Goal: Information Seeking & Learning: Learn about a topic

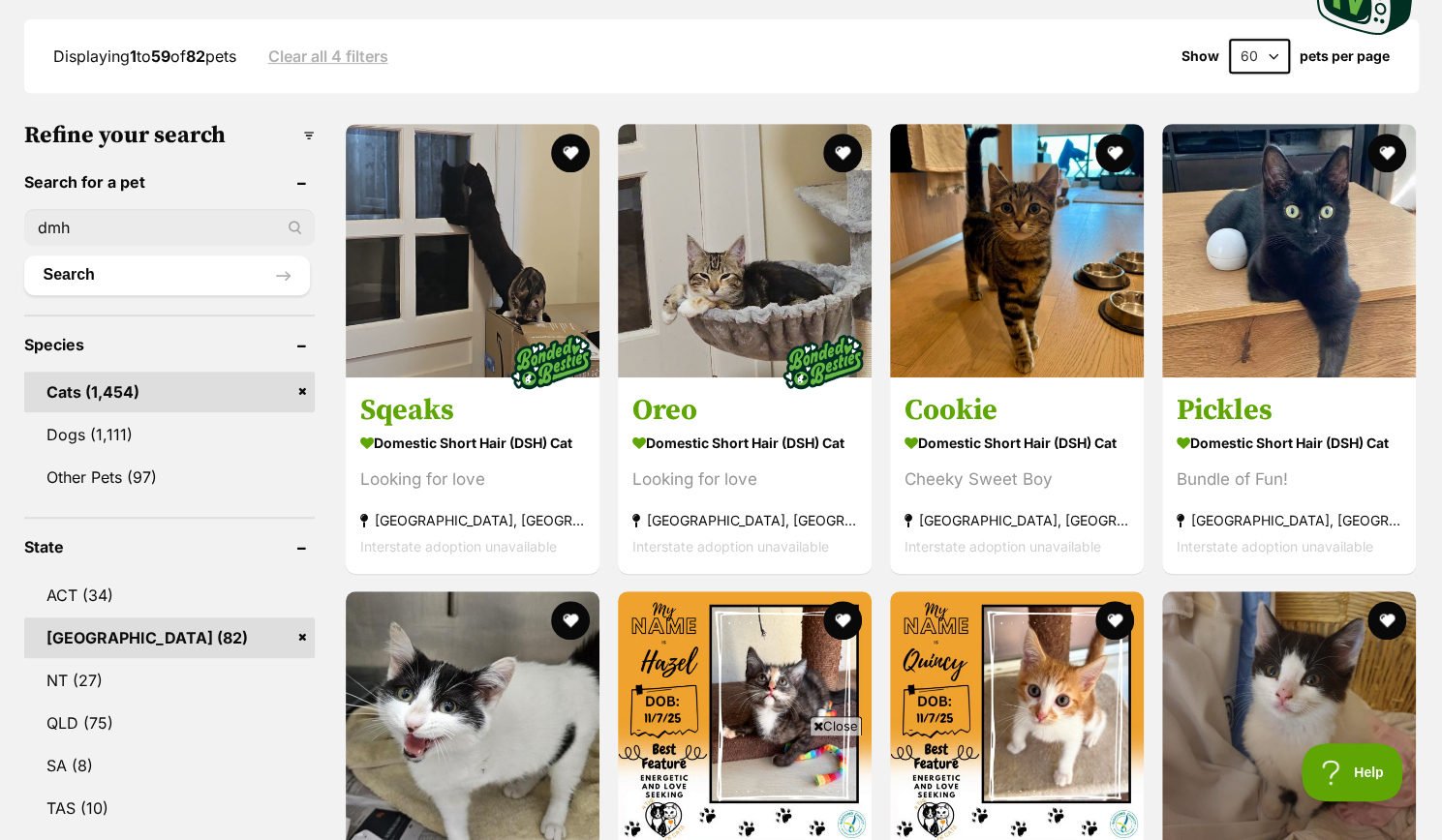
click at [103, 232] on input "dmh" at bounding box center [170, 227] width 290 height 37
click at [279, 226] on input "dmh" at bounding box center [170, 227] width 290 height 37
click at [311, 232] on input "dmh" at bounding box center [170, 227] width 290 height 37
type input "d"
type input "yuki"
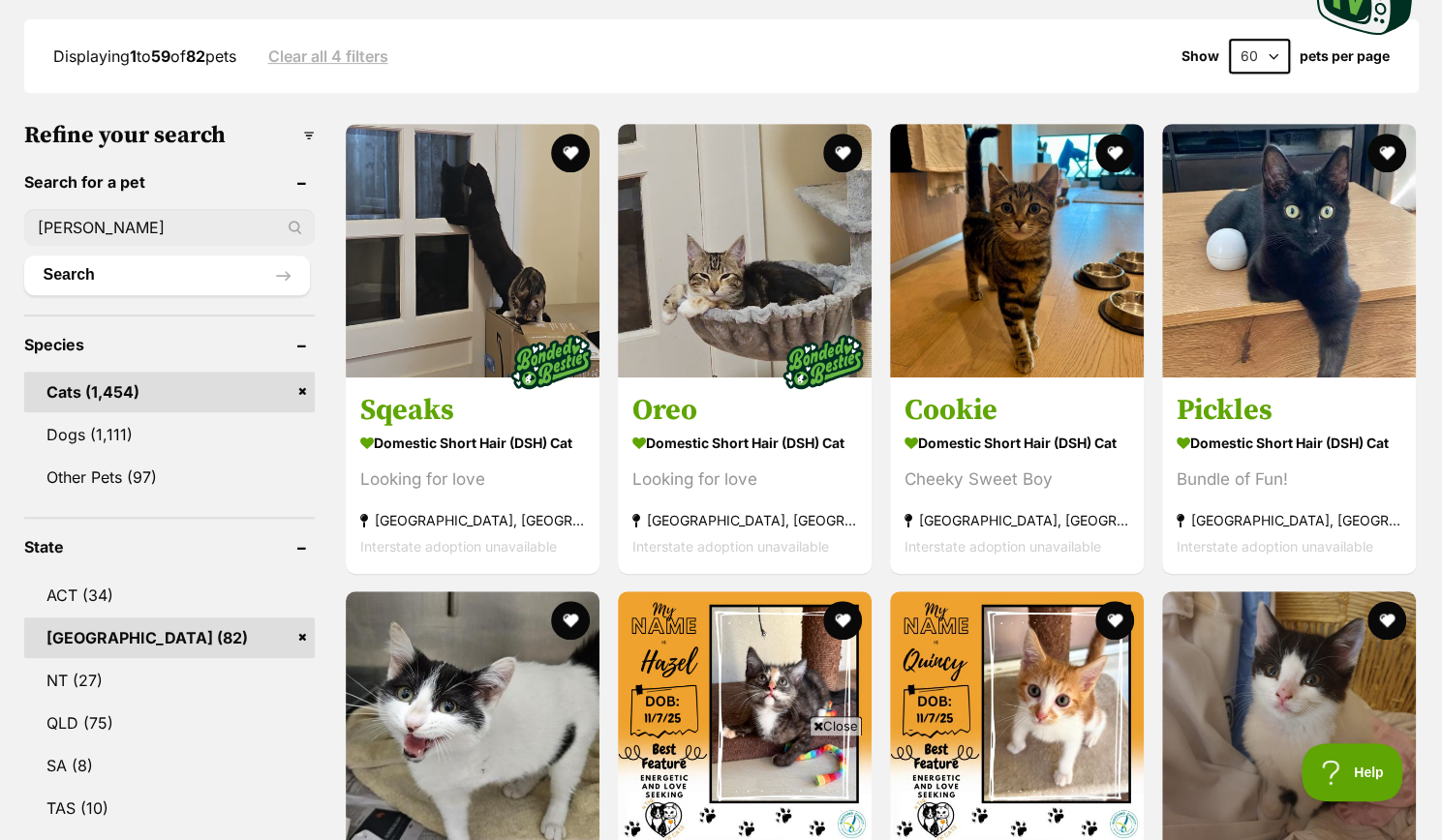
click at [25, 256] on button "Search" at bounding box center [167, 275] width 285 height 39
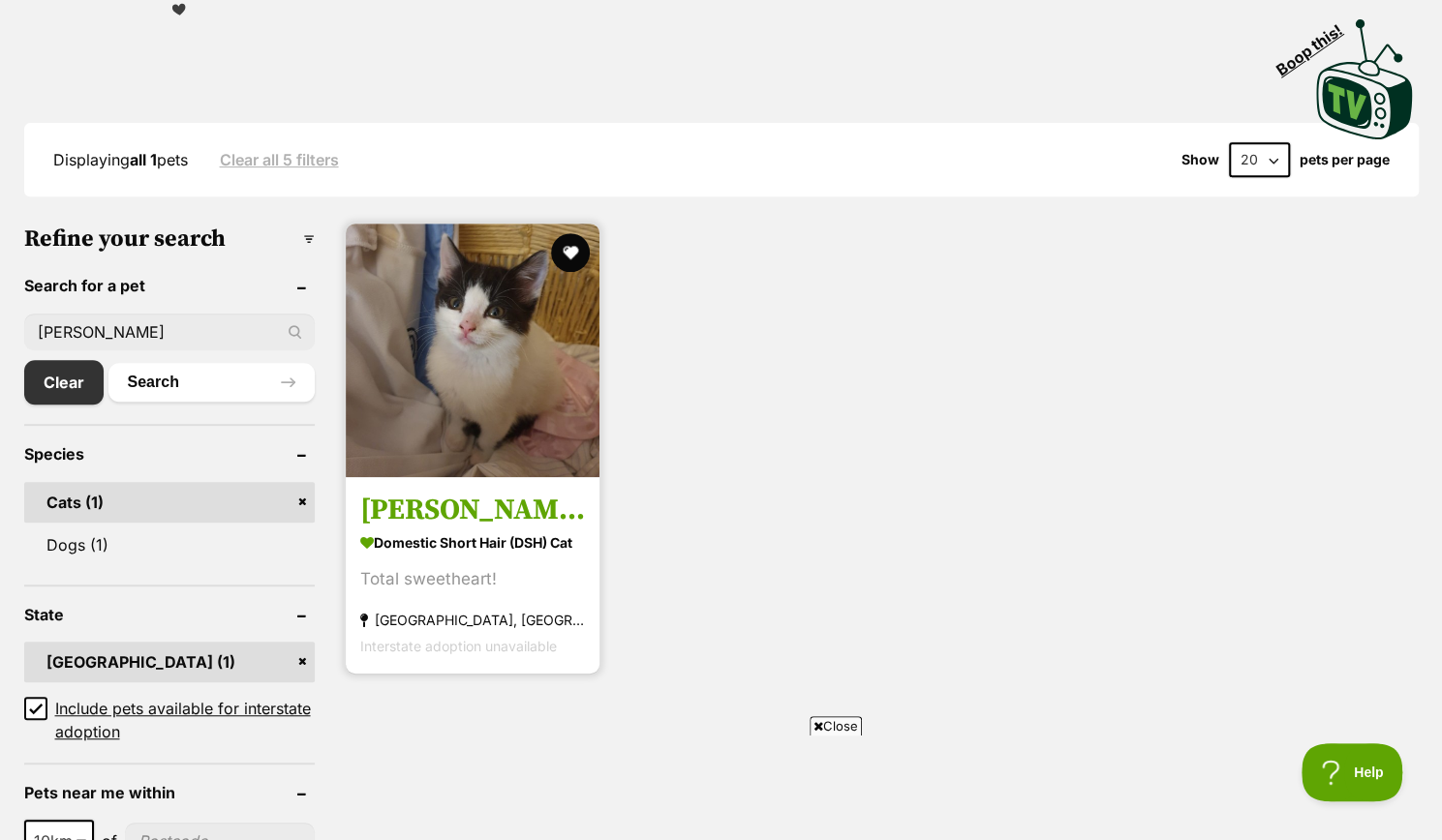
click at [421, 500] on h3 "Yuki" at bounding box center [472, 511] width 224 height 37
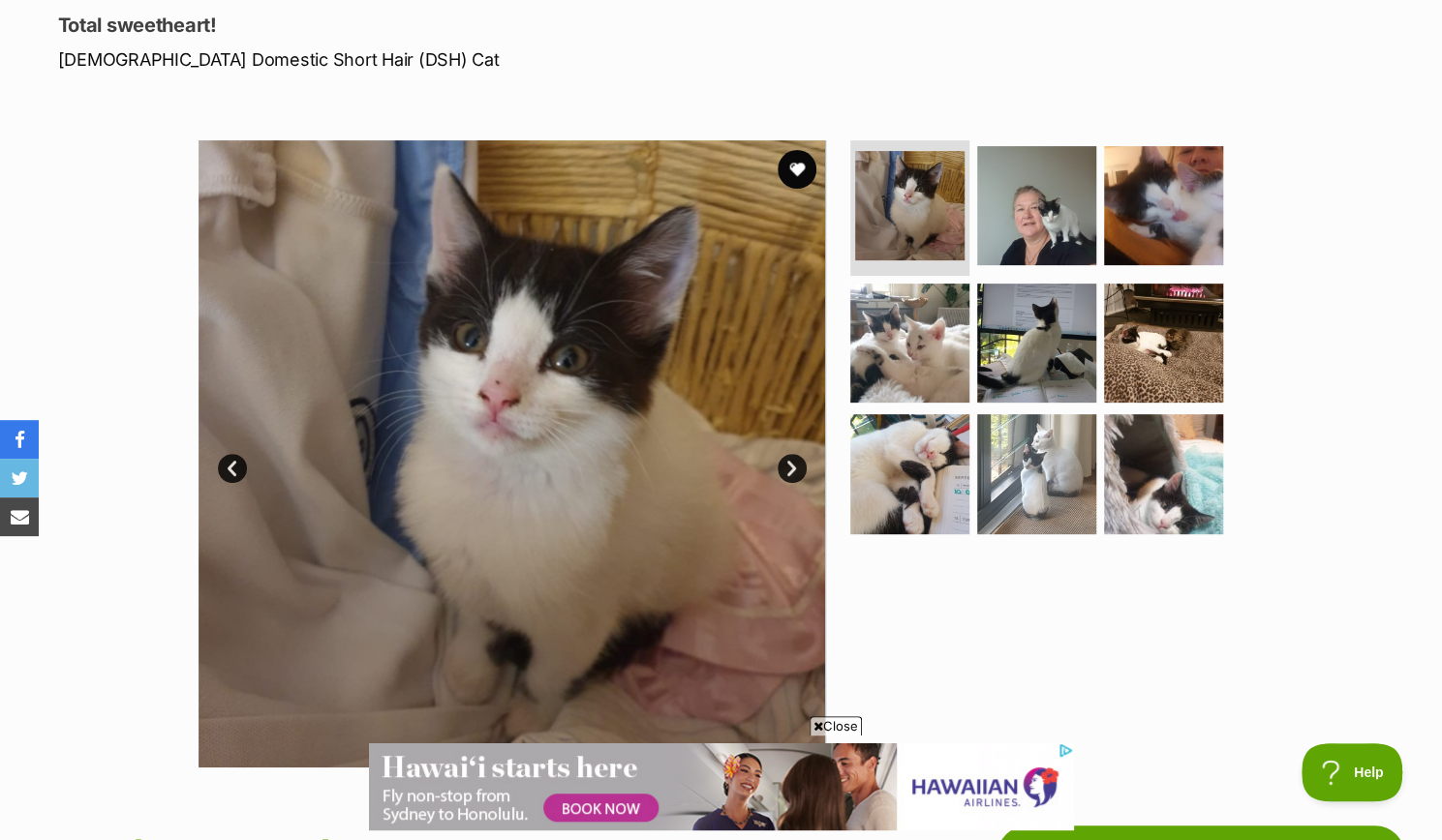
scroll to position [262, 0]
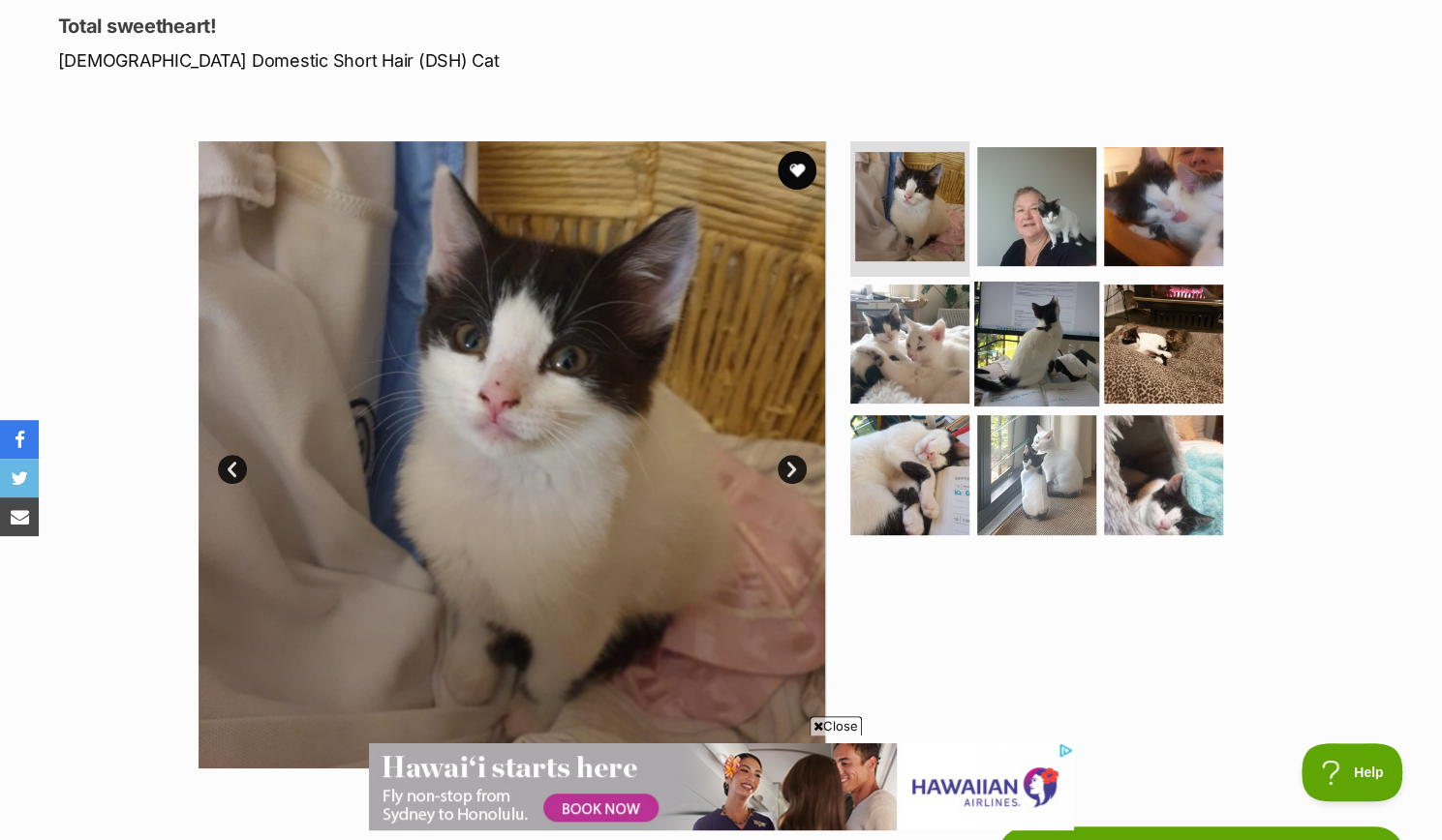
click at [1070, 357] on img at bounding box center [1036, 342] width 124 height 124
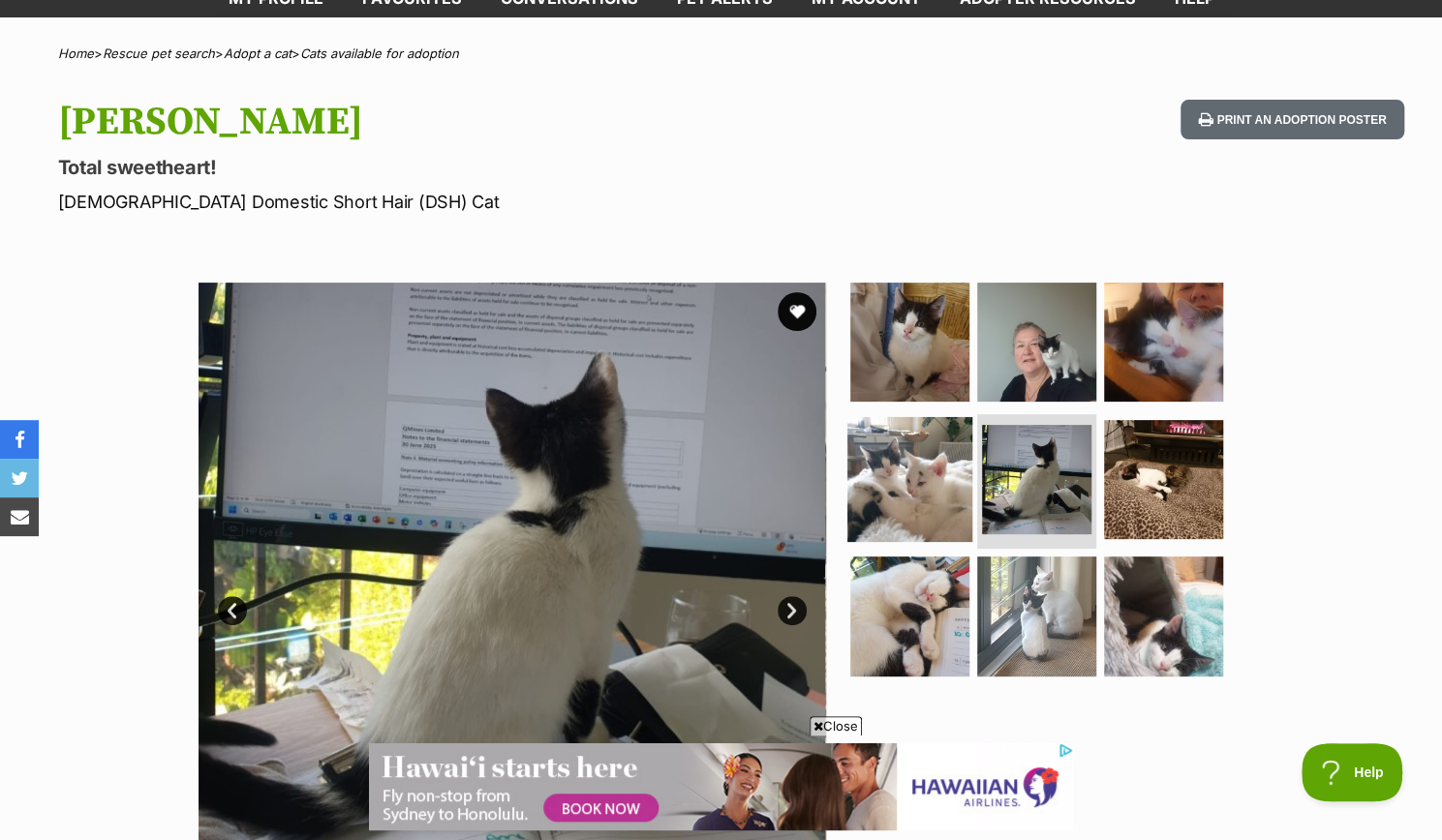
scroll to position [127, 0]
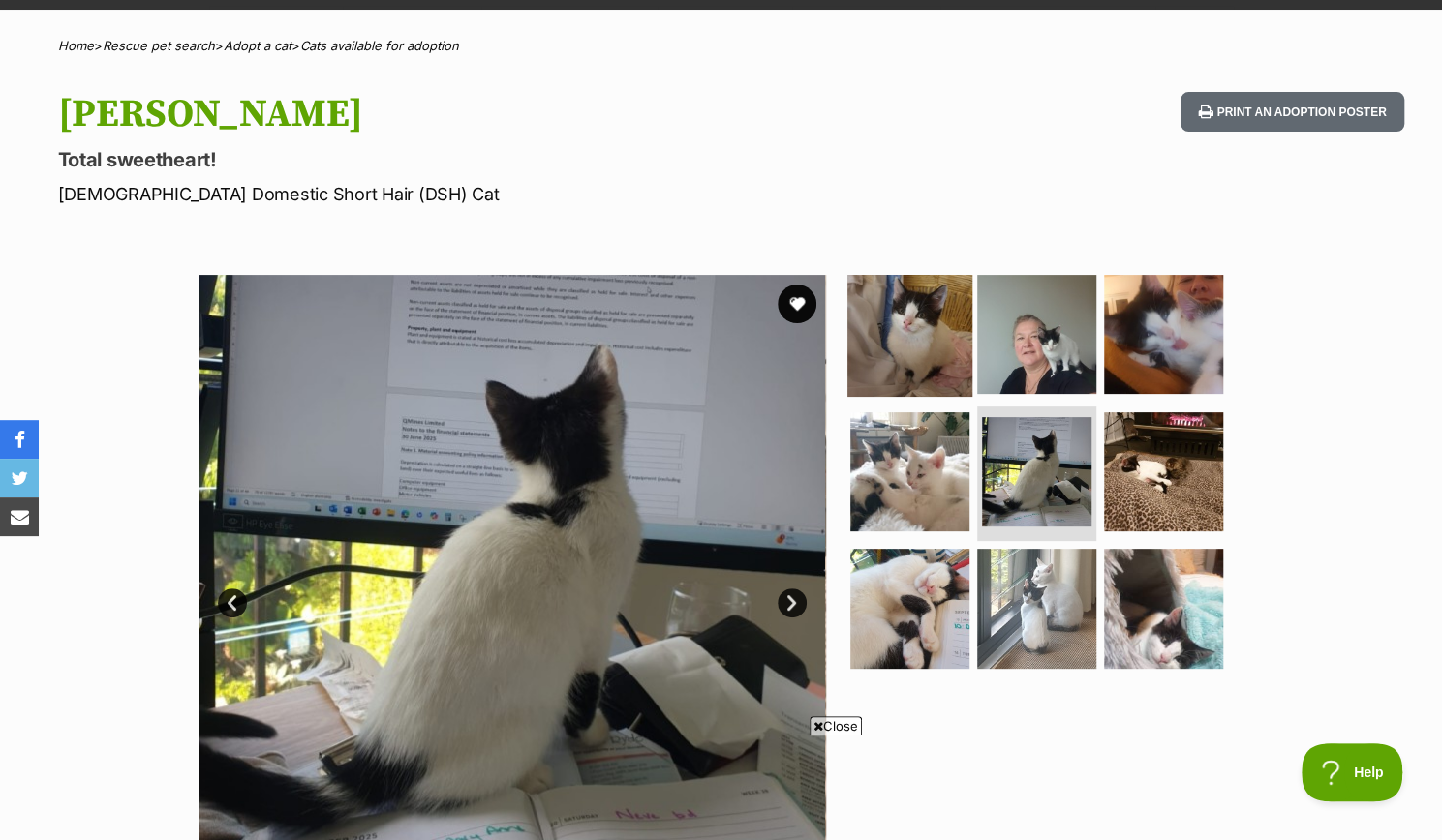
click at [954, 355] on img at bounding box center [909, 334] width 124 height 124
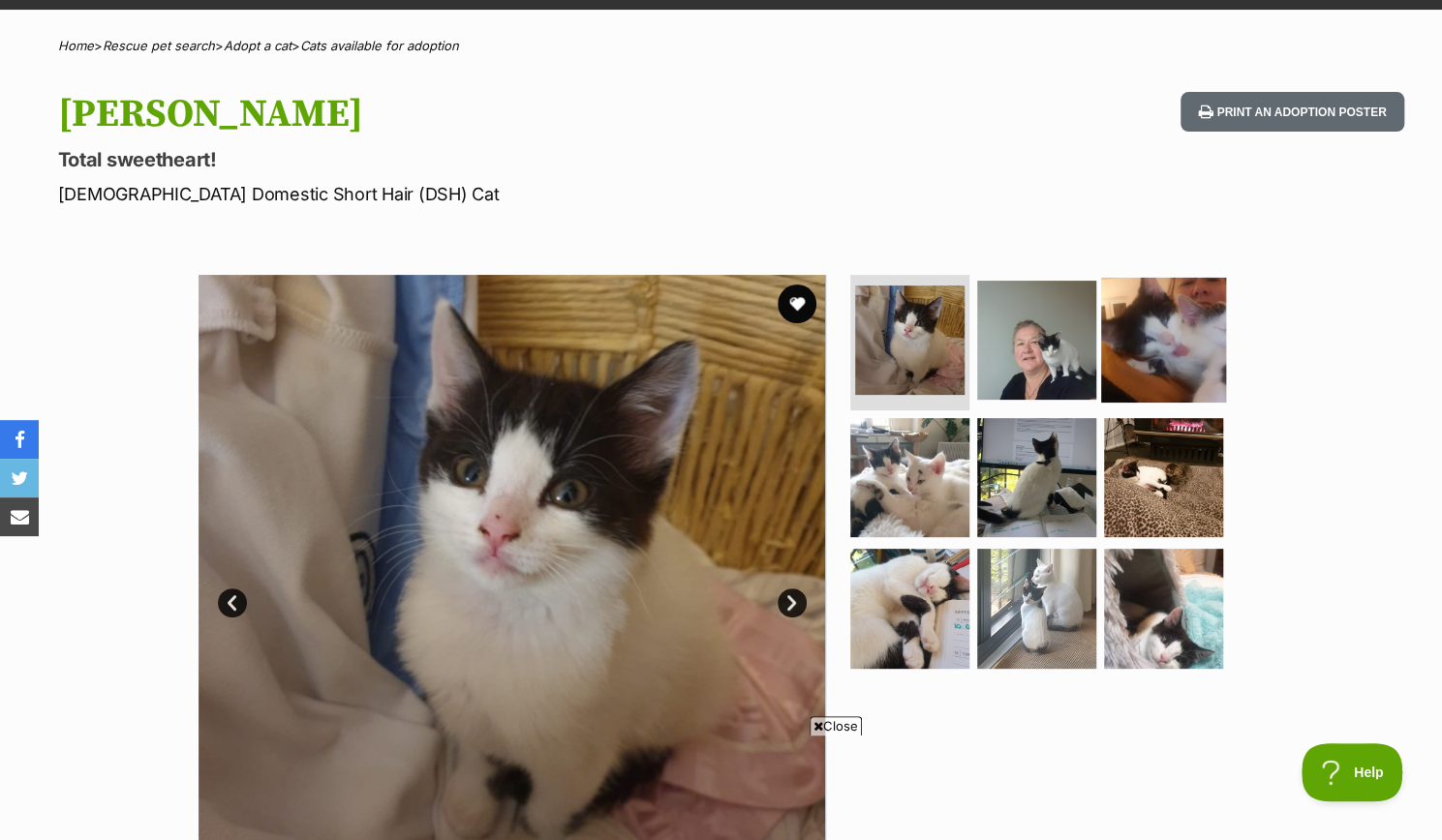
click at [1173, 359] on img at bounding box center [1163, 339] width 124 height 124
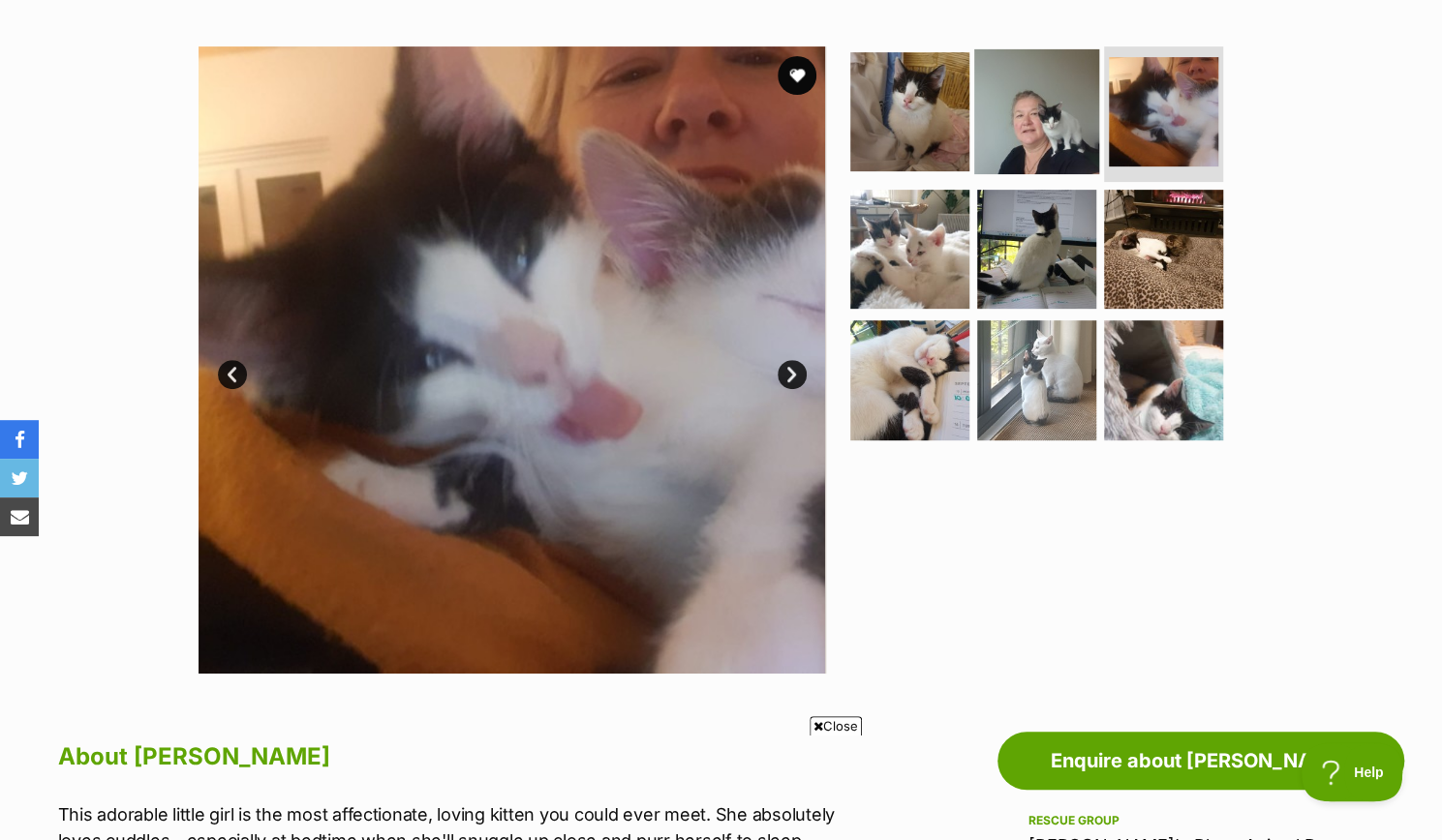
scroll to position [0, 0]
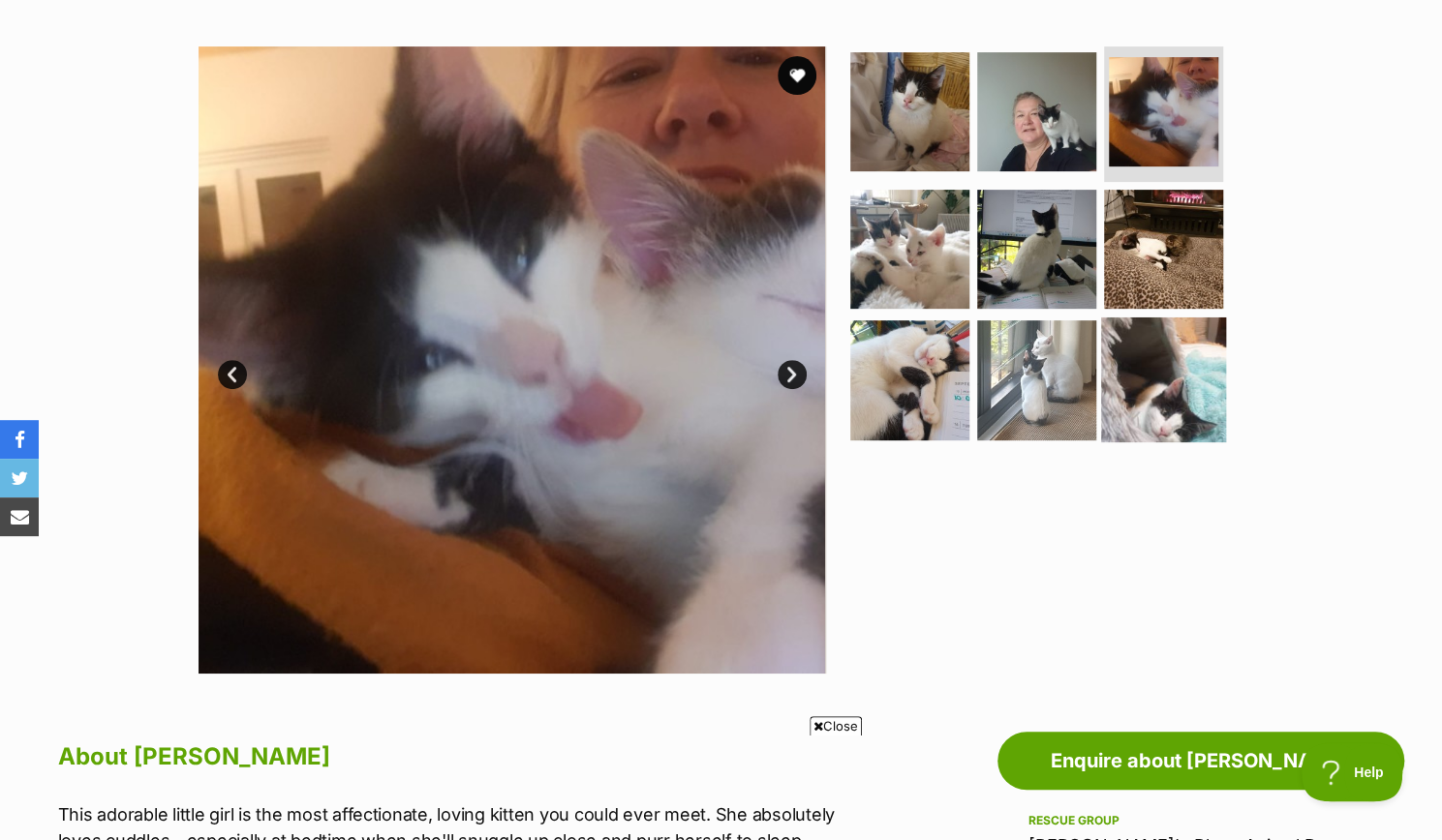
click at [1179, 414] on img at bounding box center [1163, 379] width 124 height 124
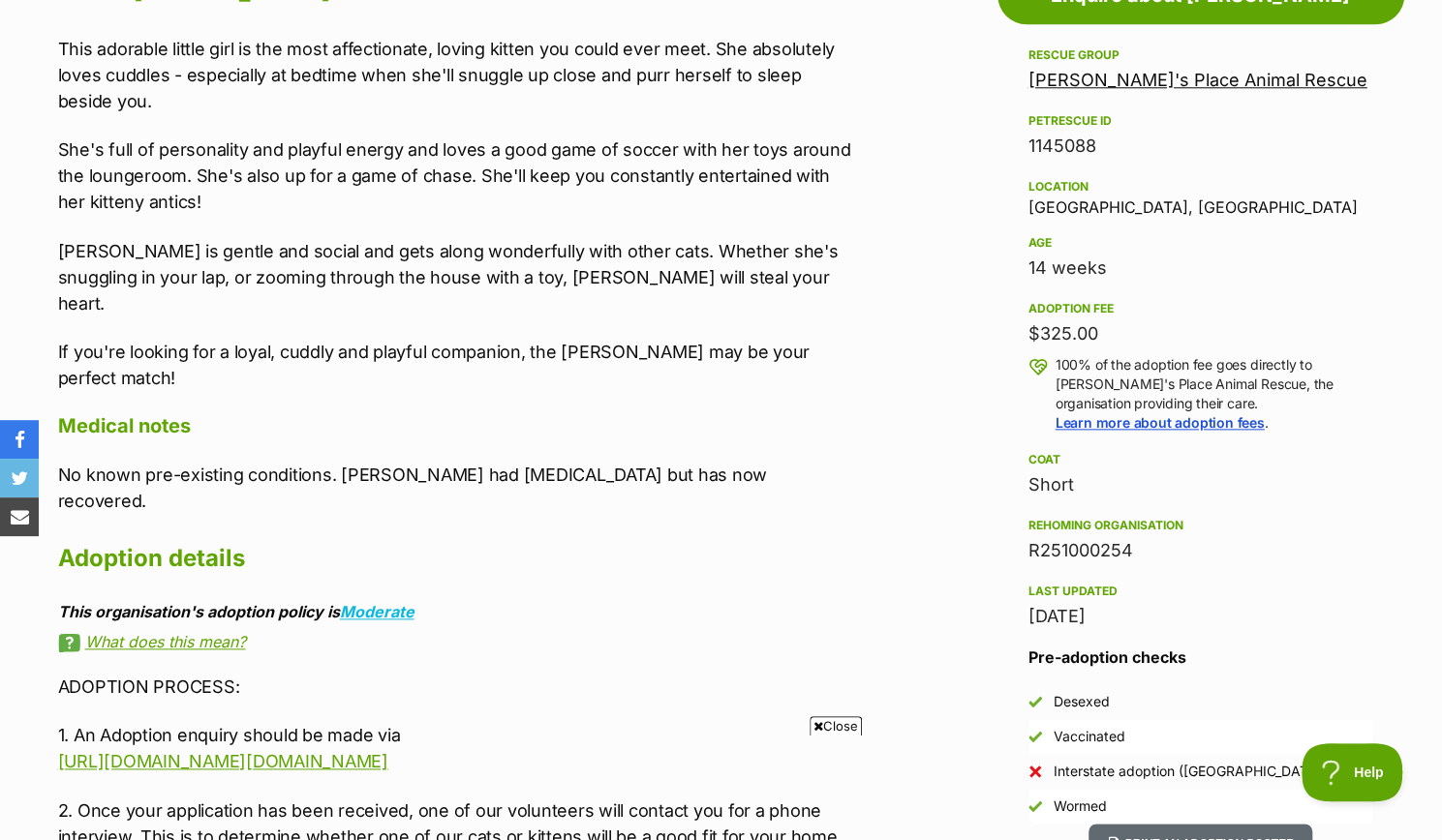
scroll to position [1121, 0]
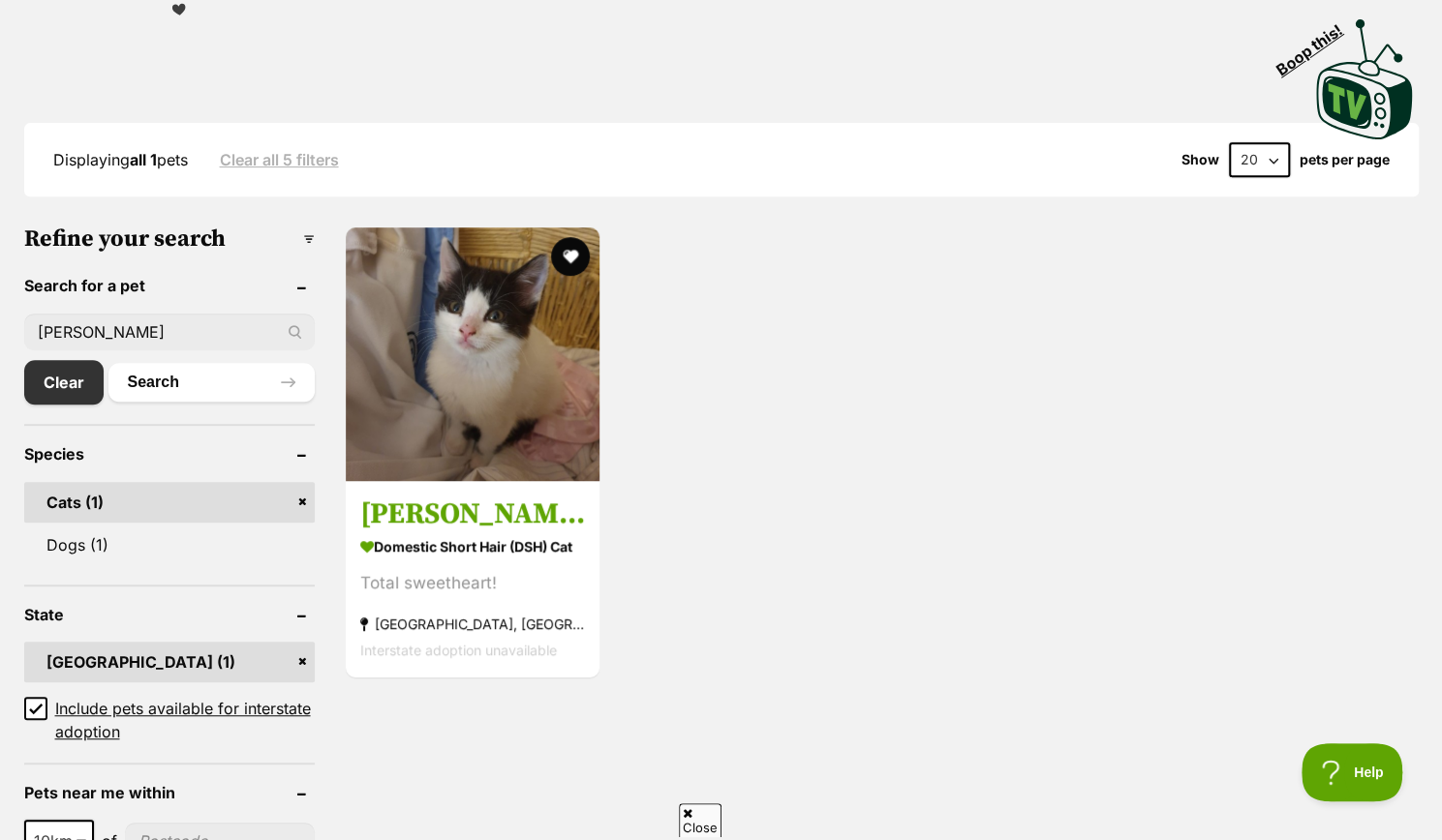
click at [95, 326] on input "[PERSON_NAME]" at bounding box center [170, 332] width 290 height 37
type input "y"
type input "rose petal"
click at [84, 385] on link "Clear" at bounding box center [69, 381] width 89 height 44
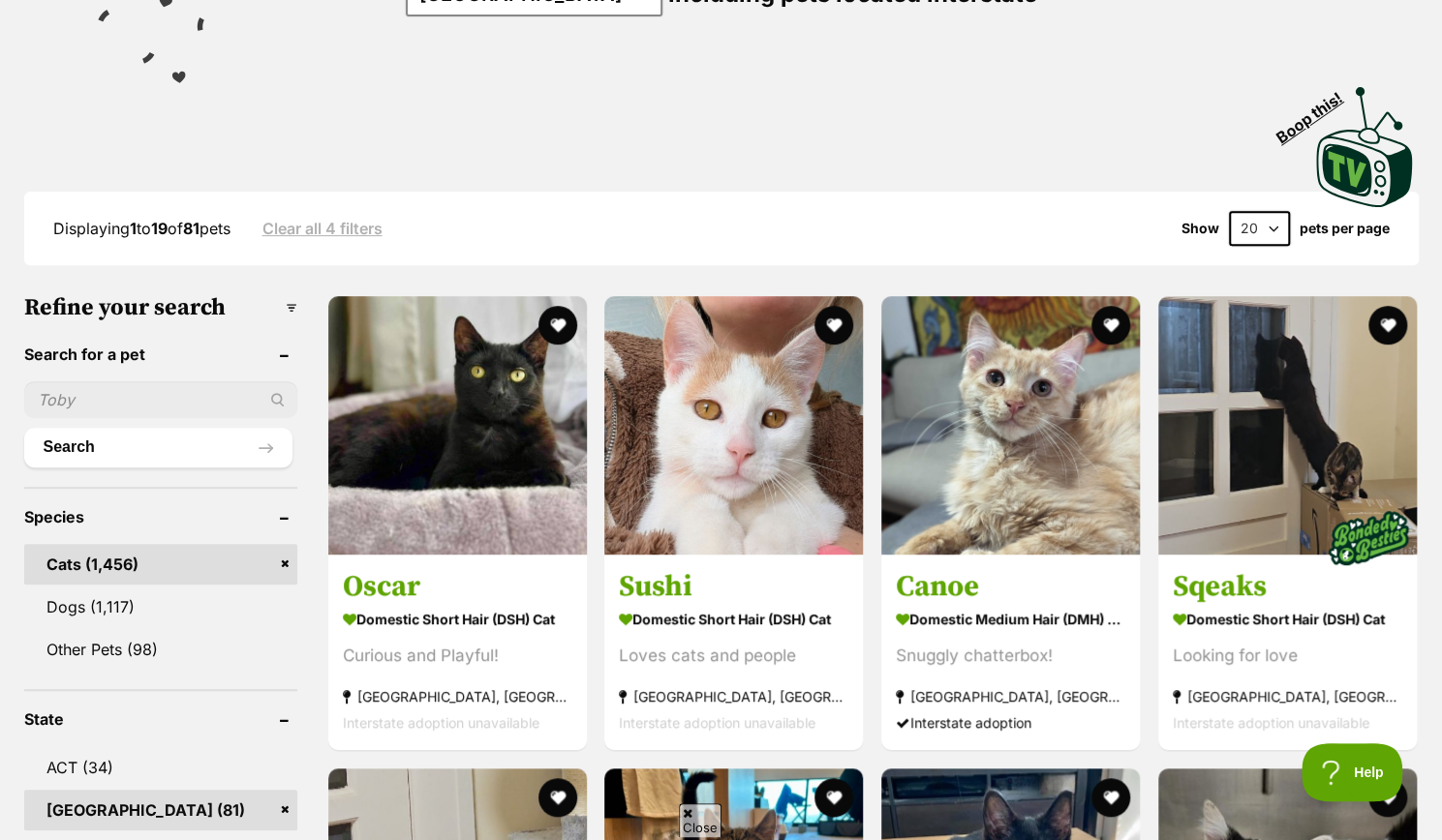
click at [205, 415] on input "text" at bounding box center [161, 400] width 273 height 37
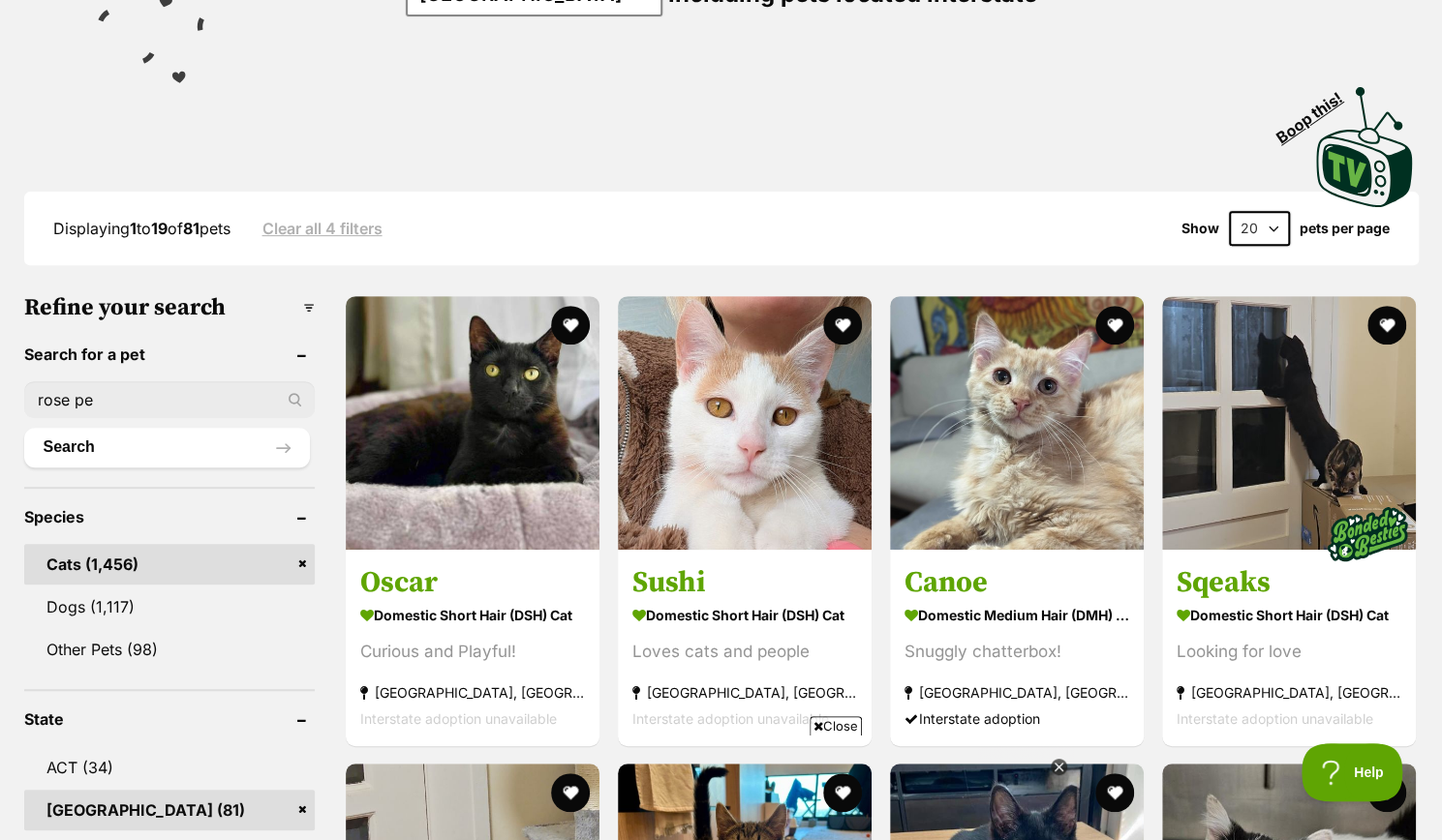
type input "rose petal"
click at [167, 459] on button "Search" at bounding box center [167, 448] width 285 height 39
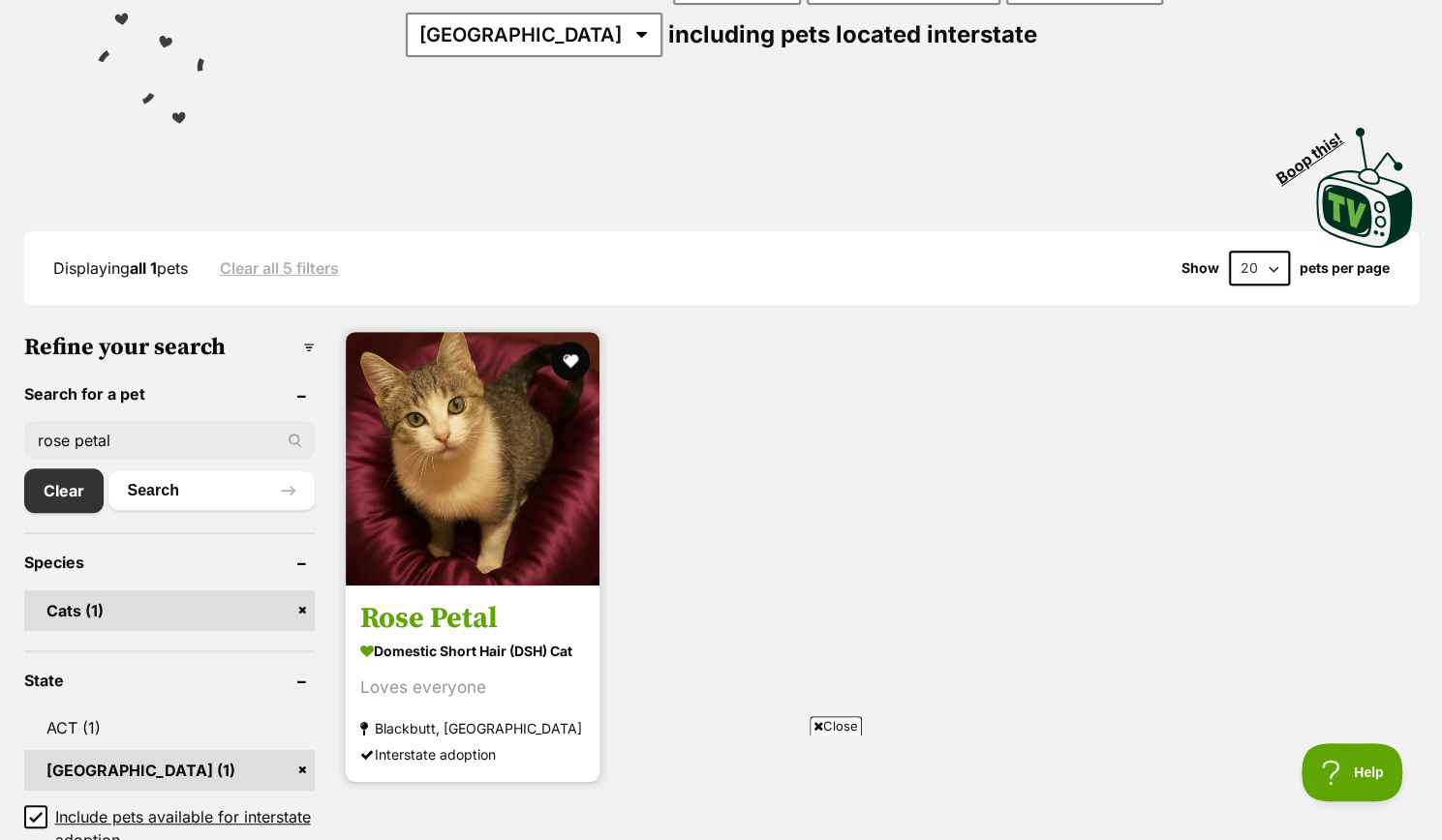
click at [447, 552] on img at bounding box center [472, 459] width 254 height 254
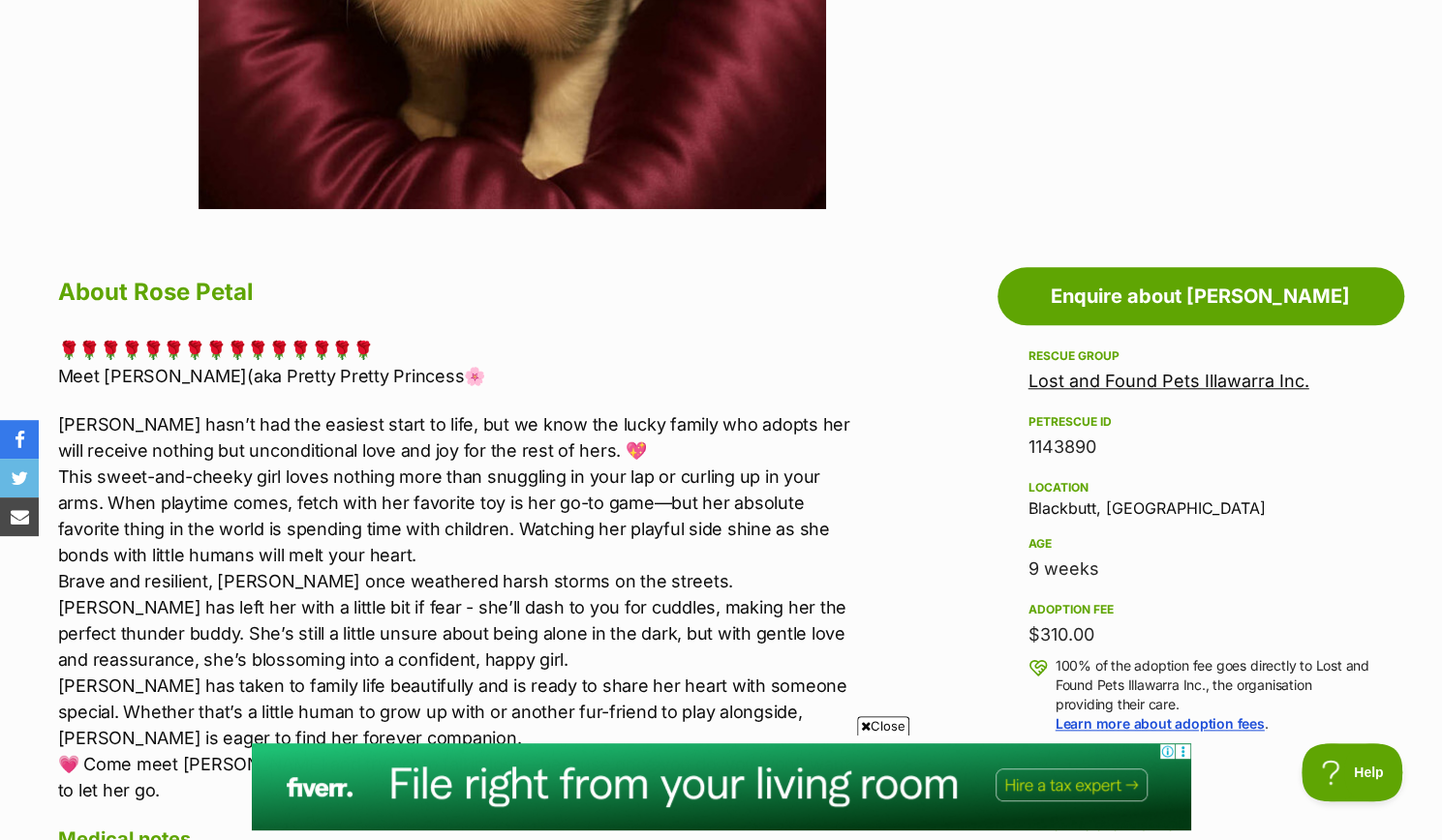
scroll to position [822, 0]
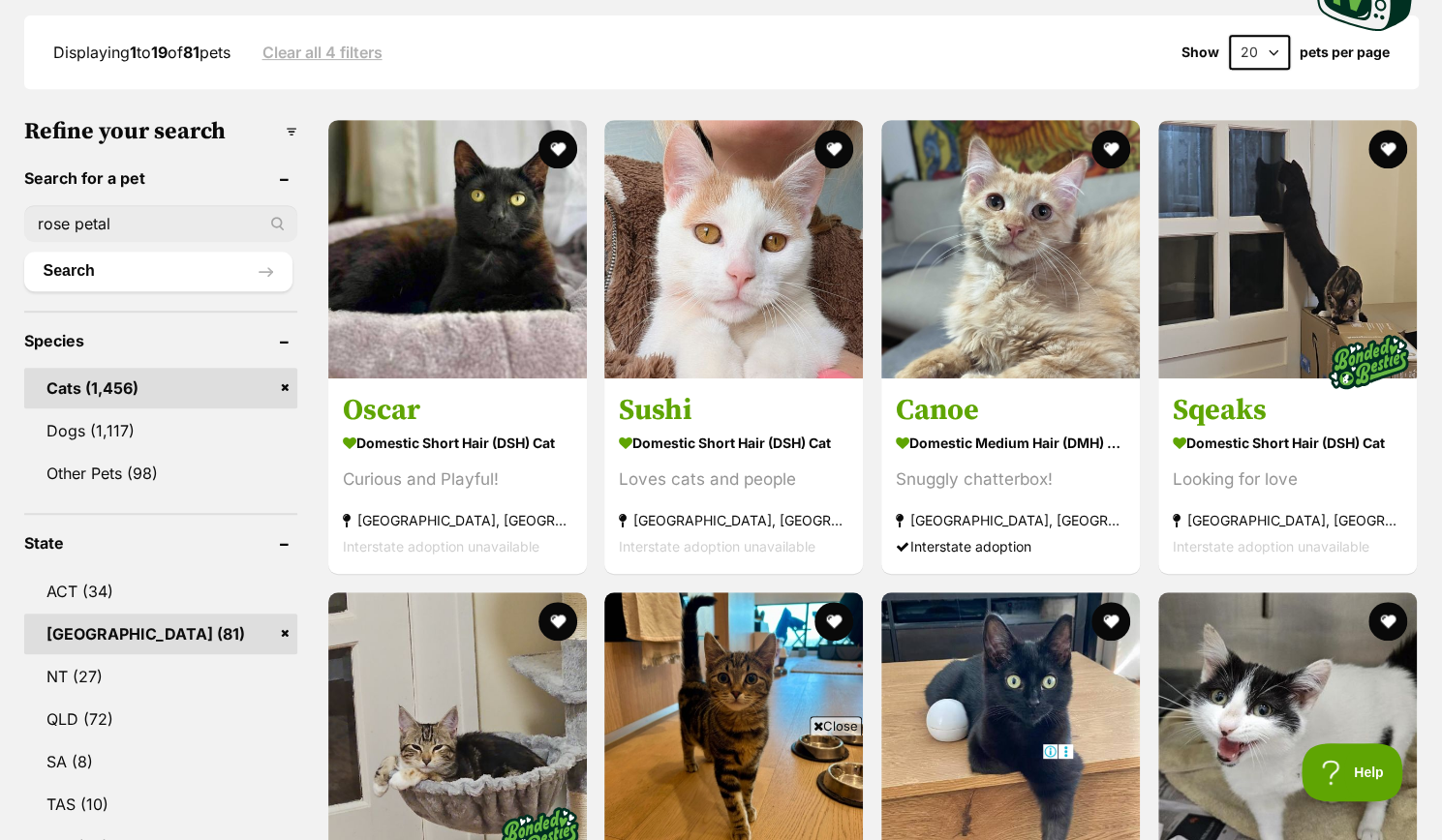
scroll to position [492, 0]
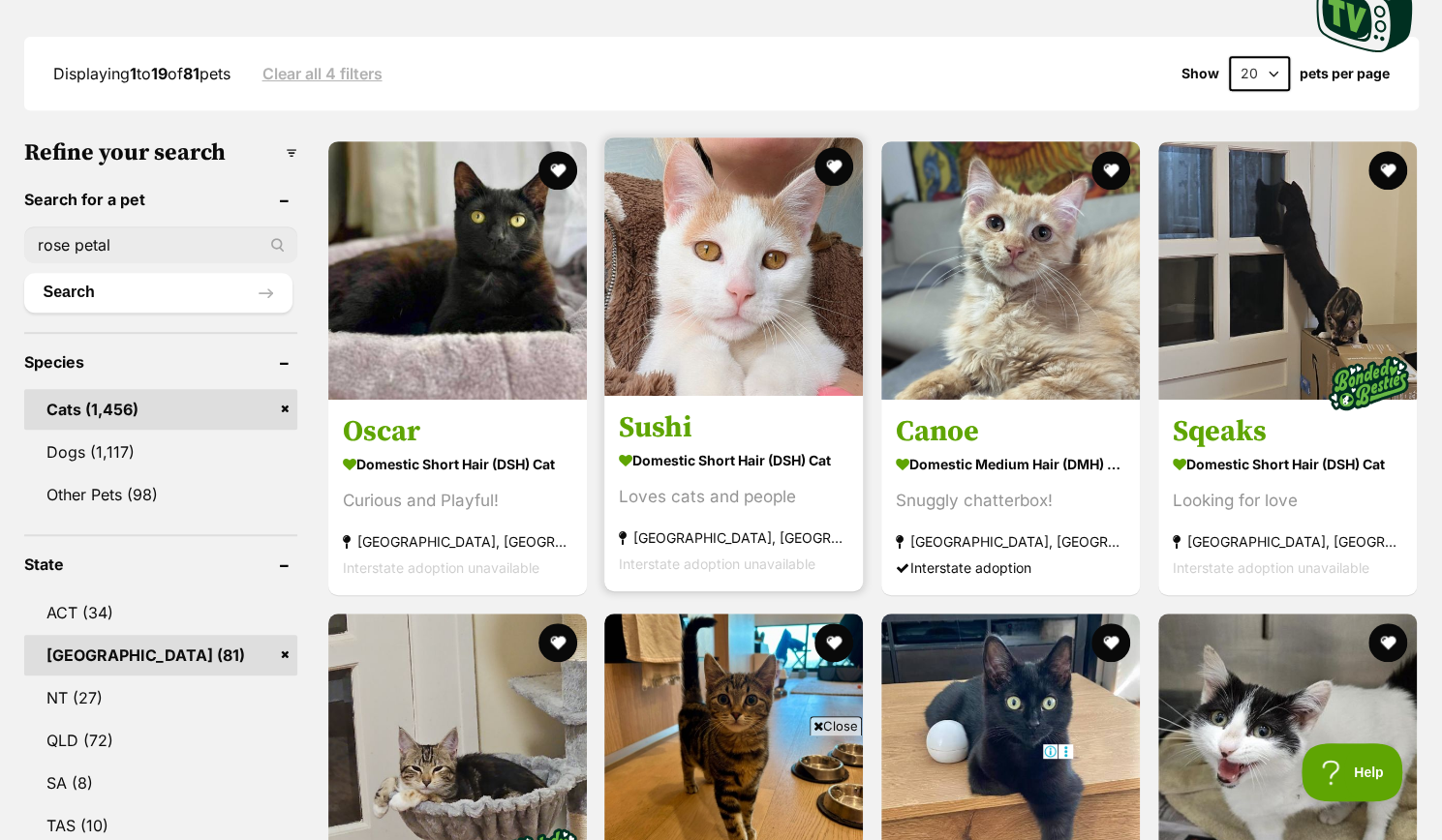
click at [689, 362] on img at bounding box center [733, 267] width 259 height 259
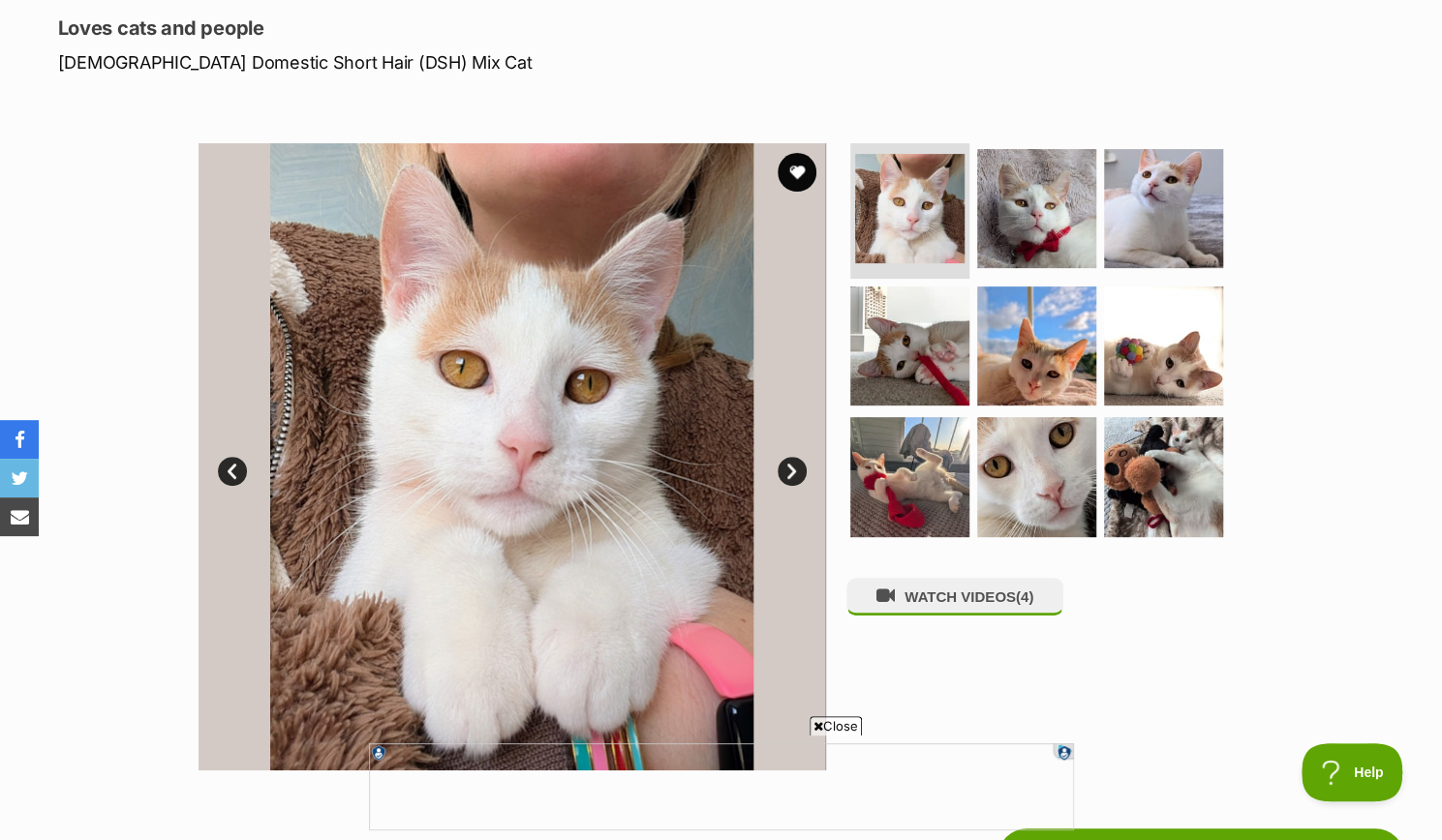
scroll to position [259, 0]
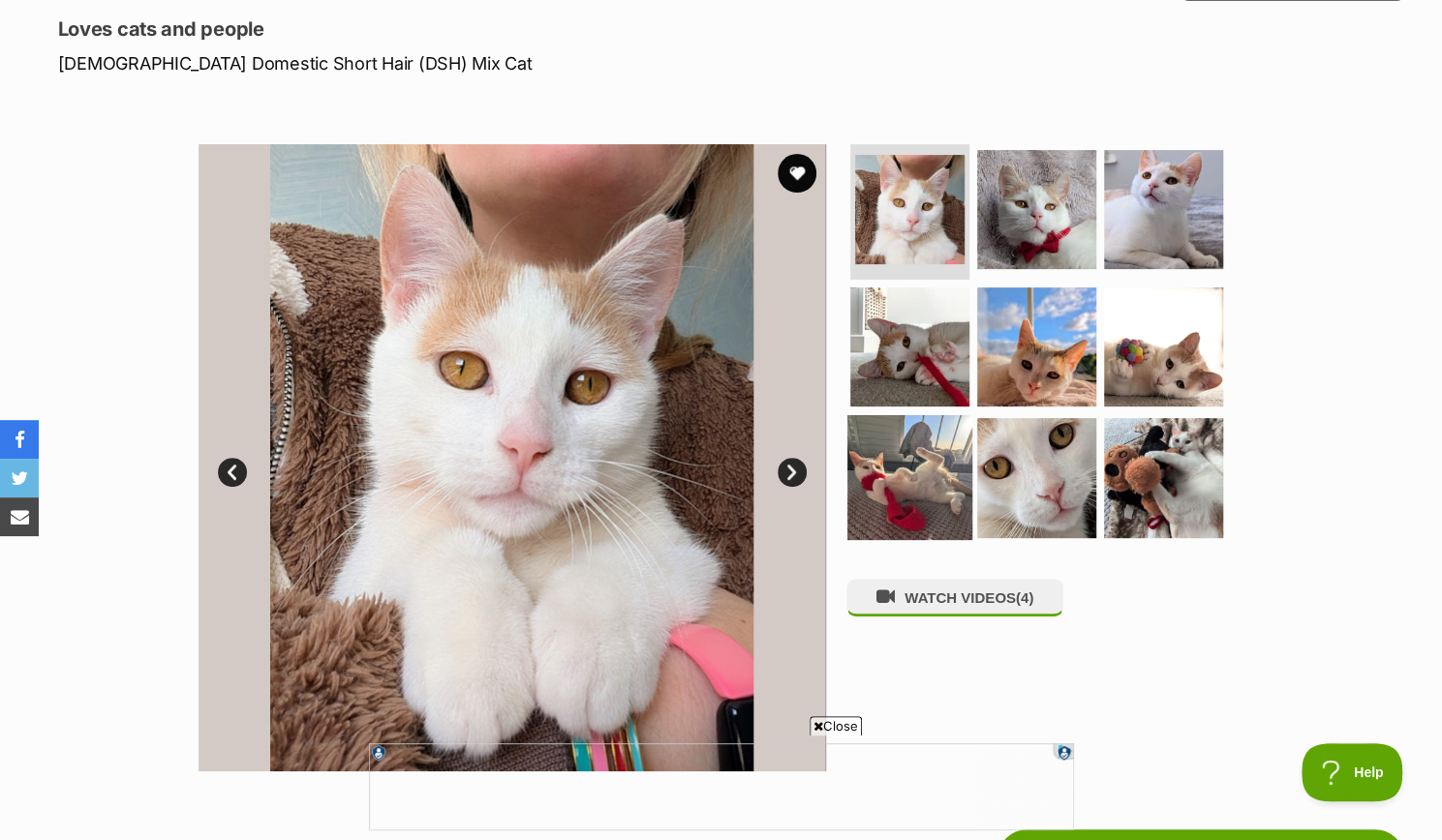
click at [952, 458] on img at bounding box center [909, 477] width 124 height 124
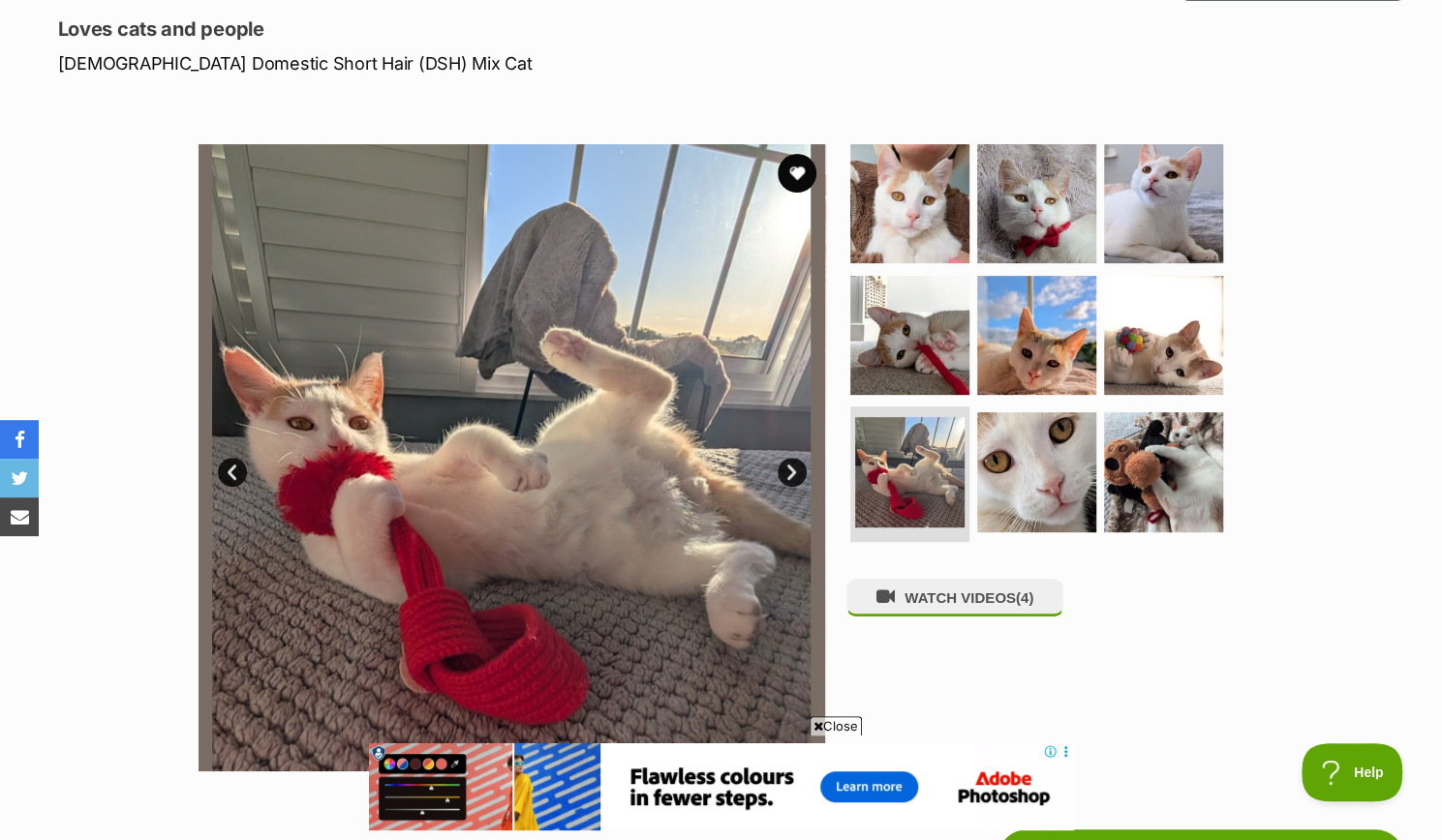
scroll to position [0, 0]
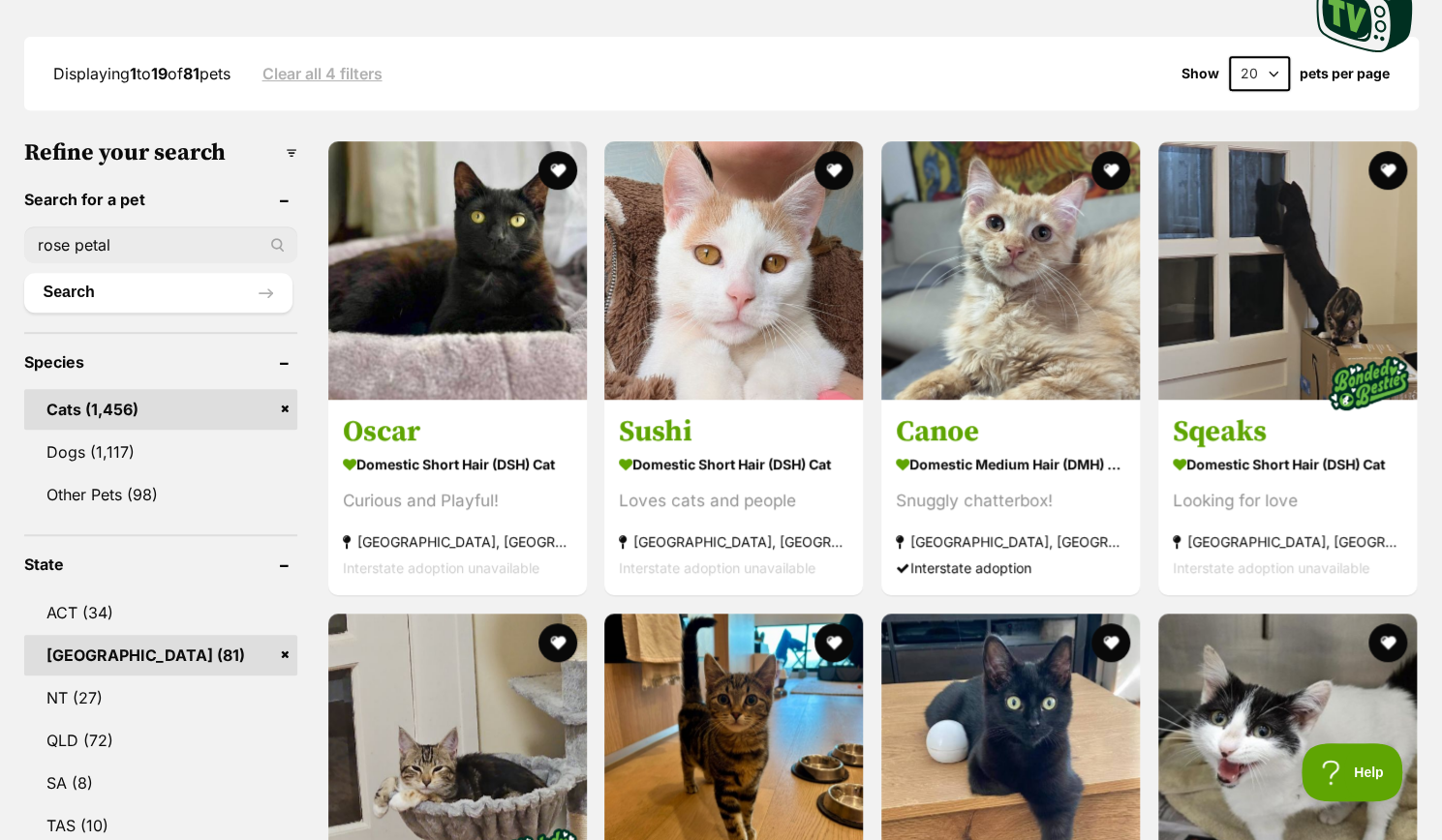
click at [124, 245] on input "rose petal" at bounding box center [161, 245] width 273 height 37
type input "r"
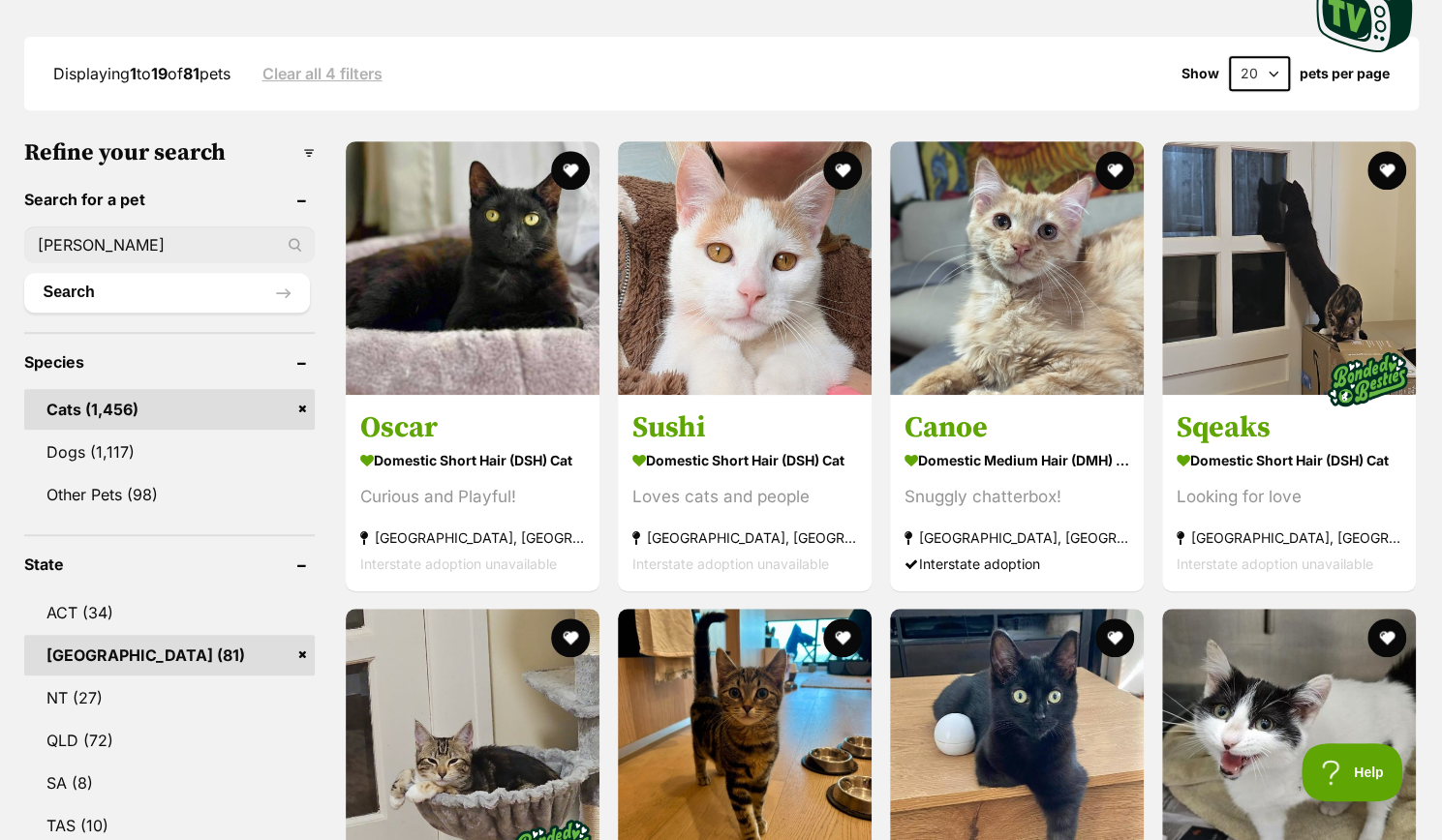
type input "yuki"
click at [25, 273] on button "Search" at bounding box center [167, 293] width 285 height 39
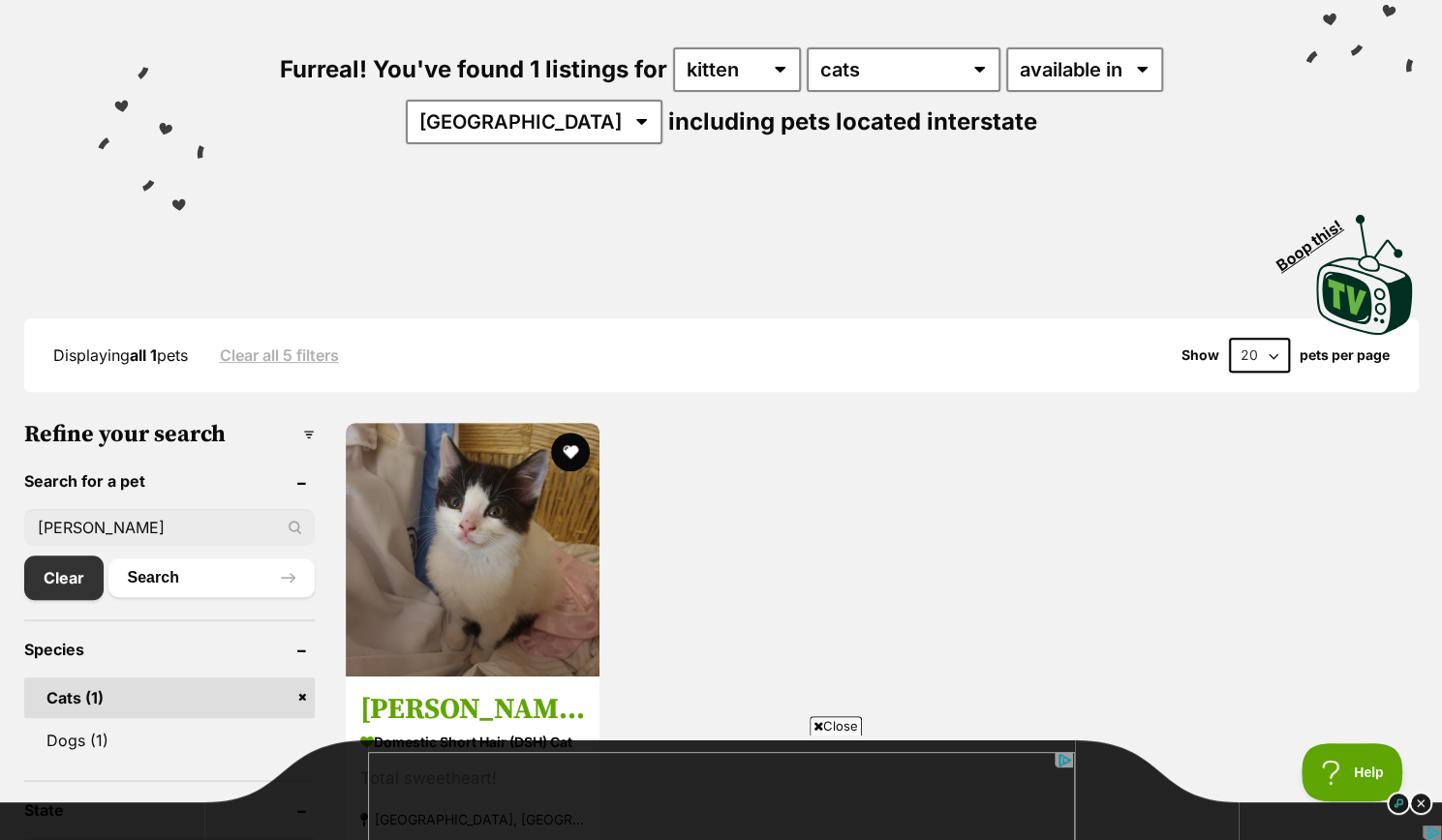
scroll to position [211, 0]
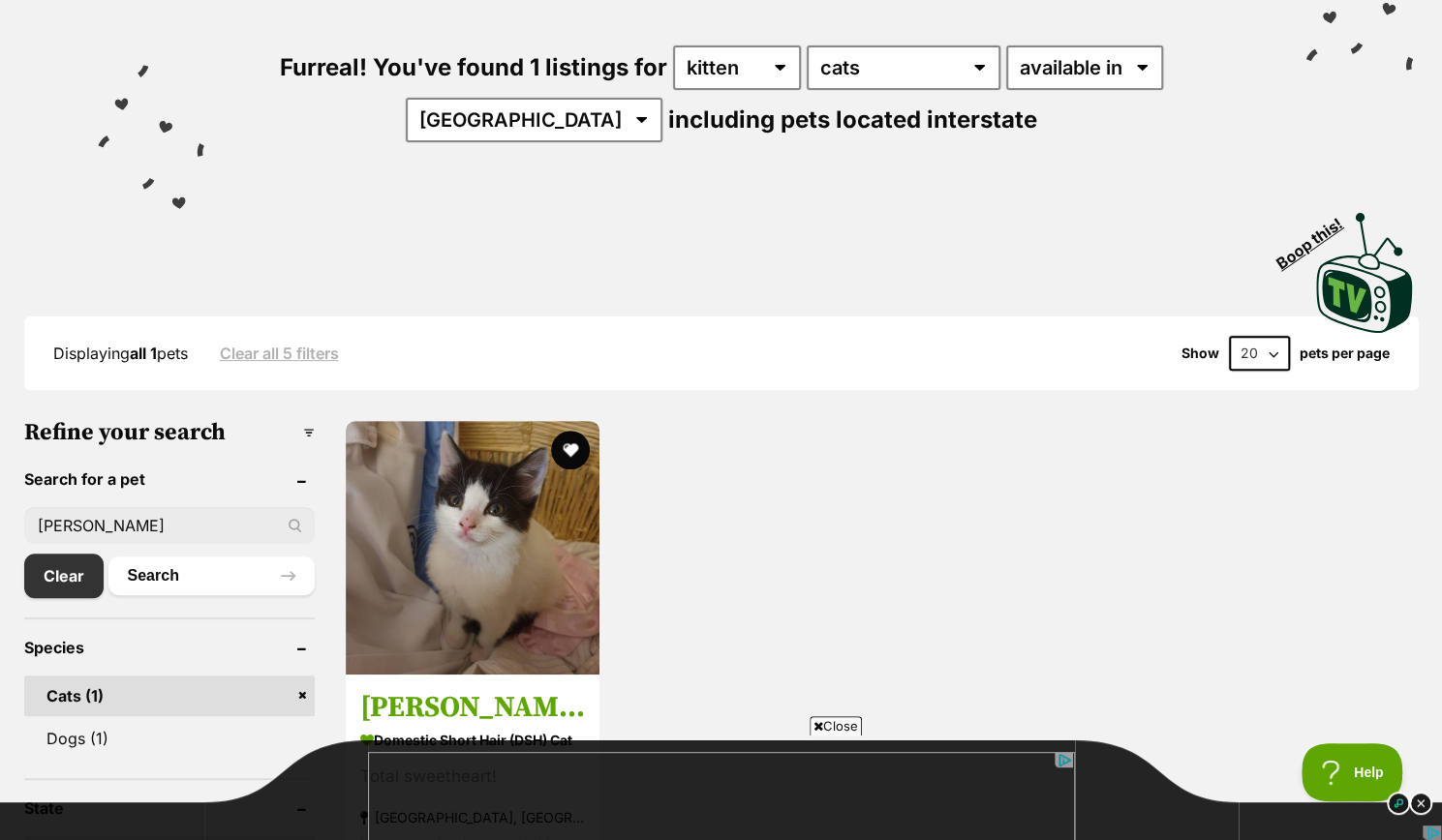
click at [122, 534] on input "[PERSON_NAME]" at bounding box center [170, 526] width 290 height 37
type input "y"
type input "sunflower"
click at [202, 593] on button "Search" at bounding box center [212, 576] width 206 height 39
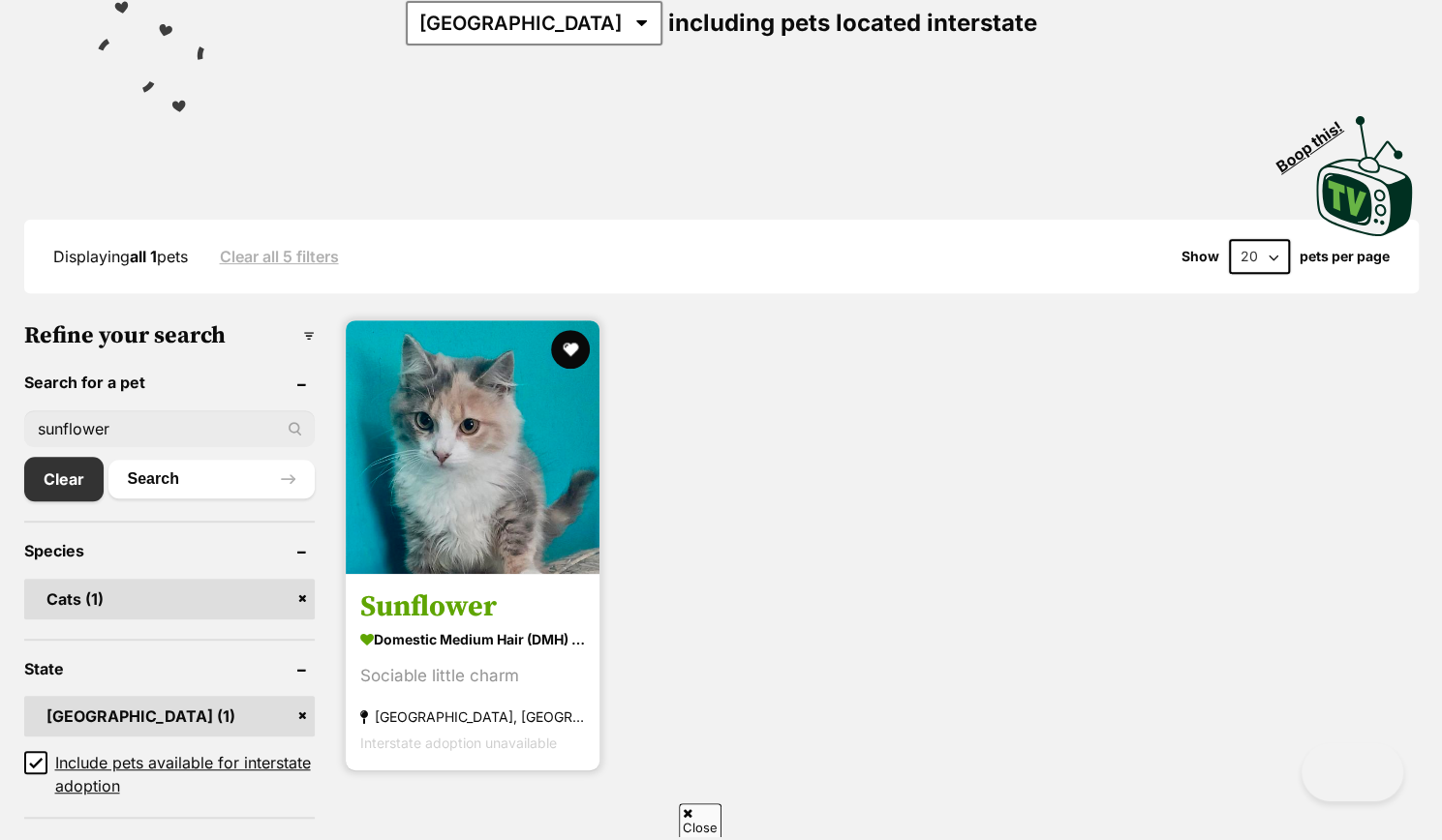
click at [472, 539] on img at bounding box center [472, 447] width 254 height 254
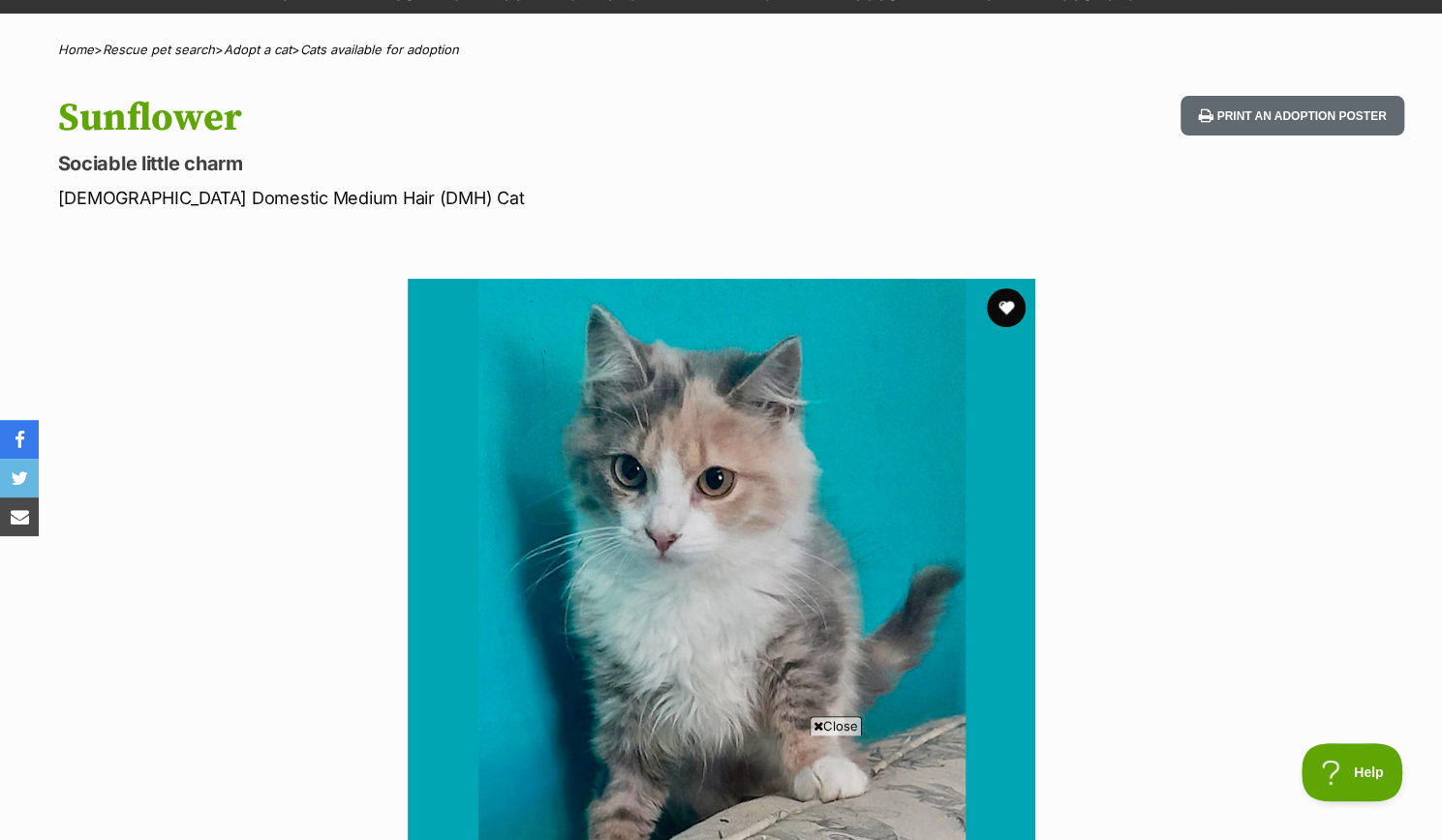
click at [228, 465] on section "Available 1 of 1 images Next Prev 1" at bounding box center [721, 578] width 1104 height 657
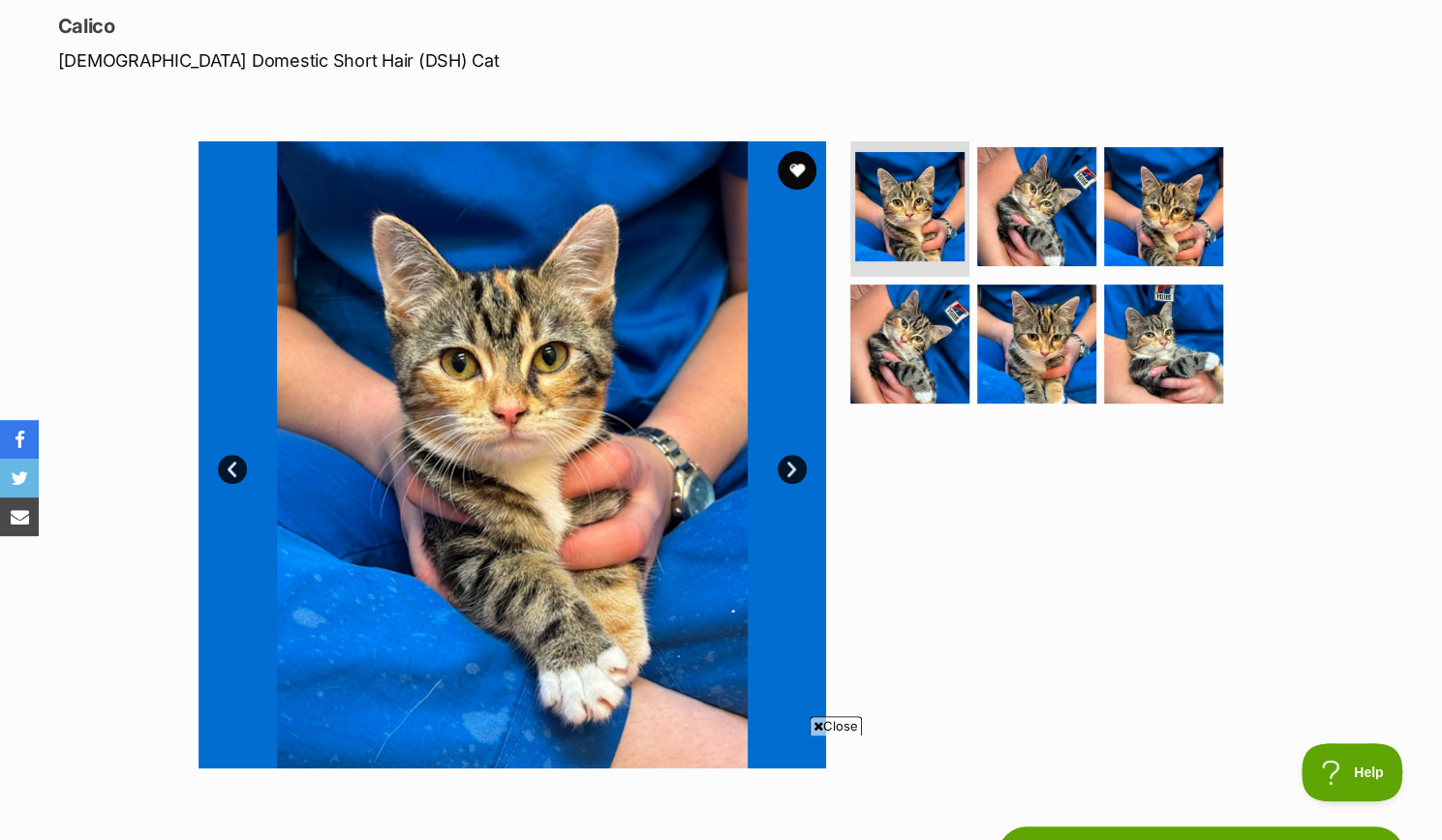
scroll to position [261, 0]
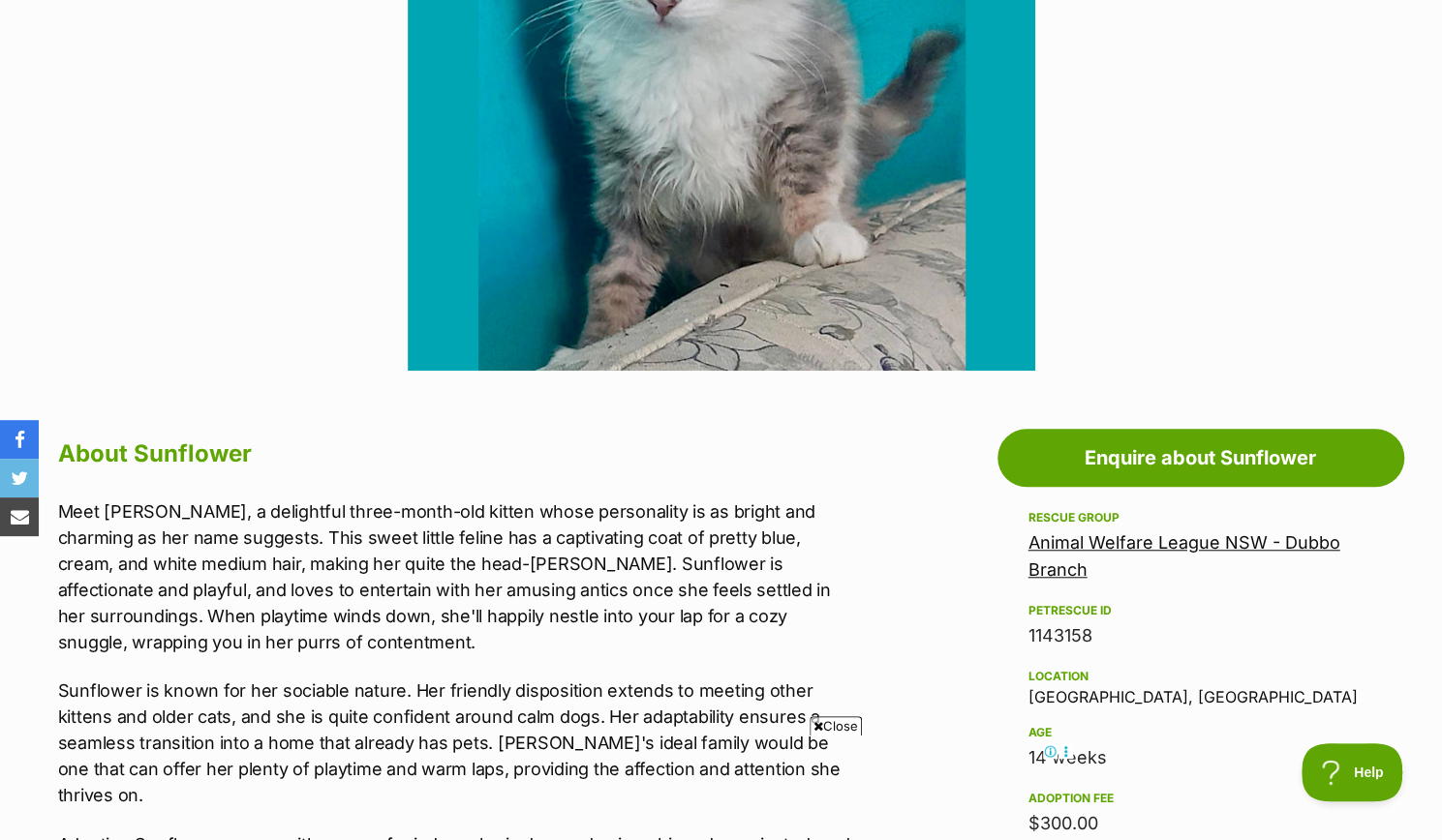
click at [170, 119] on section "Available 1 of 1 images Next Prev 1" at bounding box center [721, 43] width 1104 height 657
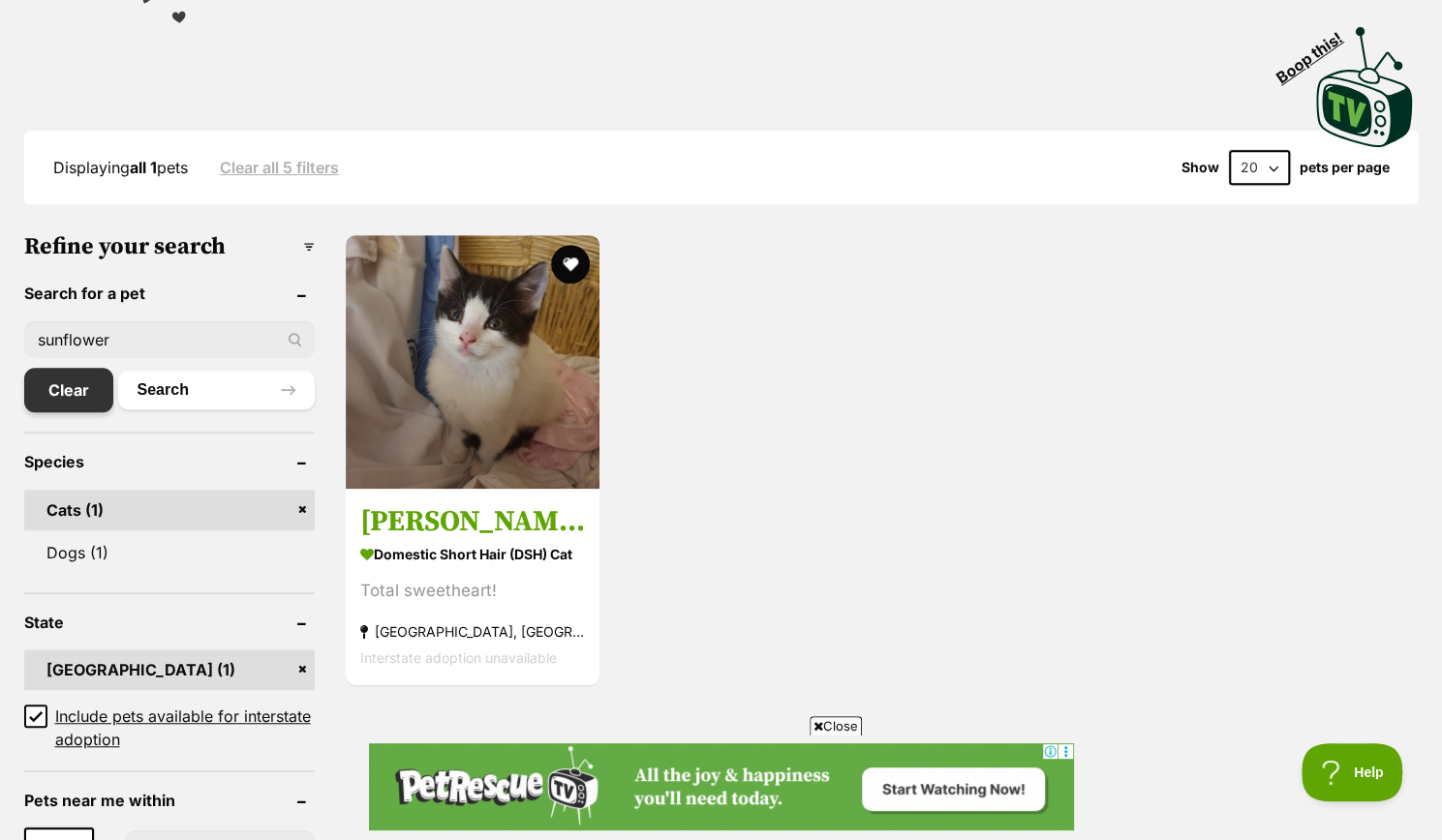
click at [75, 388] on link "Clear" at bounding box center [69, 389] width 89 height 44
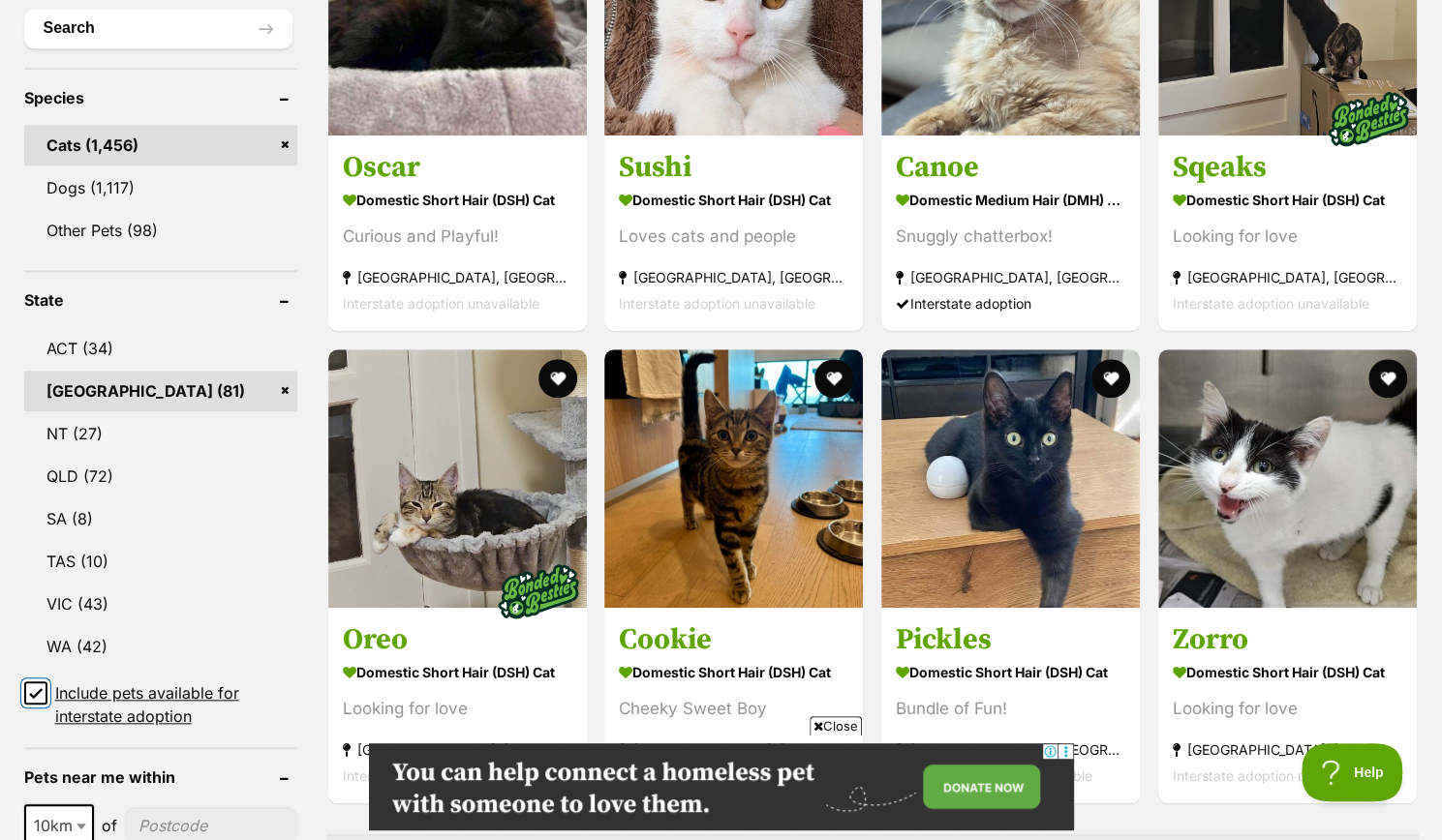
click at [40, 683] on input "Include pets available for interstate adoption" at bounding box center [36, 693] width 24 height 24
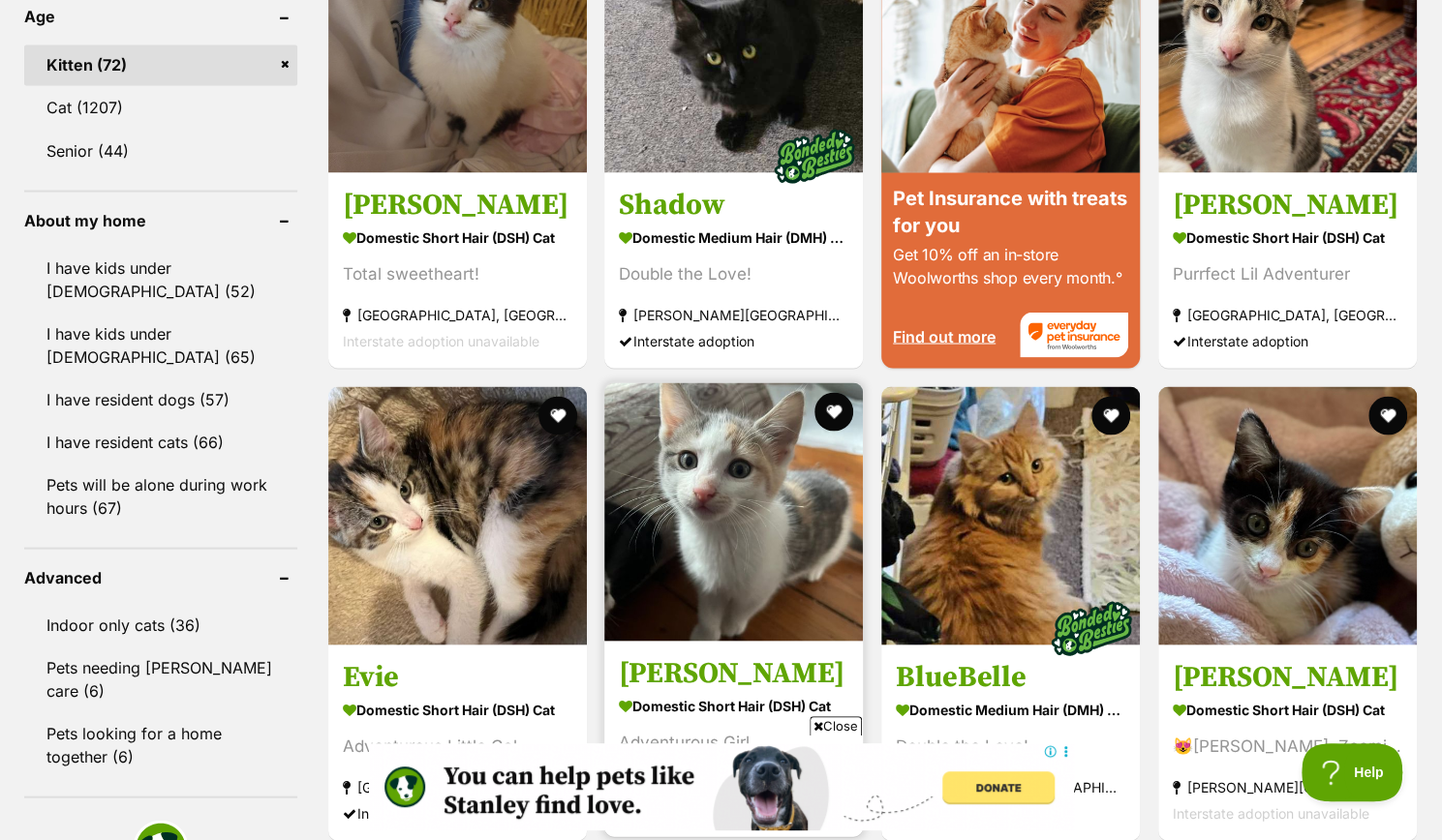
scroll to position [2010, 0]
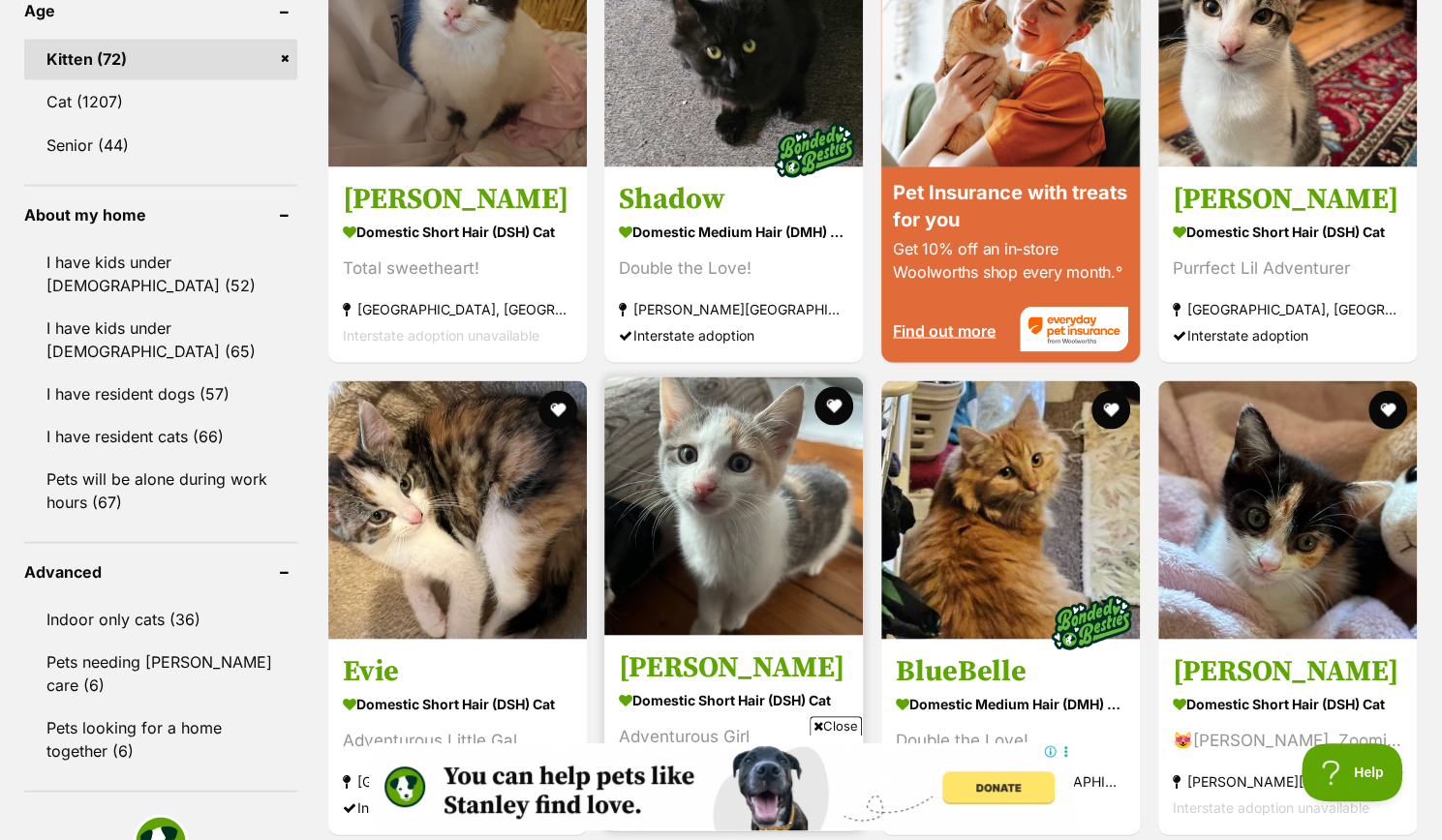
click at [698, 460] on img at bounding box center [733, 506] width 259 height 259
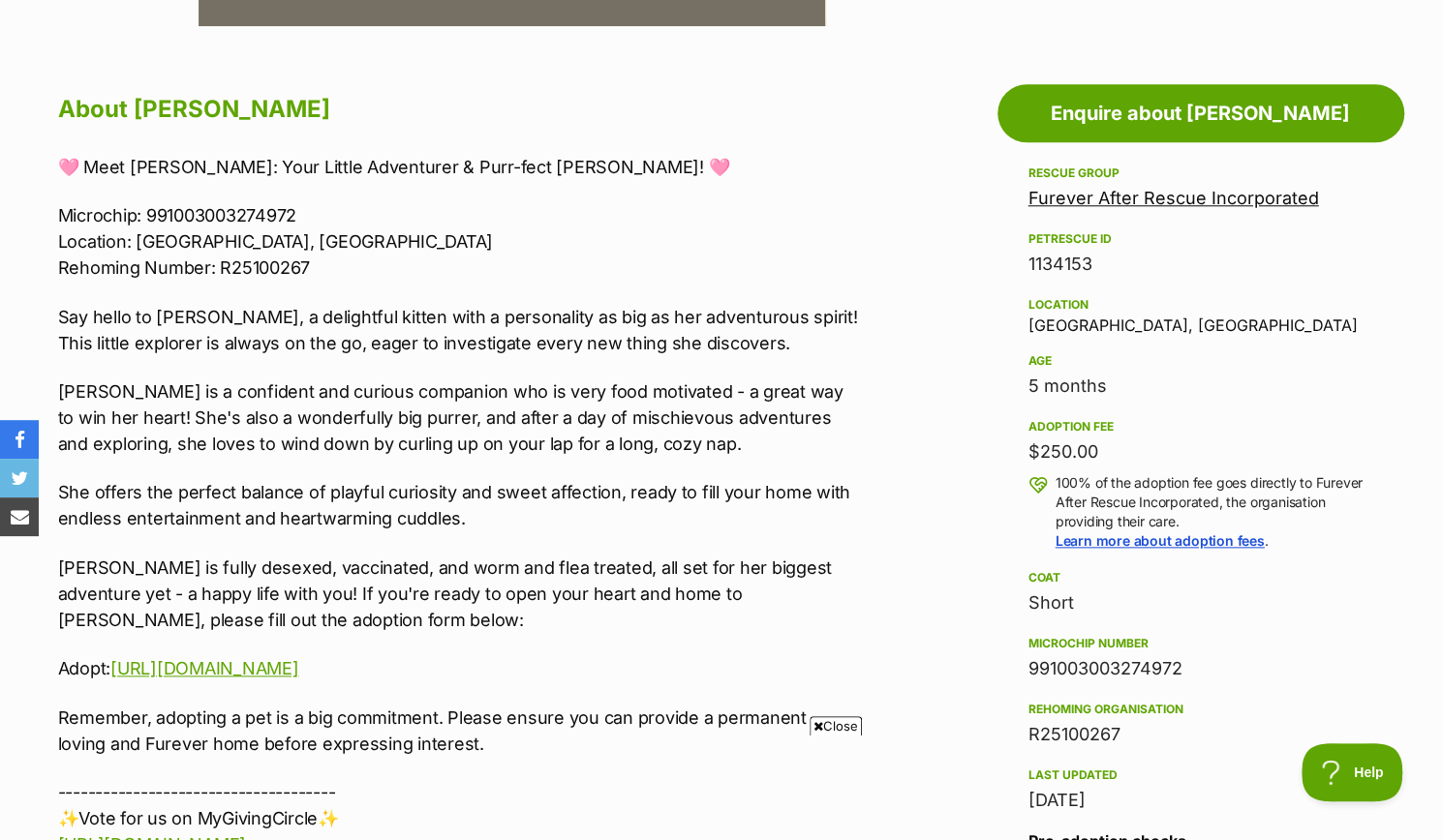
click at [567, 233] on p "Microchip: 991003003274972 Location: [GEOGRAPHIC_DATA], [GEOGRAPHIC_DATA] Rehom…" at bounding box center [458, 241] width 800 height 78
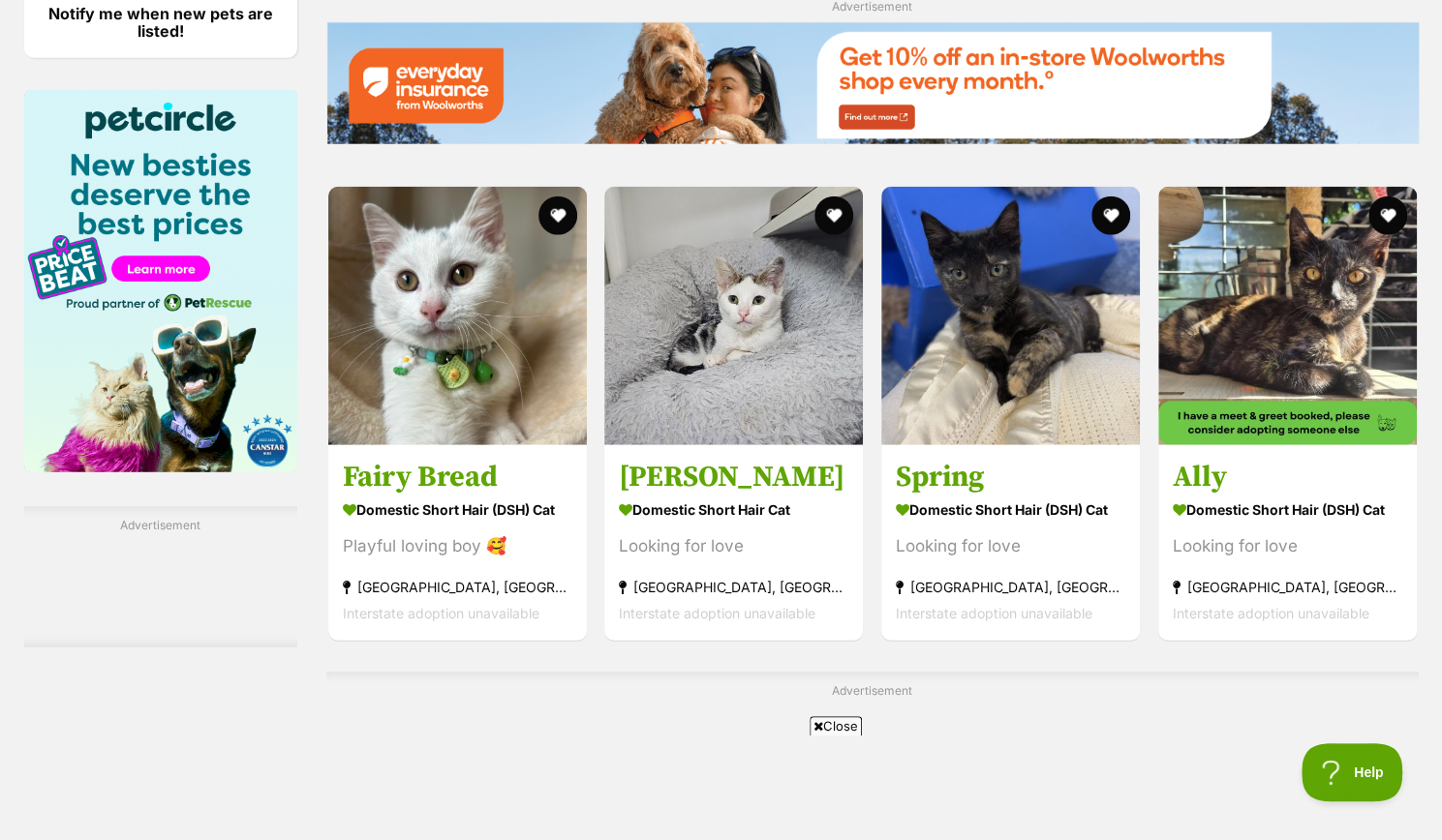
scroll to position [2859, 0]
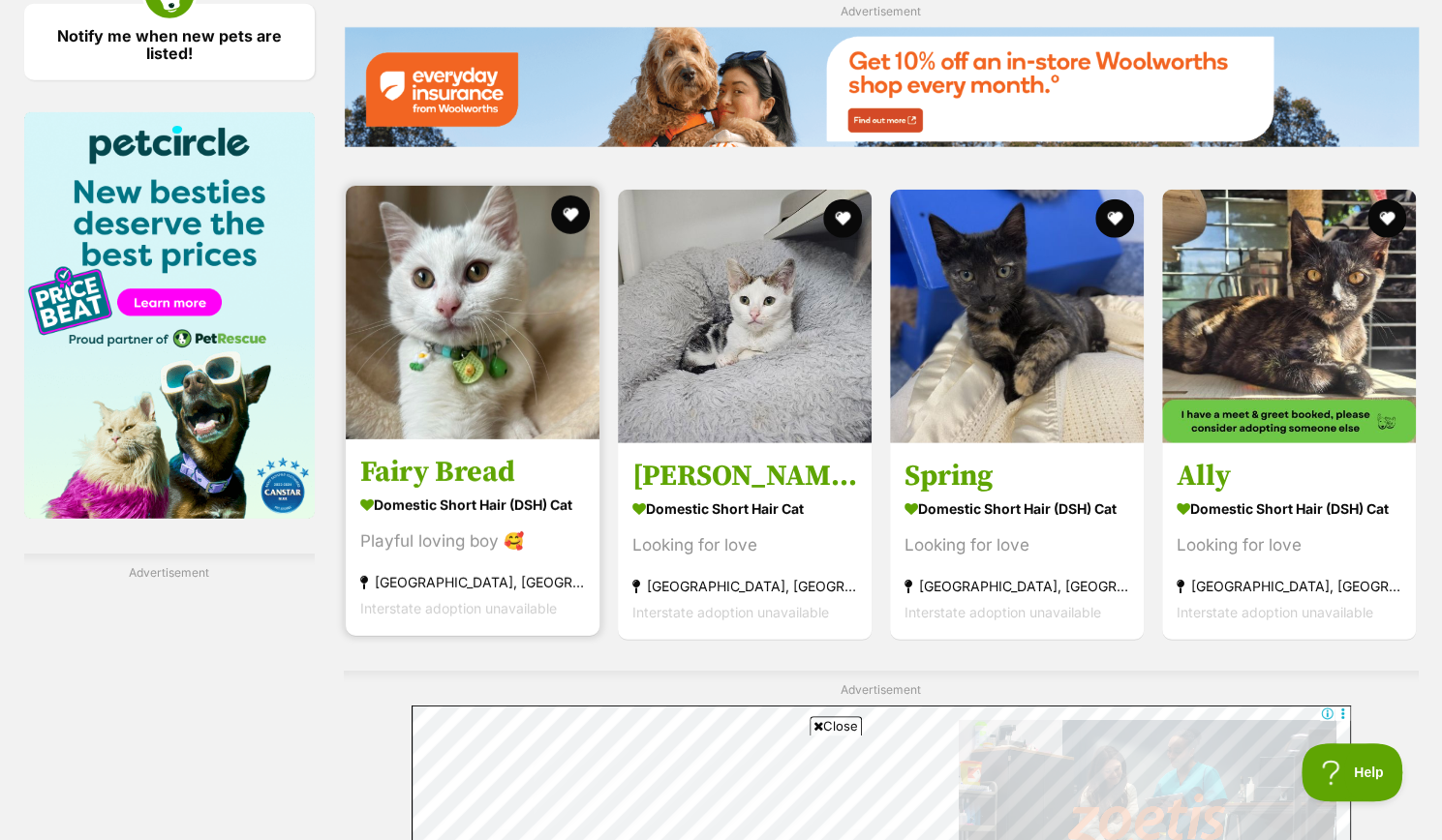
click at [429, 464] on h3 "Fairy Bread" at bounding box center [472, 472] width 224 height 37
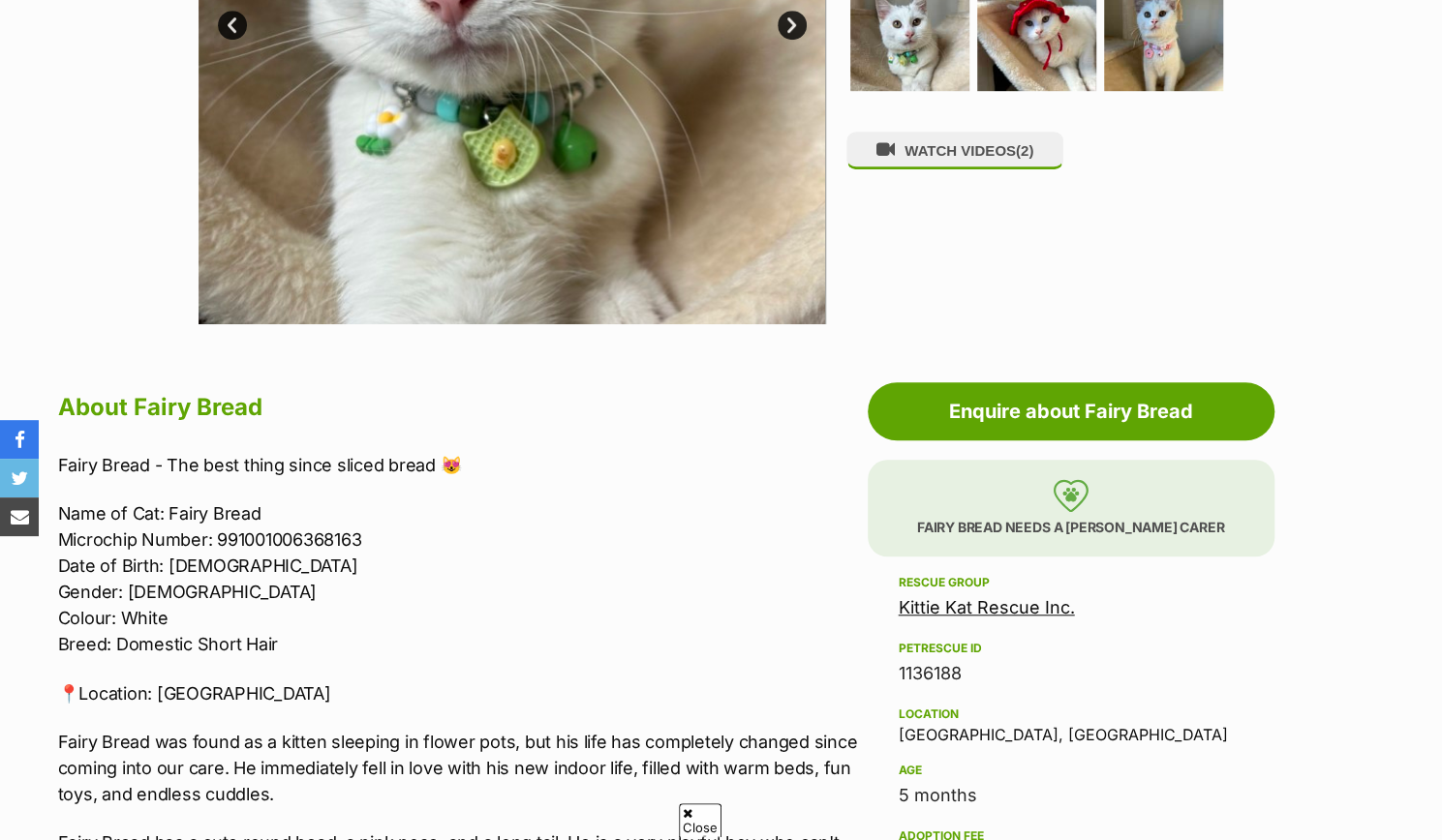
scroll to position [859, 0]
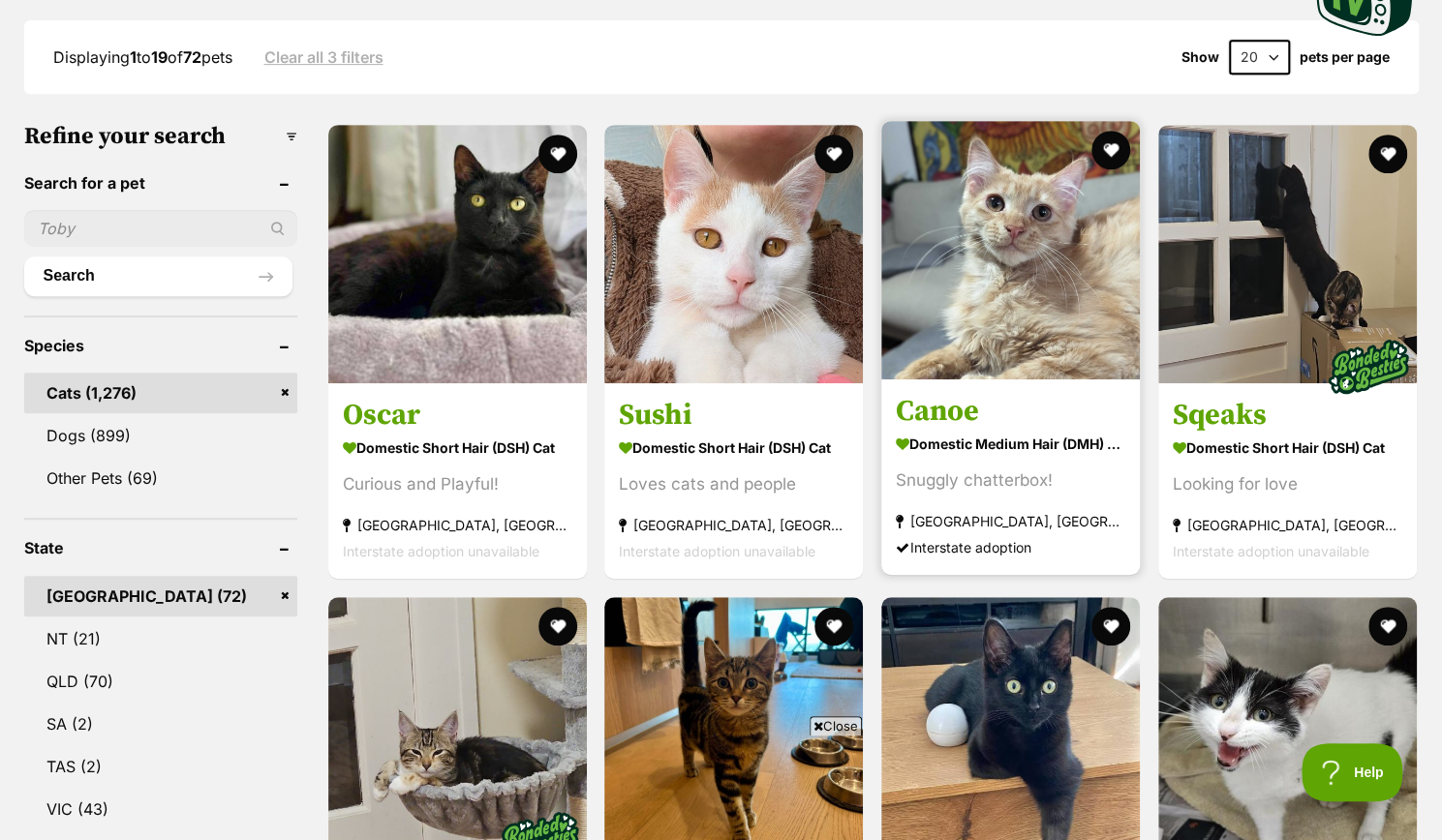
click at [994, 384] on article "1140926 Canoe Domestic Medium Hair (DMH) Cat Snuggly chatterbox! Marrickville, …" at bounding box center [1011, 347] width 263 height 458
click at [965, 402] on h3 "Canoe" at bounding box center [1011, 412] width 229 height 37
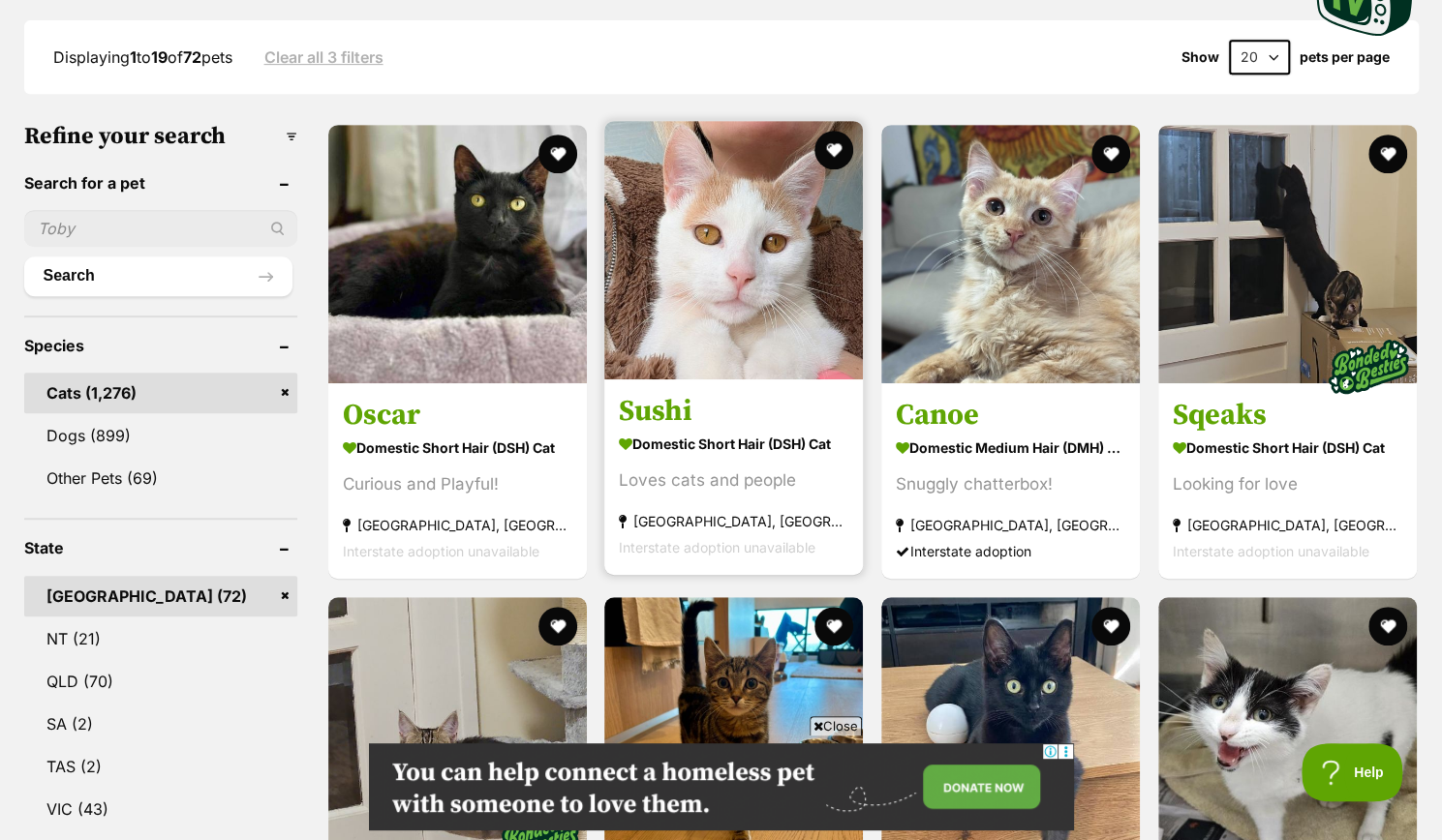
click at [677, 375] on img at bounding box center [733, 250] width 259 height 259
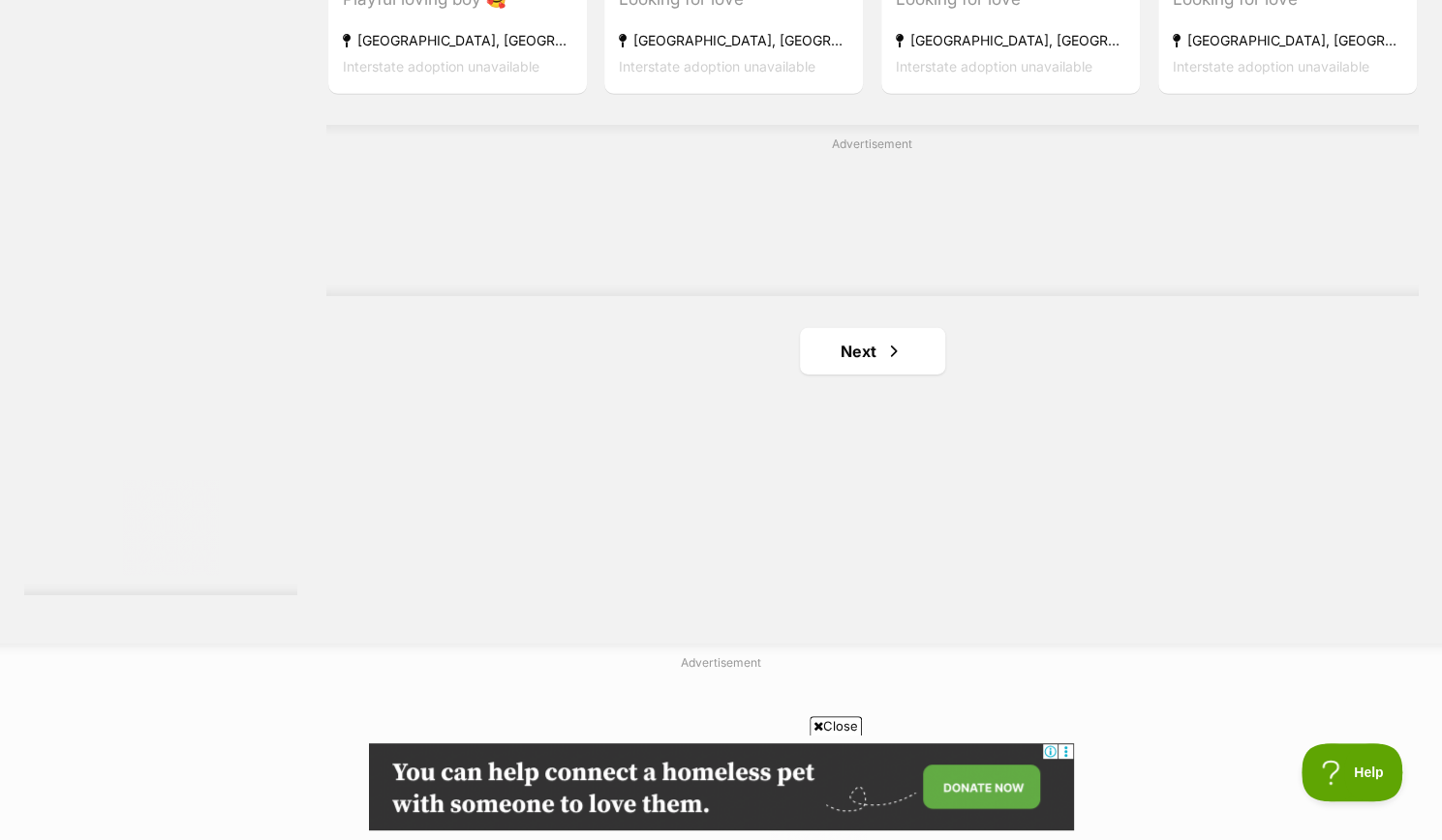
scroll to position [3421, 0]
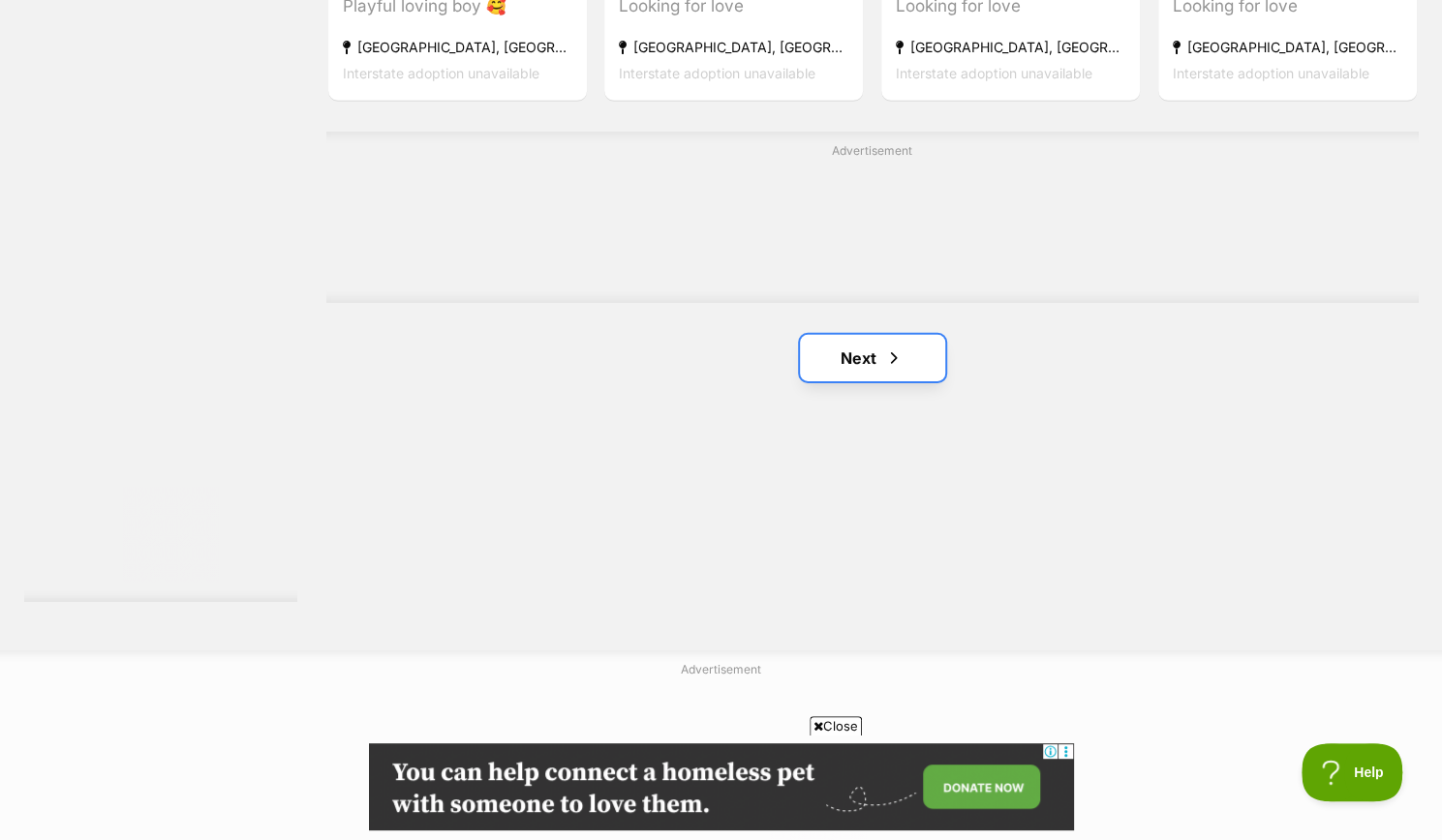
click at [866, 363] on link "Next" at bounding box center [872, 358] width 145 height 46
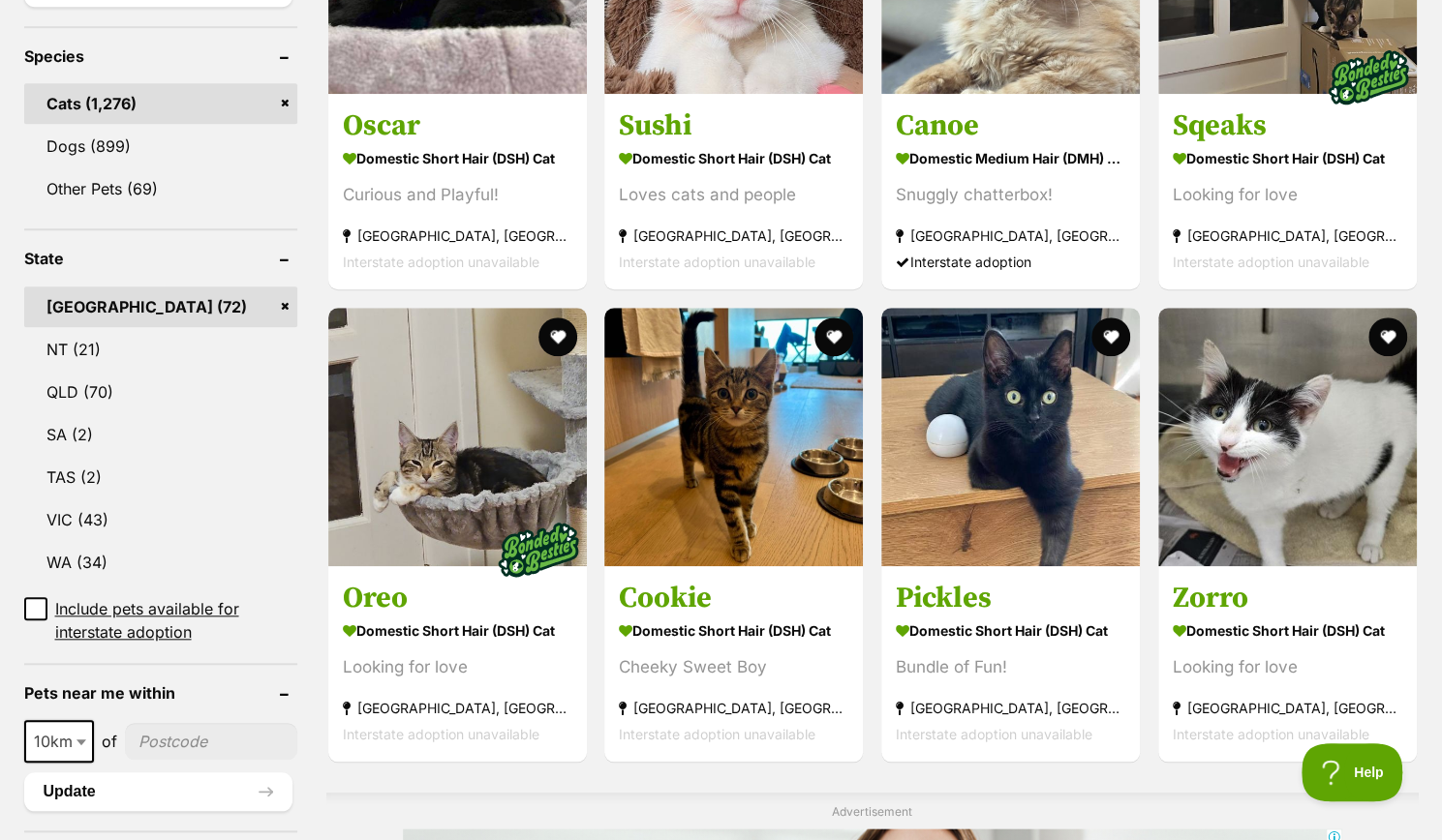
scroll to position [0, 0]
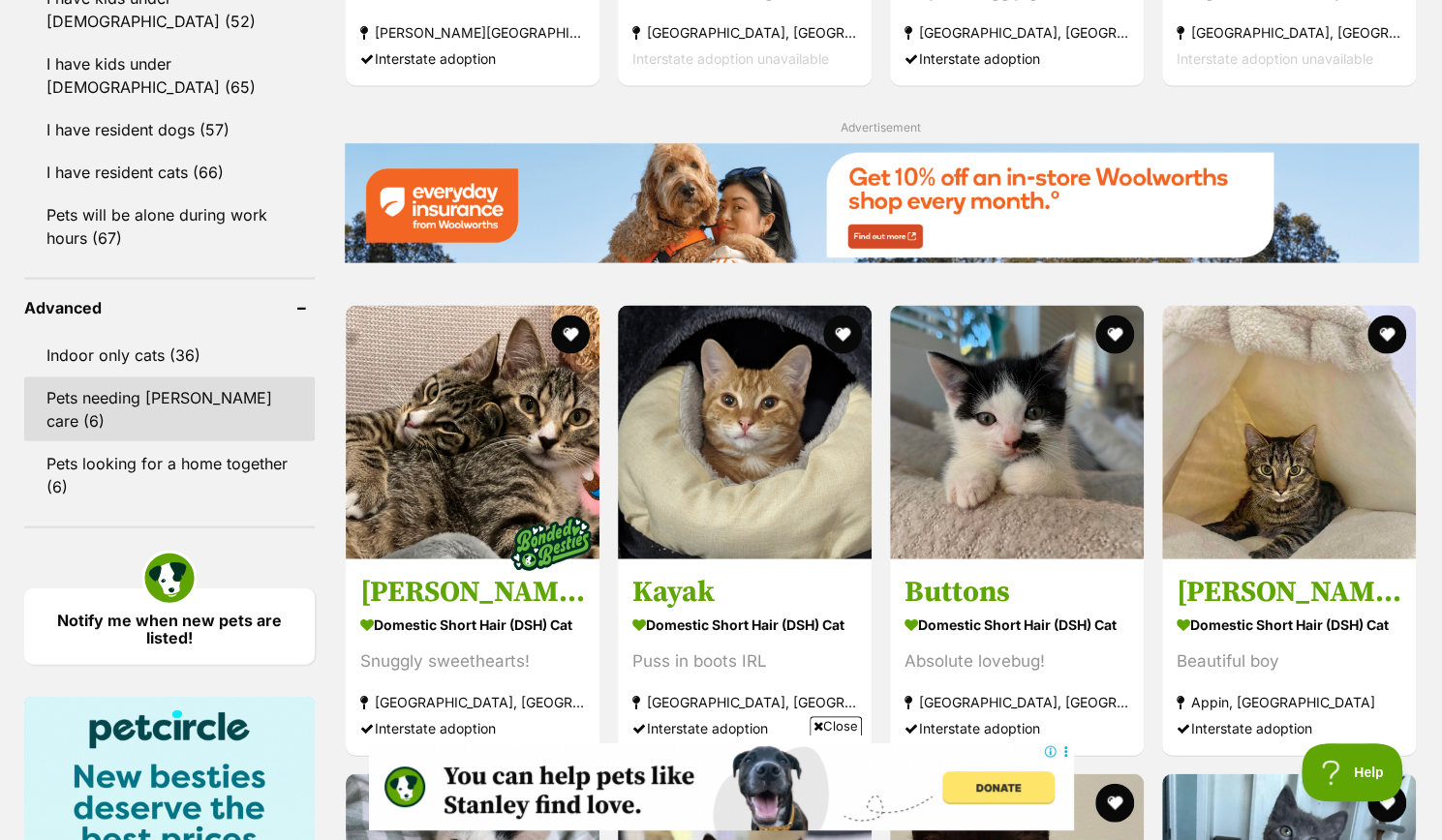
click at [240, 377] on link "Pets needing [PERSON_NAME] care (6)" at bounding box center [170, 409] width 290 height 64
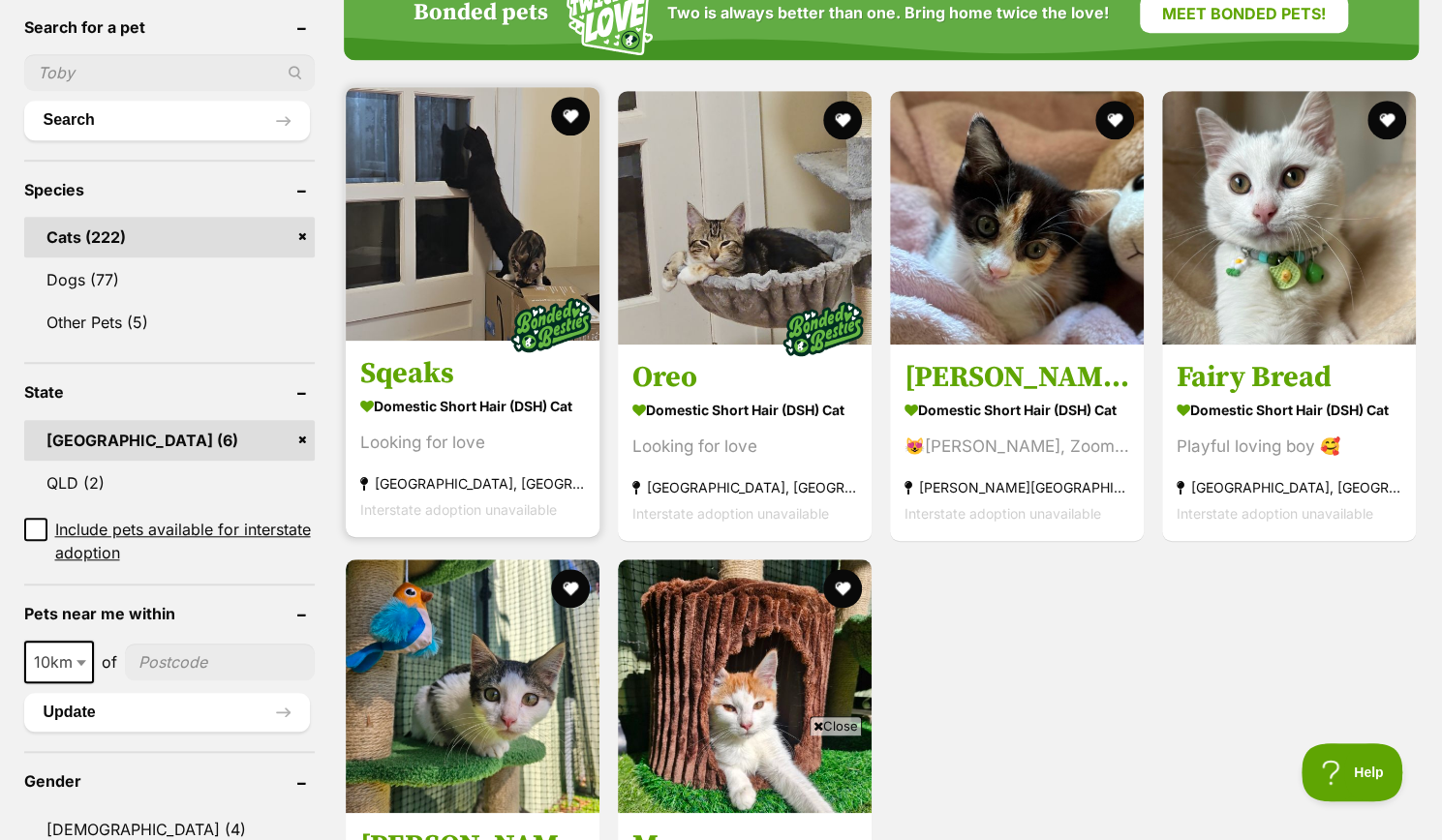
click at [497, 299] on img at bounding box center [472, 214] width 254 height 254
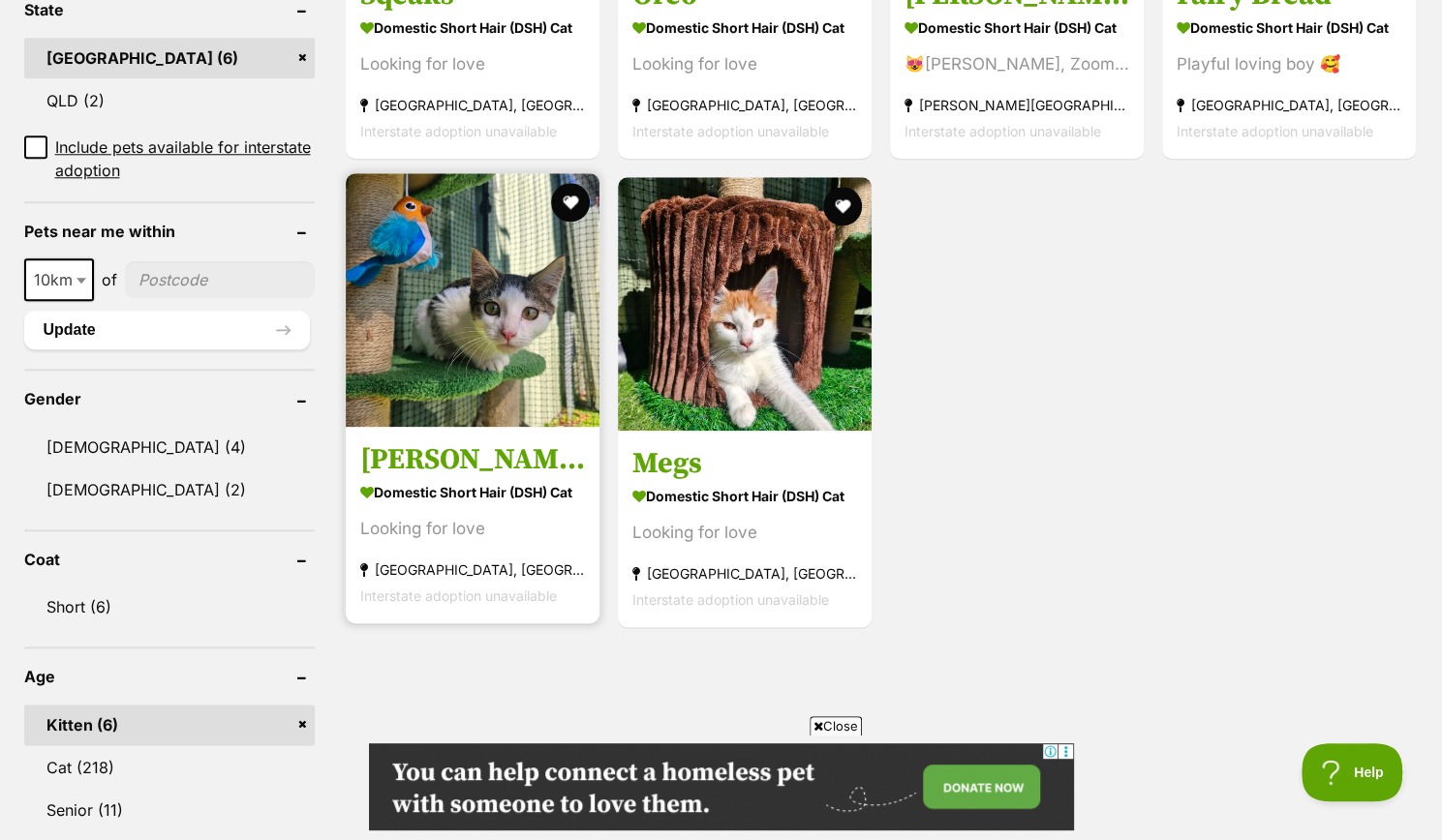
click at [543, 433] on article "1131840 [PERSON_NAME] Domestic Short Hair (DSH) Cat Looking for love [GEOGRAPHI…" at bounding box center [472, 398] width 258 height 454
click at [472, 446] on h3 "Parker" at bounding box center [472, 460] width 224 height 37
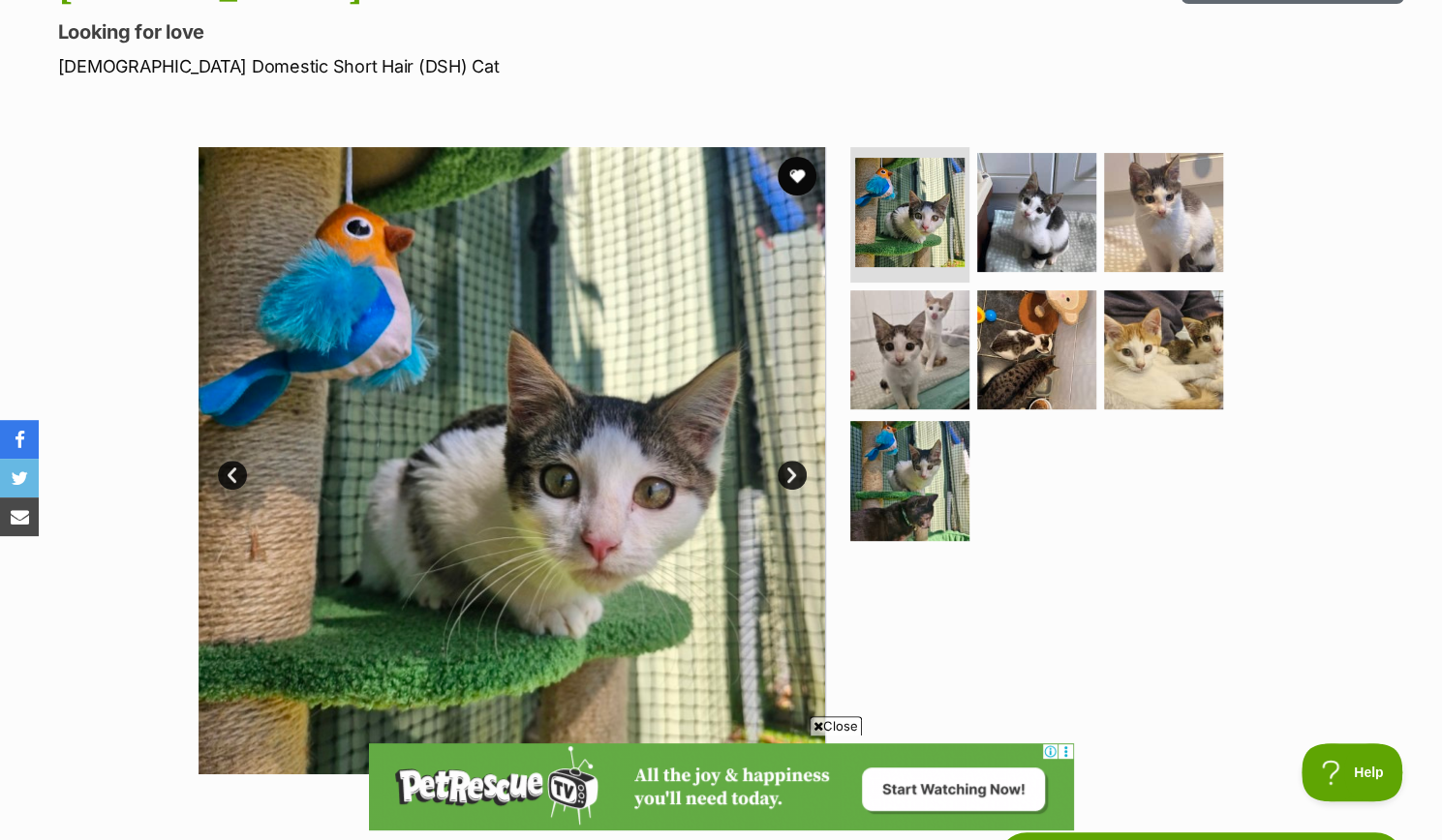
scroll to position [260, 0]
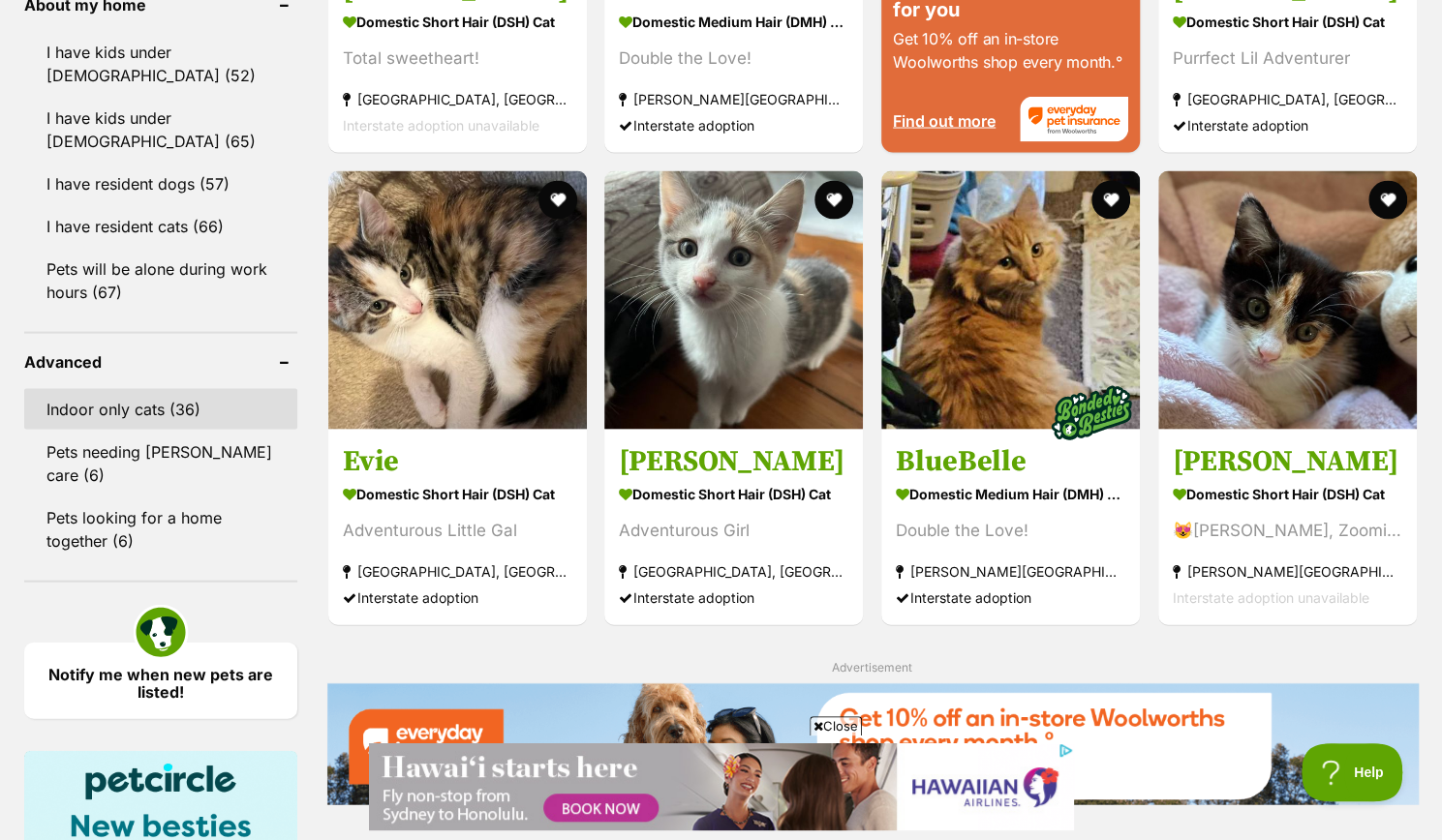
click at [148, 417] on link "Indoor only cats (36)" at bounding box center [161, 409] width 273 height 40
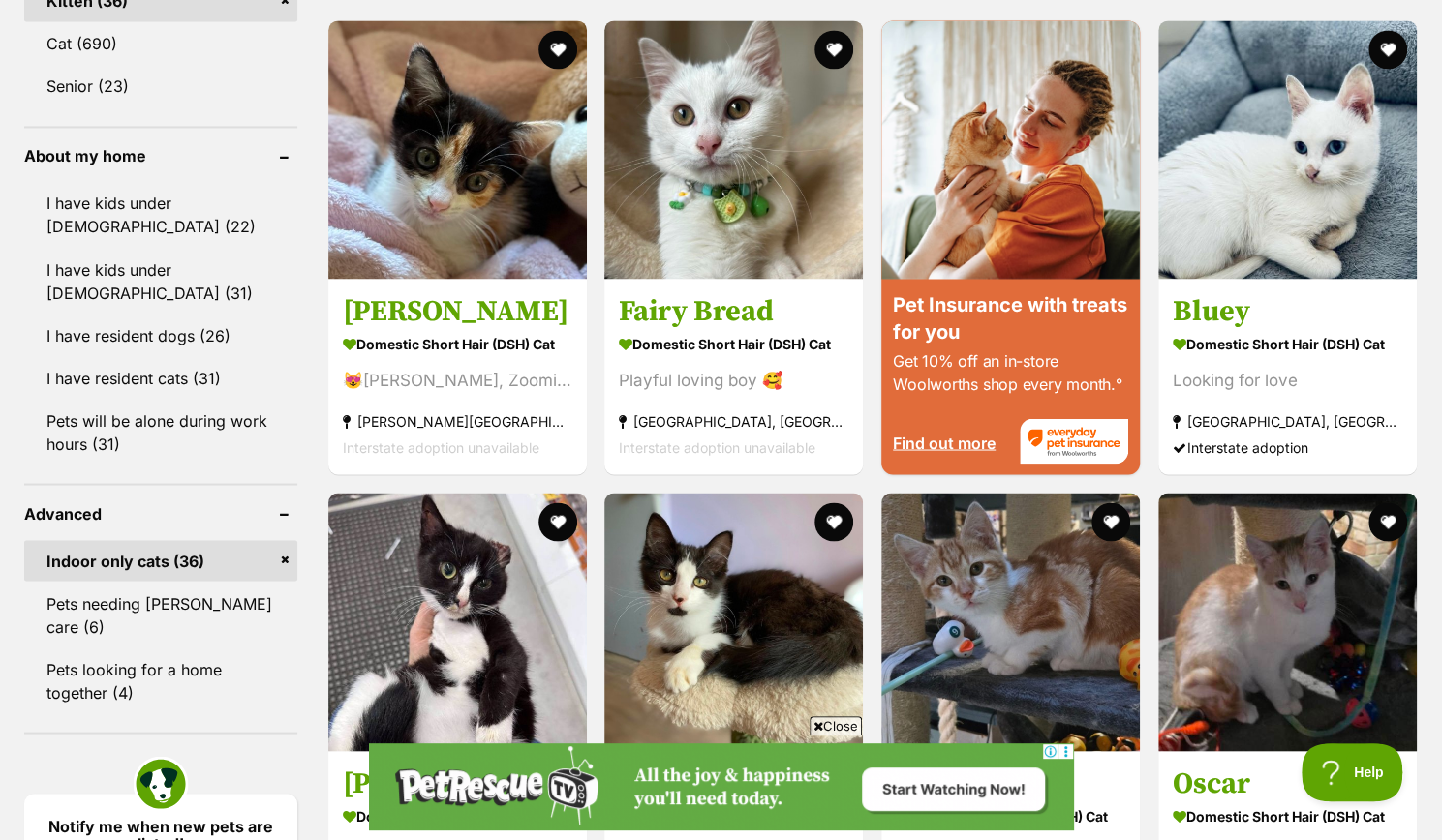
scroll to position [1920, 0]
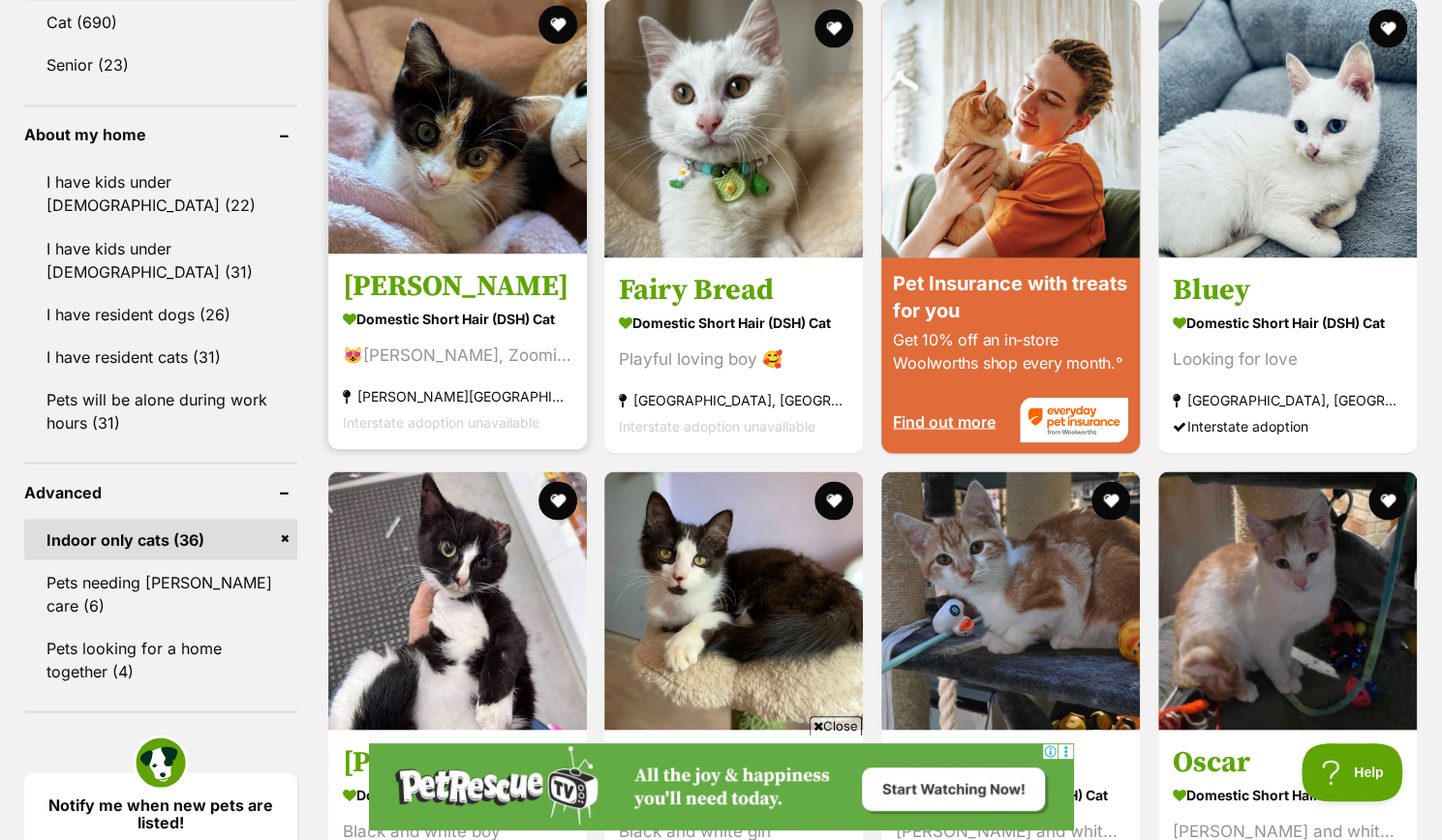
click at [469, 308] on strong "Domestic Short Hair (DSH) Cat" at bounding box center [458, 318] width 229 height 28
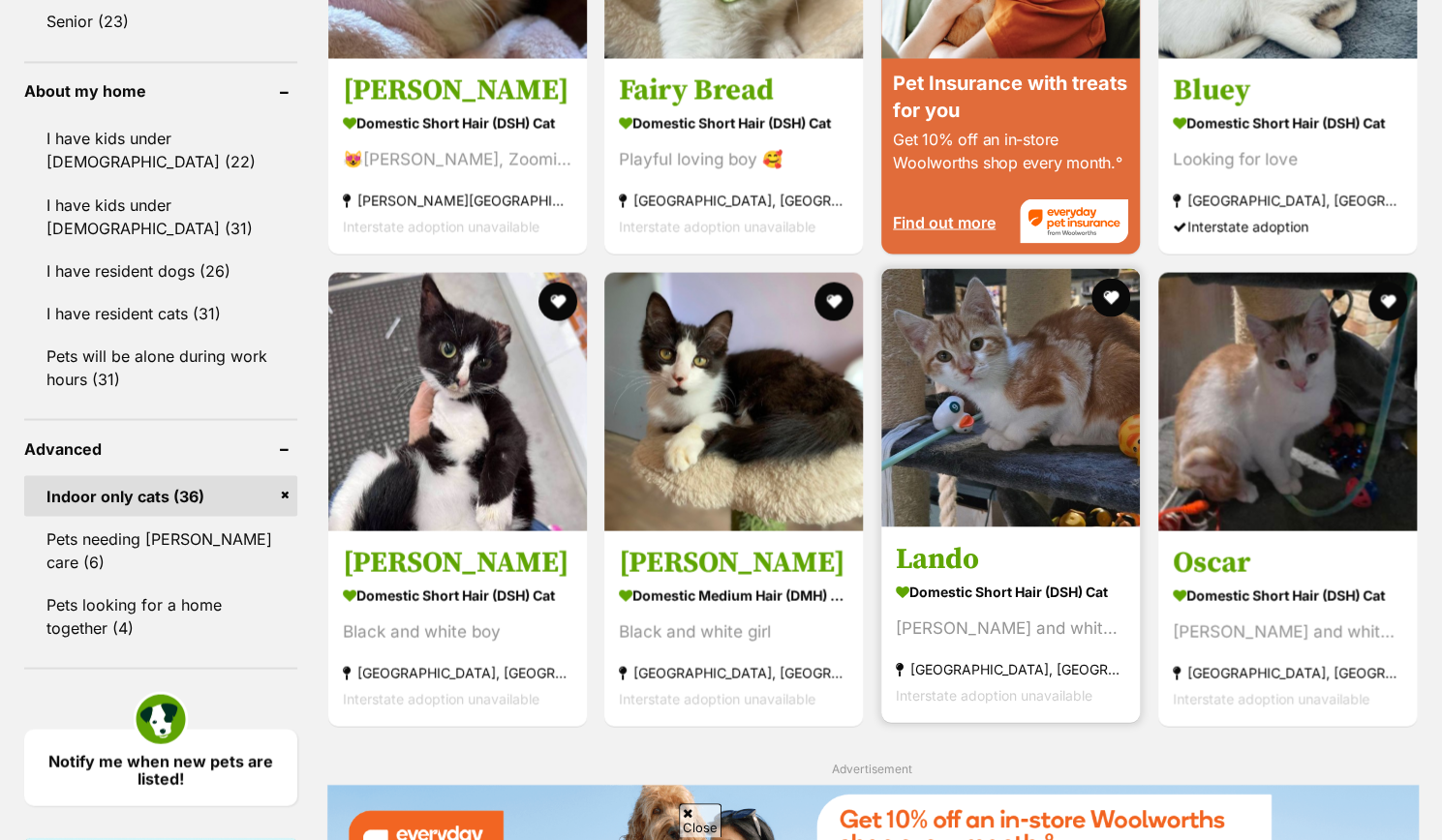
scroll to position [1963, 0]
click at [928, 477] on img at bounding box center [1011, 398] width 259 height 259
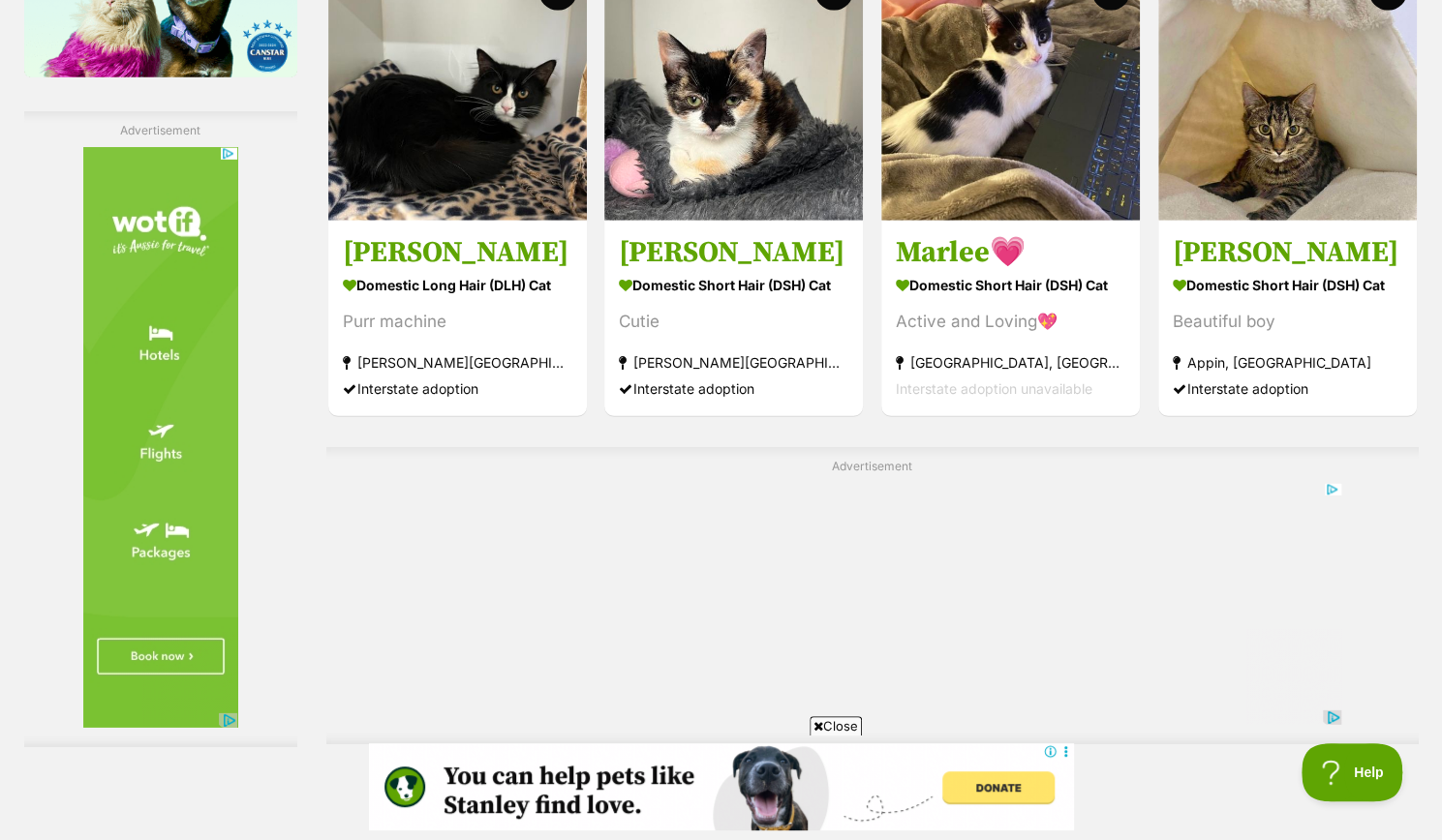
scroll to position [3700, 0]
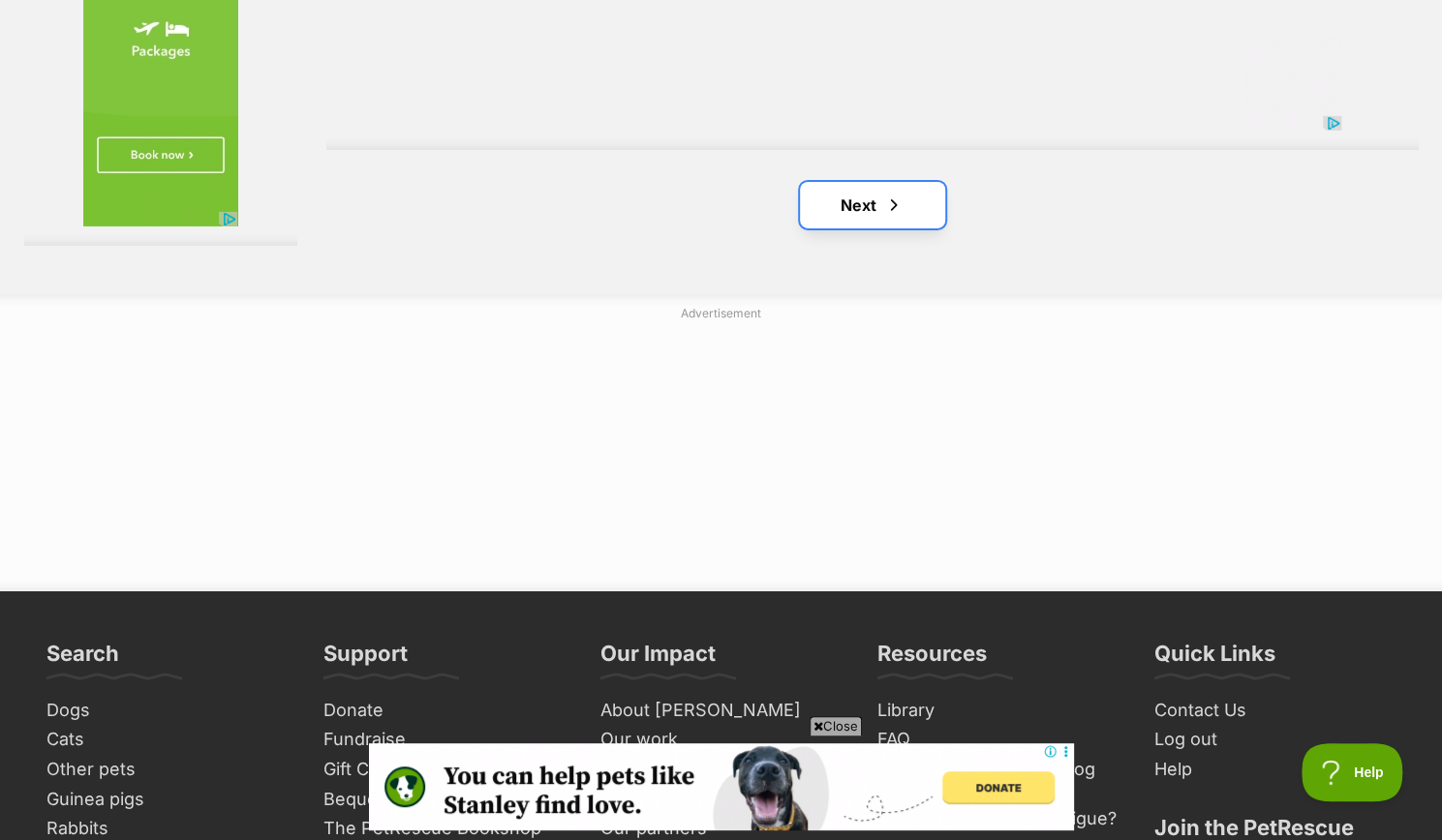
click at [914, 213] on link "Next" at bounding box center [872, 205] width 145 height 46
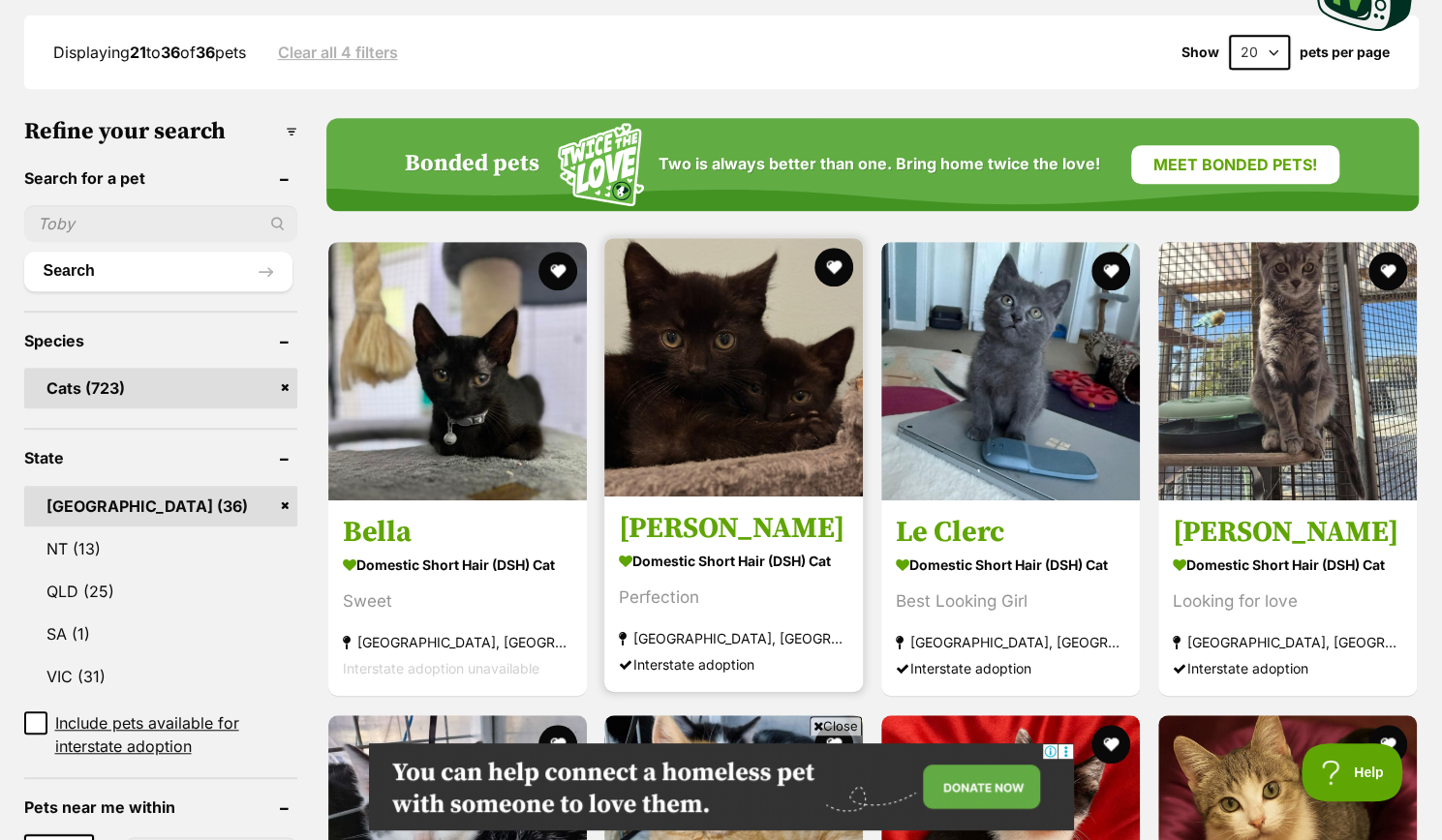
click at [750, 384] on img at bounding box center [733, 368] width 259 height 259
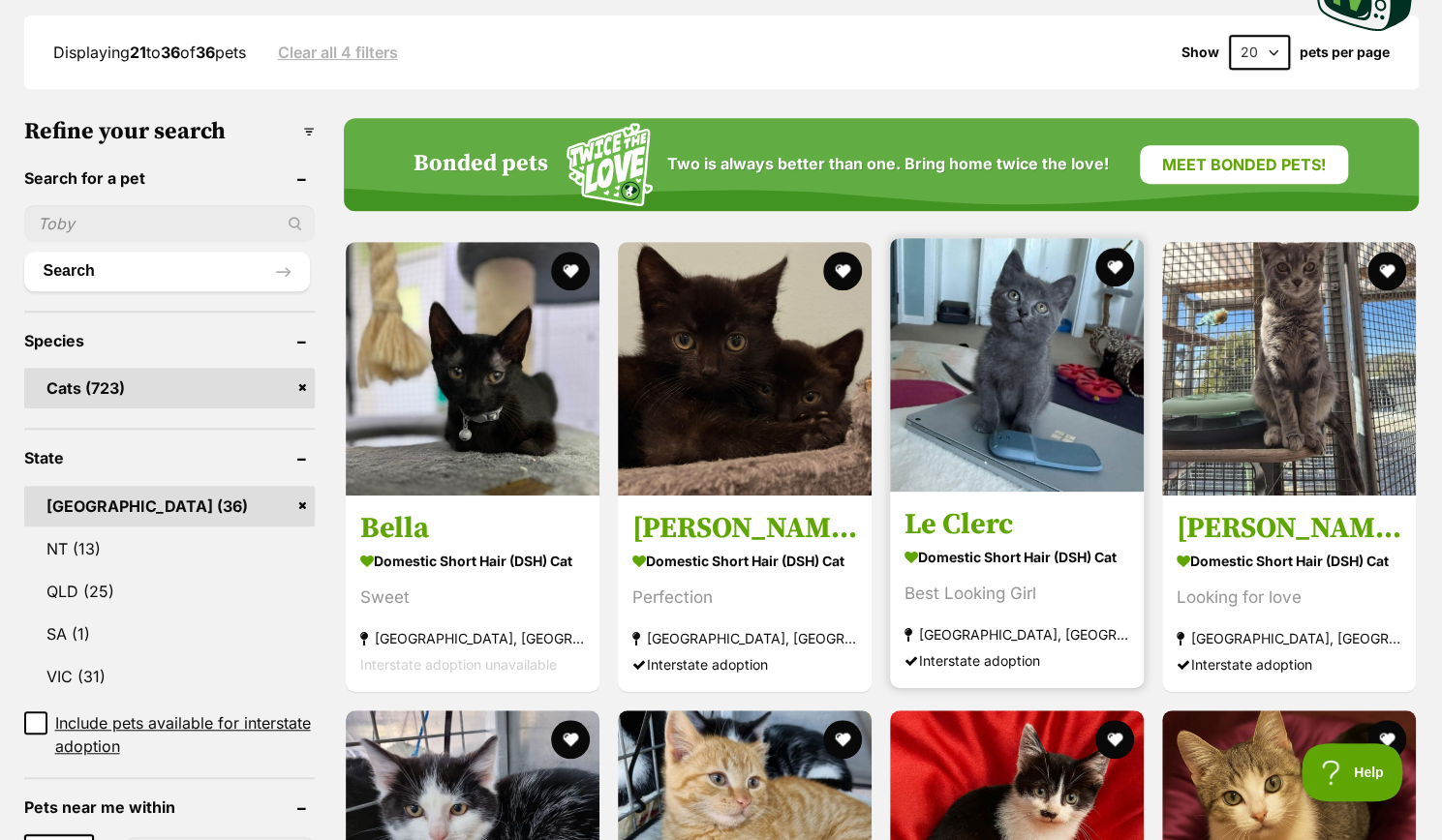
click at [914, 512] on h3 "Le Clerc" at bounding box center [1016, 525] width 224 height 37
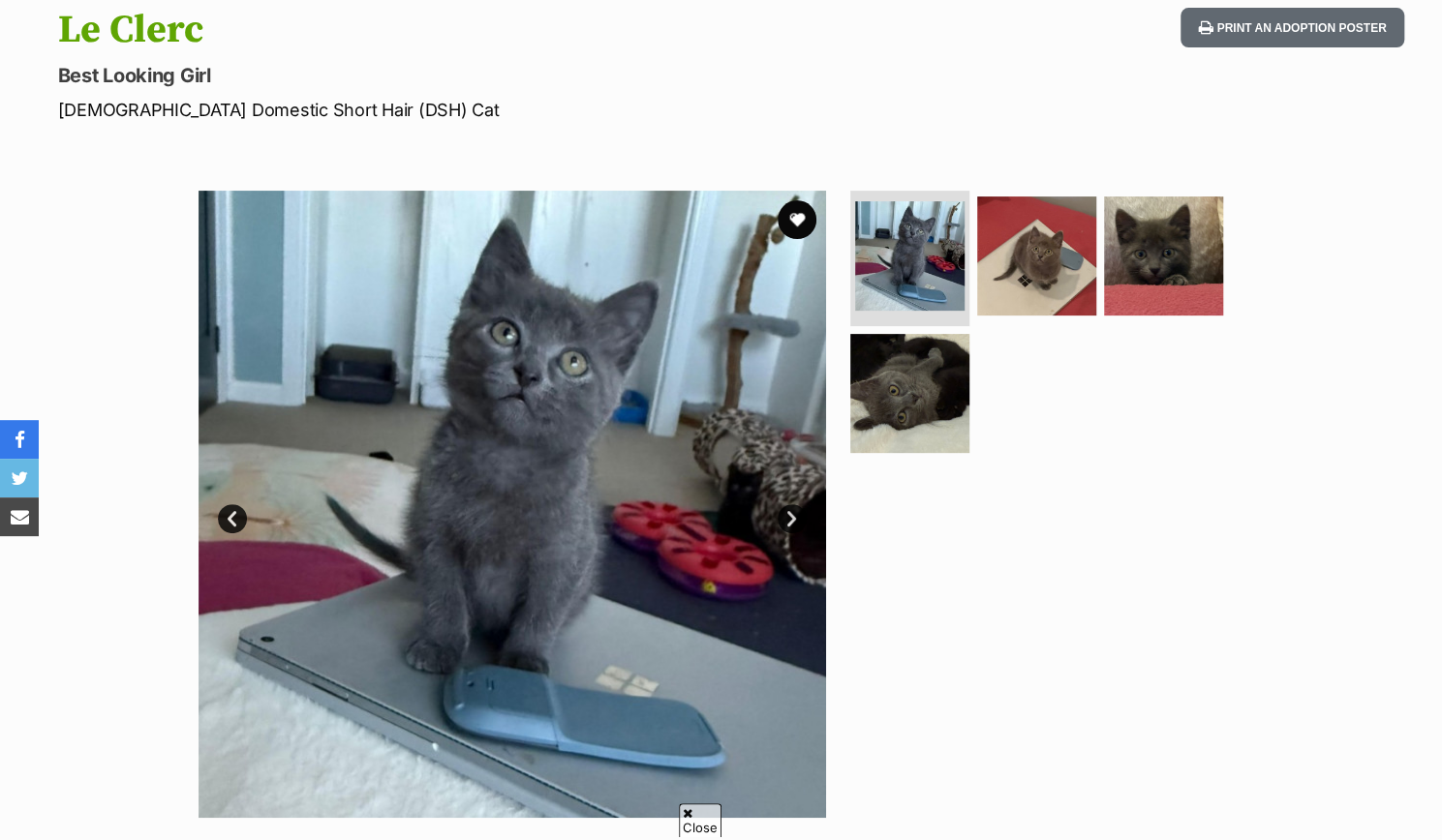
scroll to position [213, 0]
click at [906, 404] on img at bounding box center [909, 391] width 124 height 124
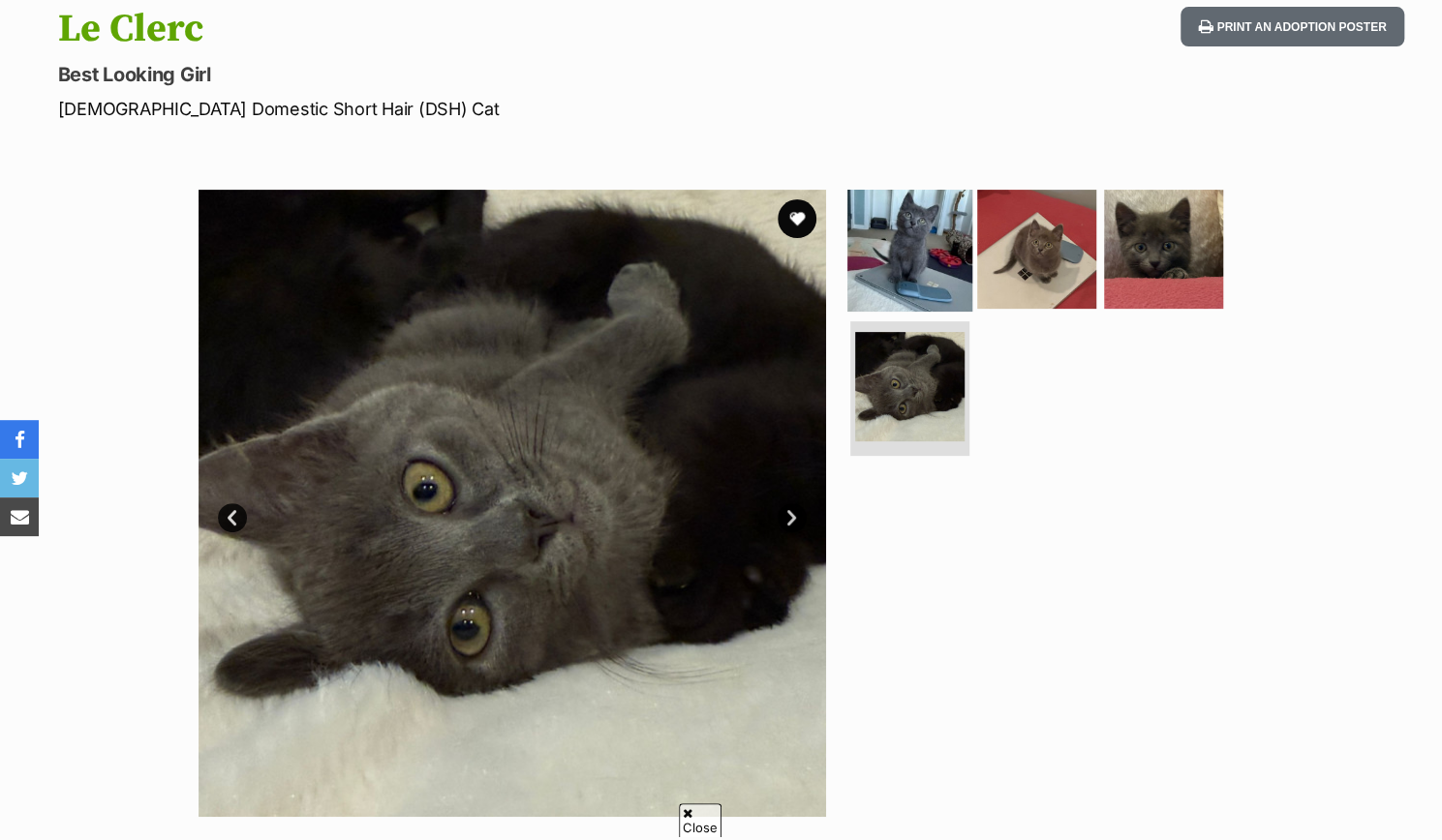
scroll to position [0, 0]
click at [894, 279] on img at bounding box center [909, 249] width 124 height 124
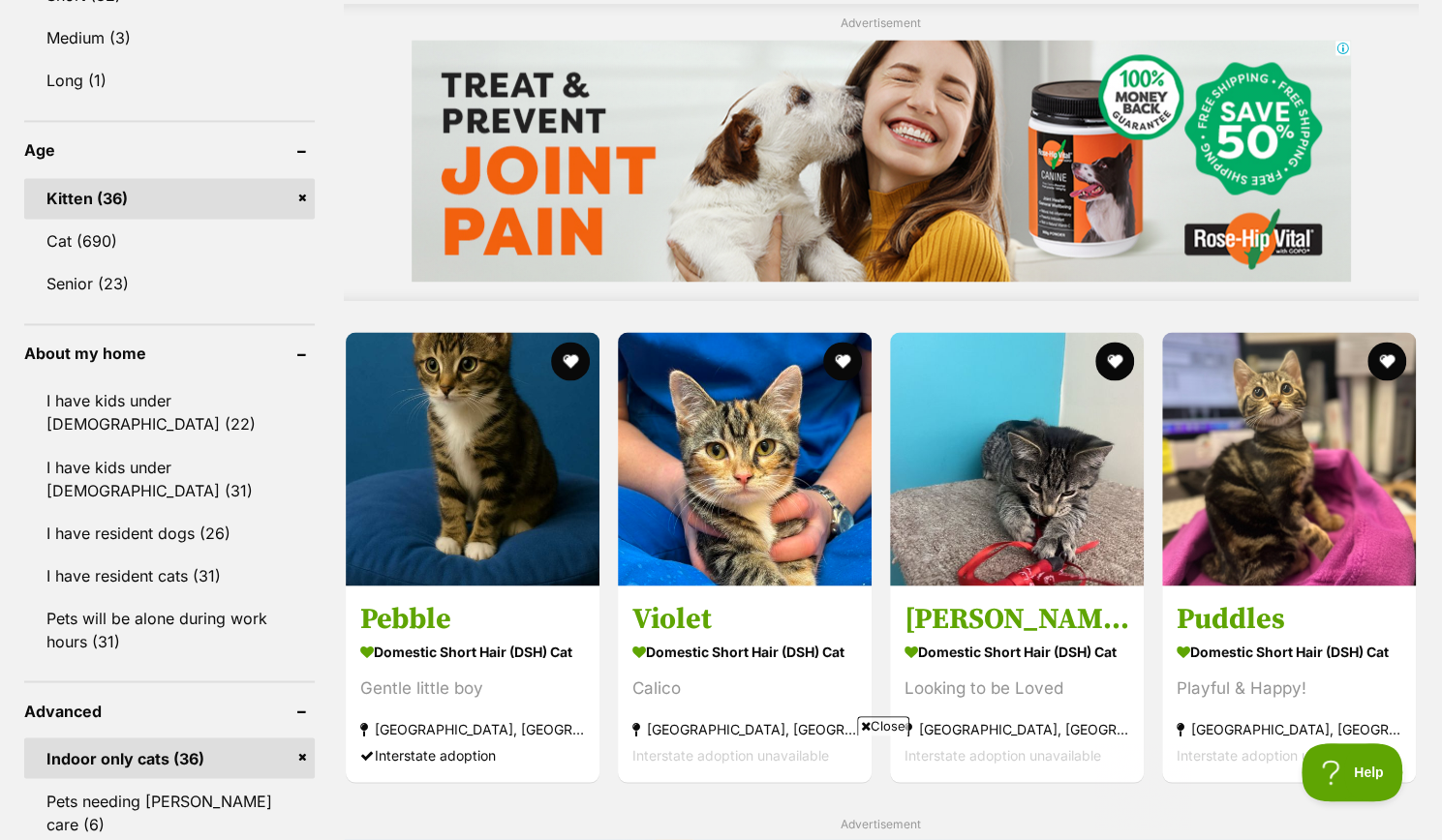
scroll to position [1700, 0]
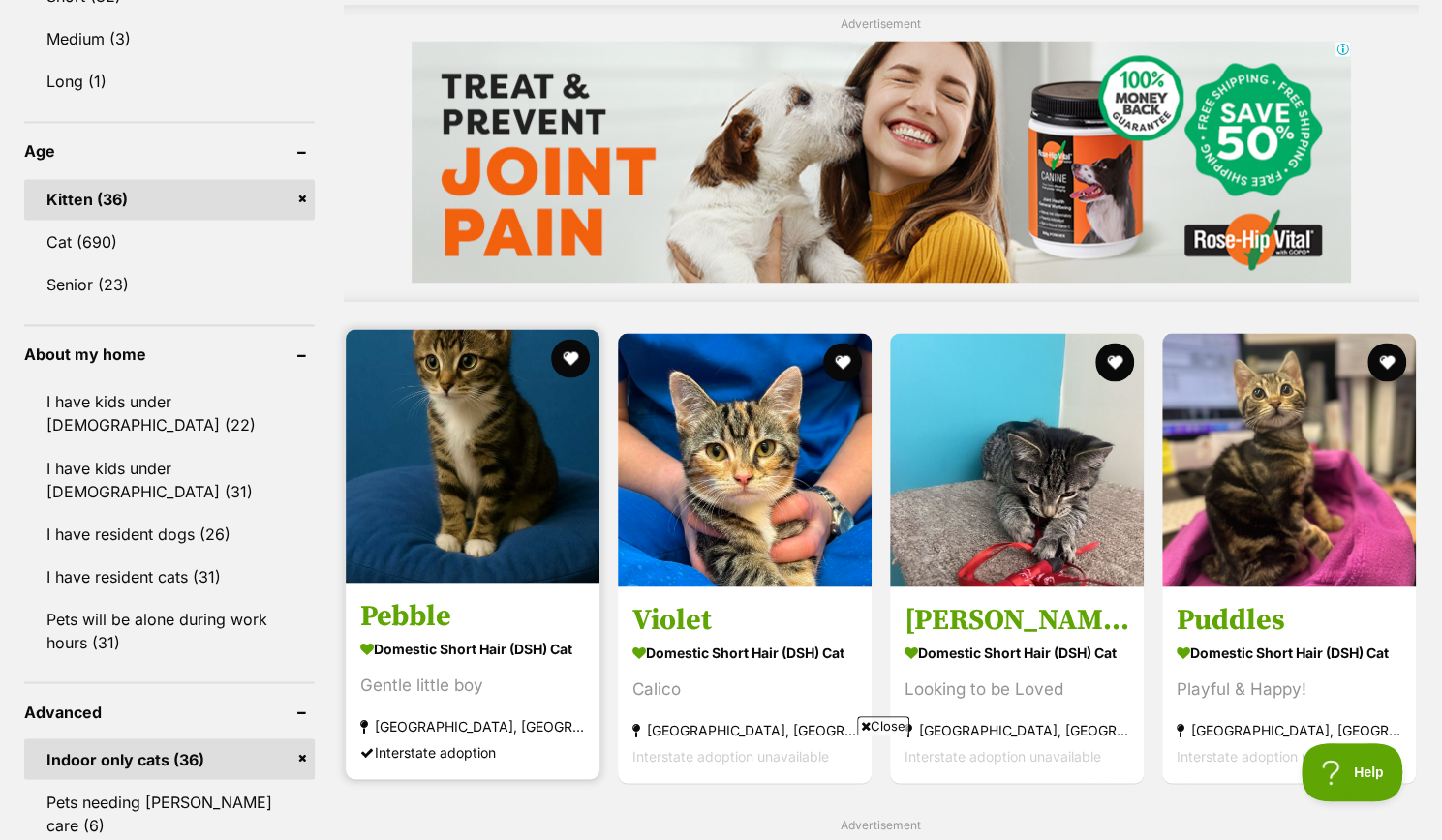
click at [558, 500] on img at bounding box center [472, 456] width 254 height 254
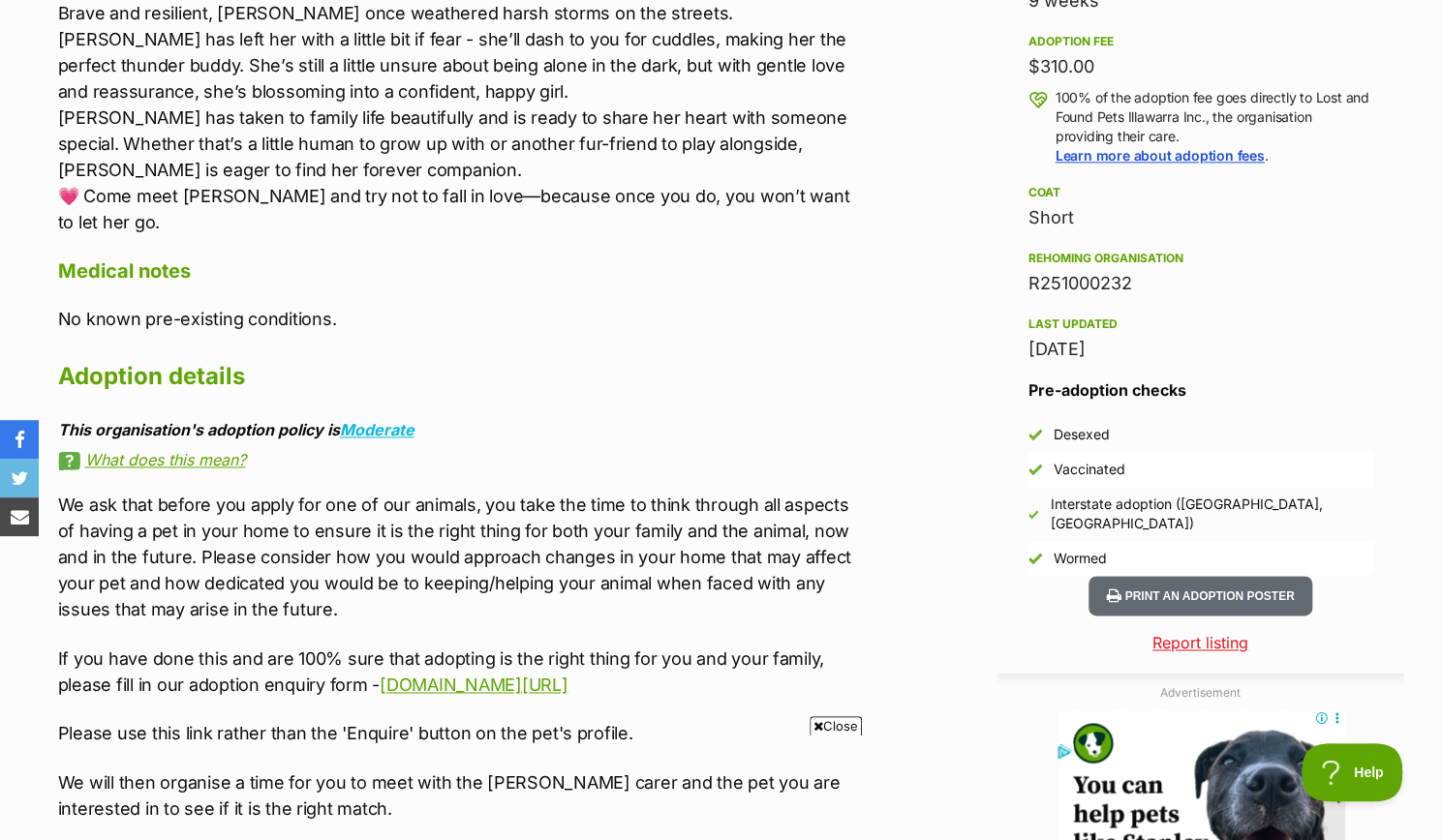
scroll to position [1390, 0]
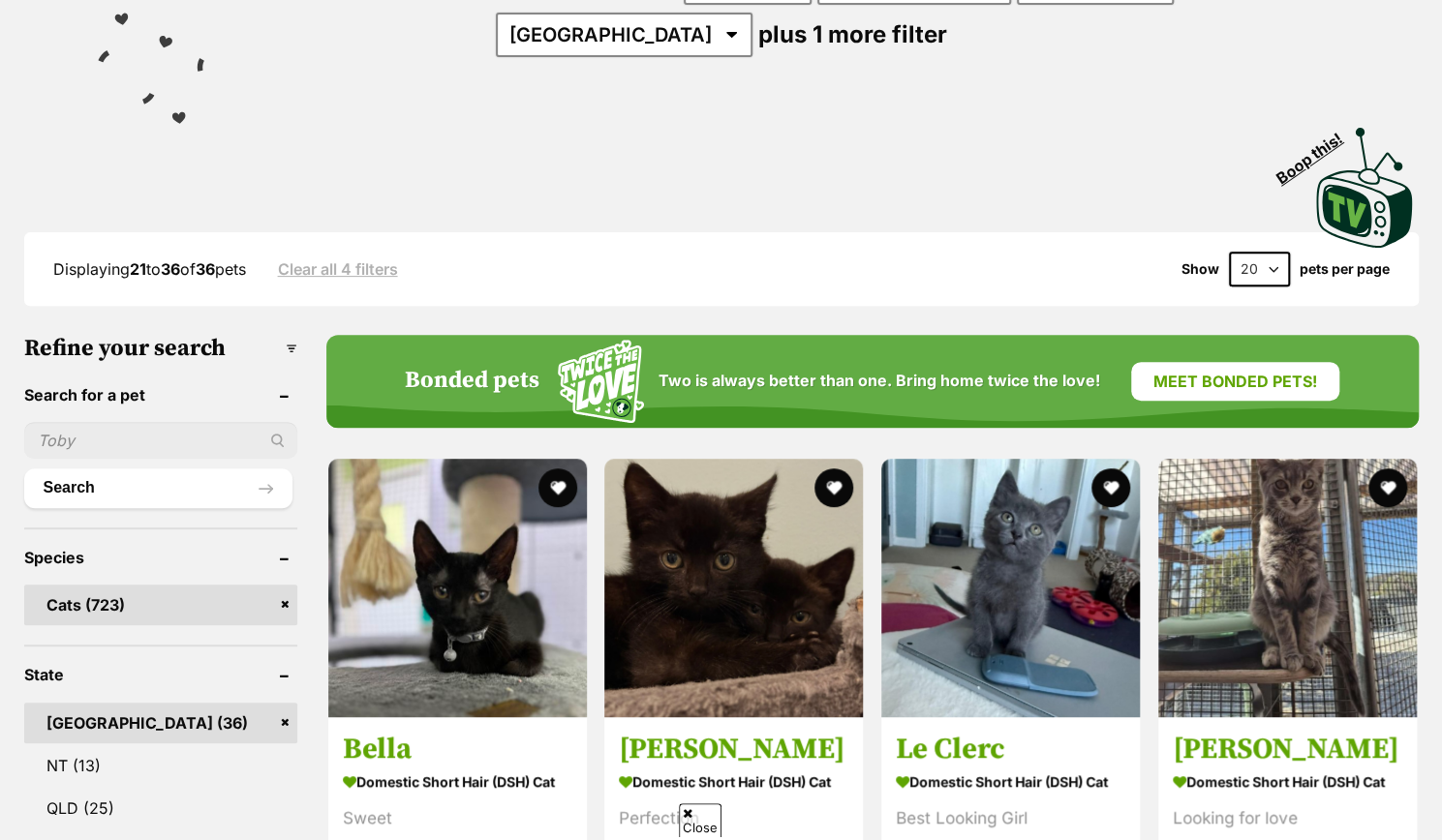
click at [153, 440] on input "text" at bounding box center [161, 441] width 273 height 37
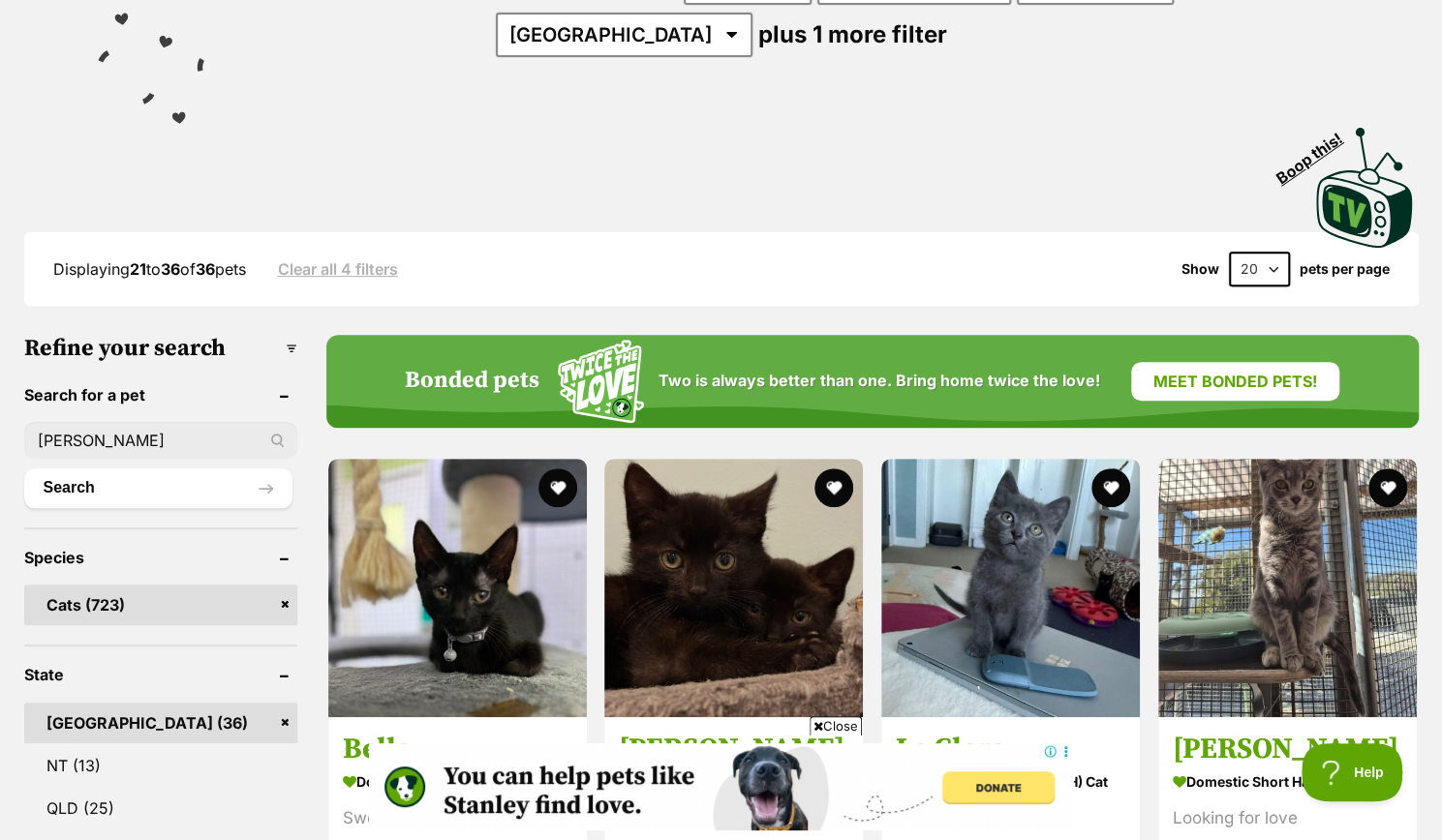
type input "[PERSON_NAME]"
click at [25, 469] on button "Search" at bounding box center [159, 488] width 269 height 39
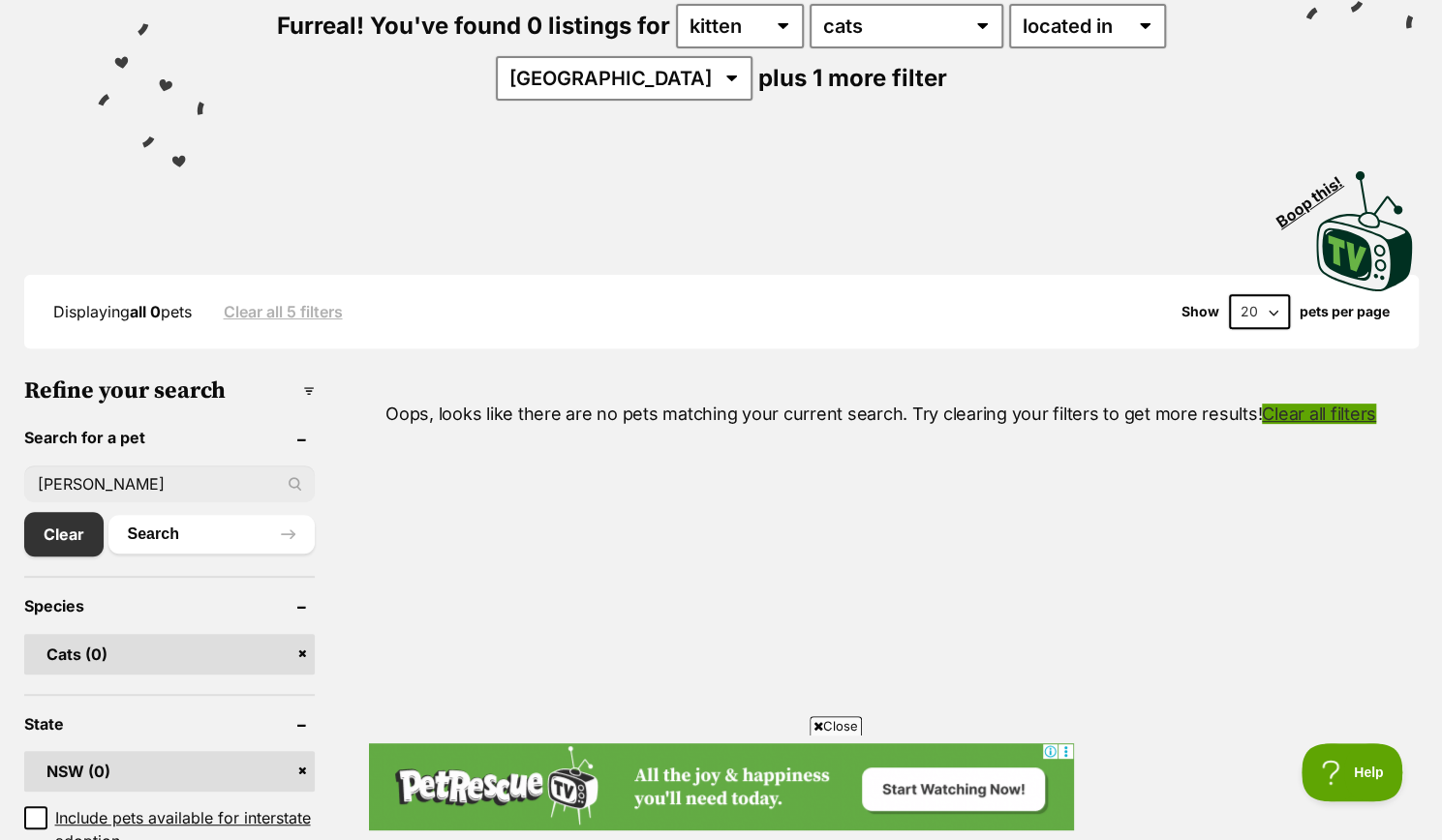
click at [1338, 410] on link "Clear all filters" at bounding box center [1318, 414] width 115 height 21
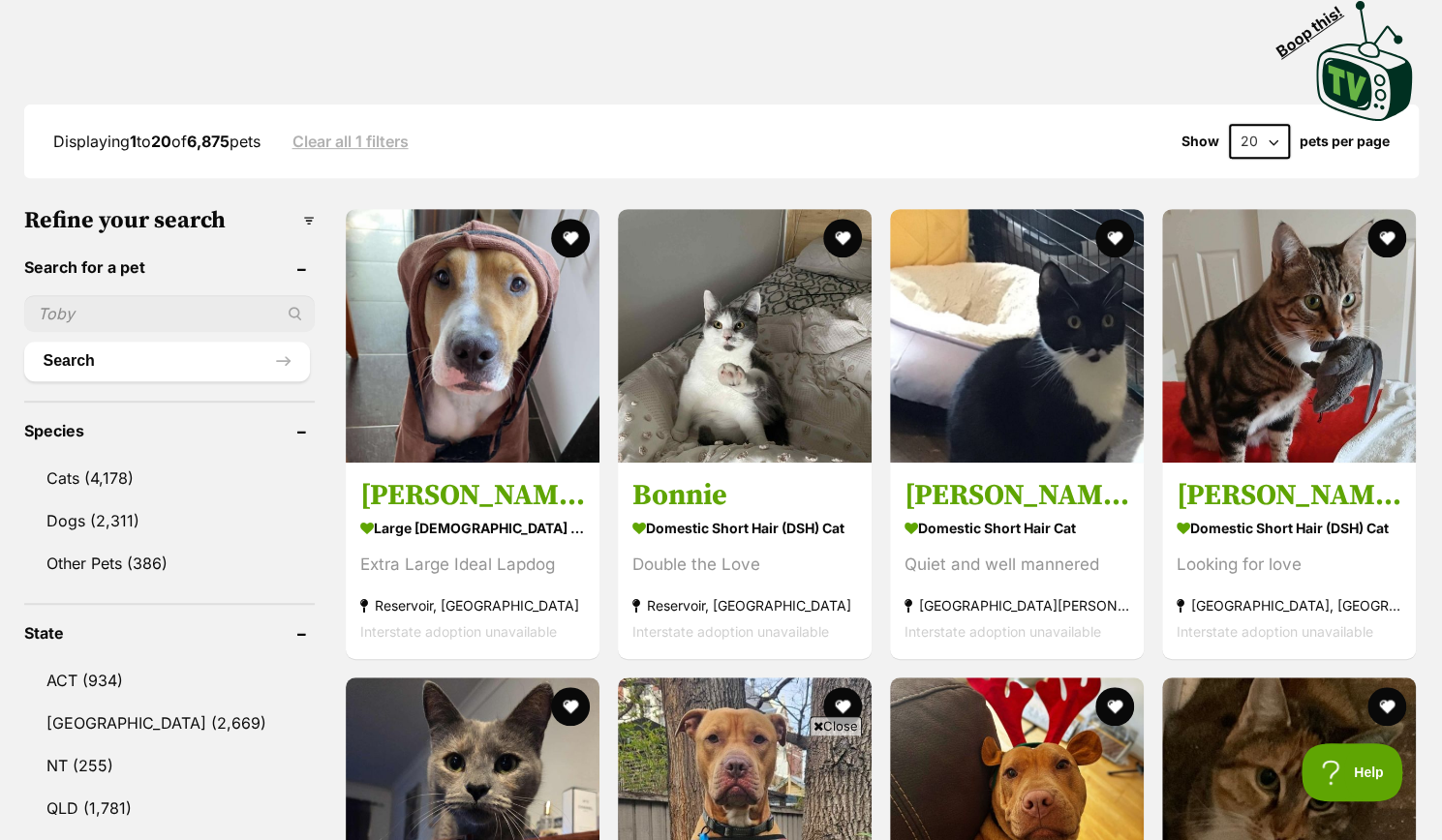
click at [74, 312] on input "text" at bounding box center [170, 314] width 290 height 37
type input "[PERSON_NAME]"
click at [25, 342] on button "Search" at bounding box center [167, 362] width 285 height 39
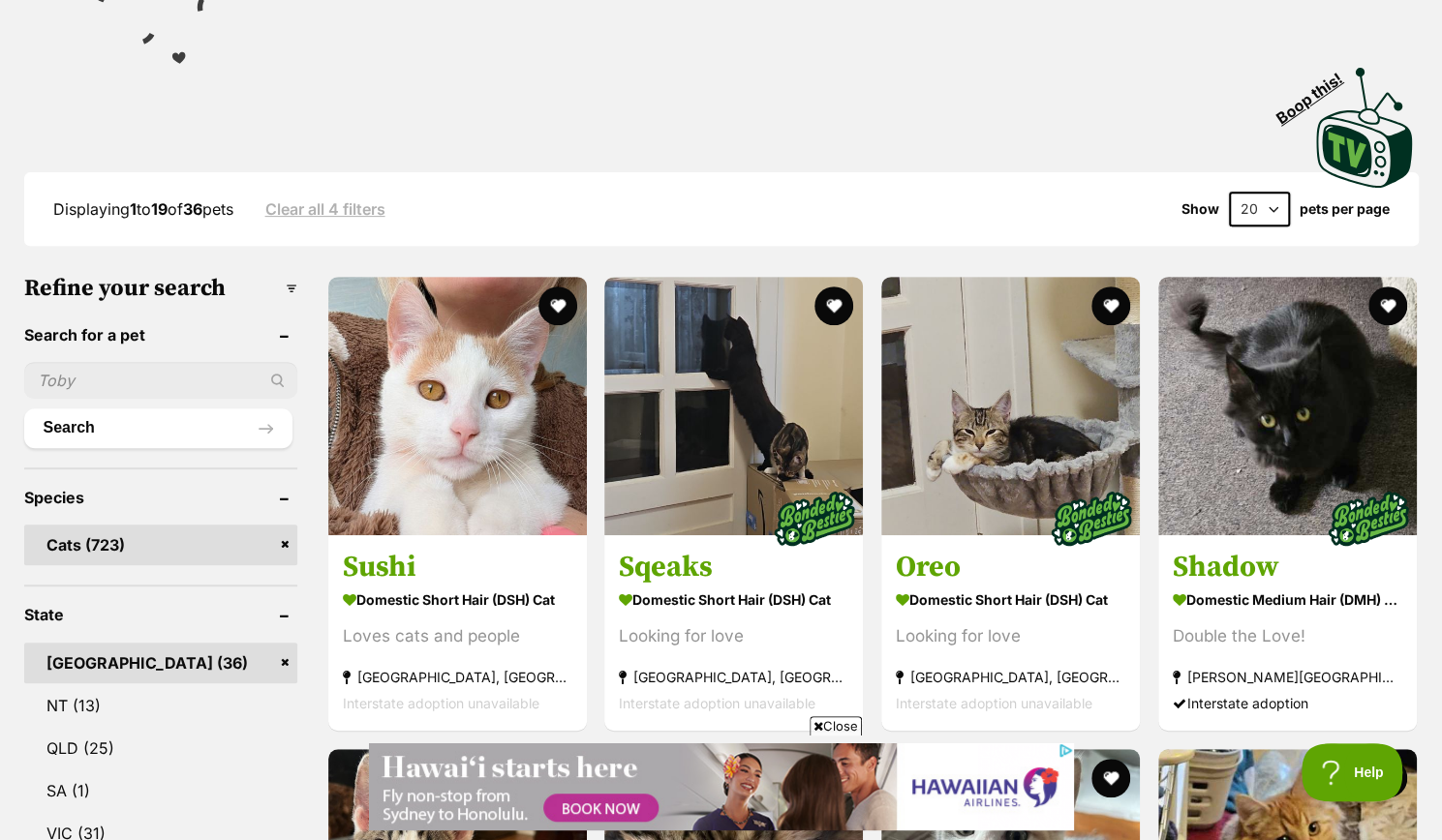
scroll to position [354, 0]
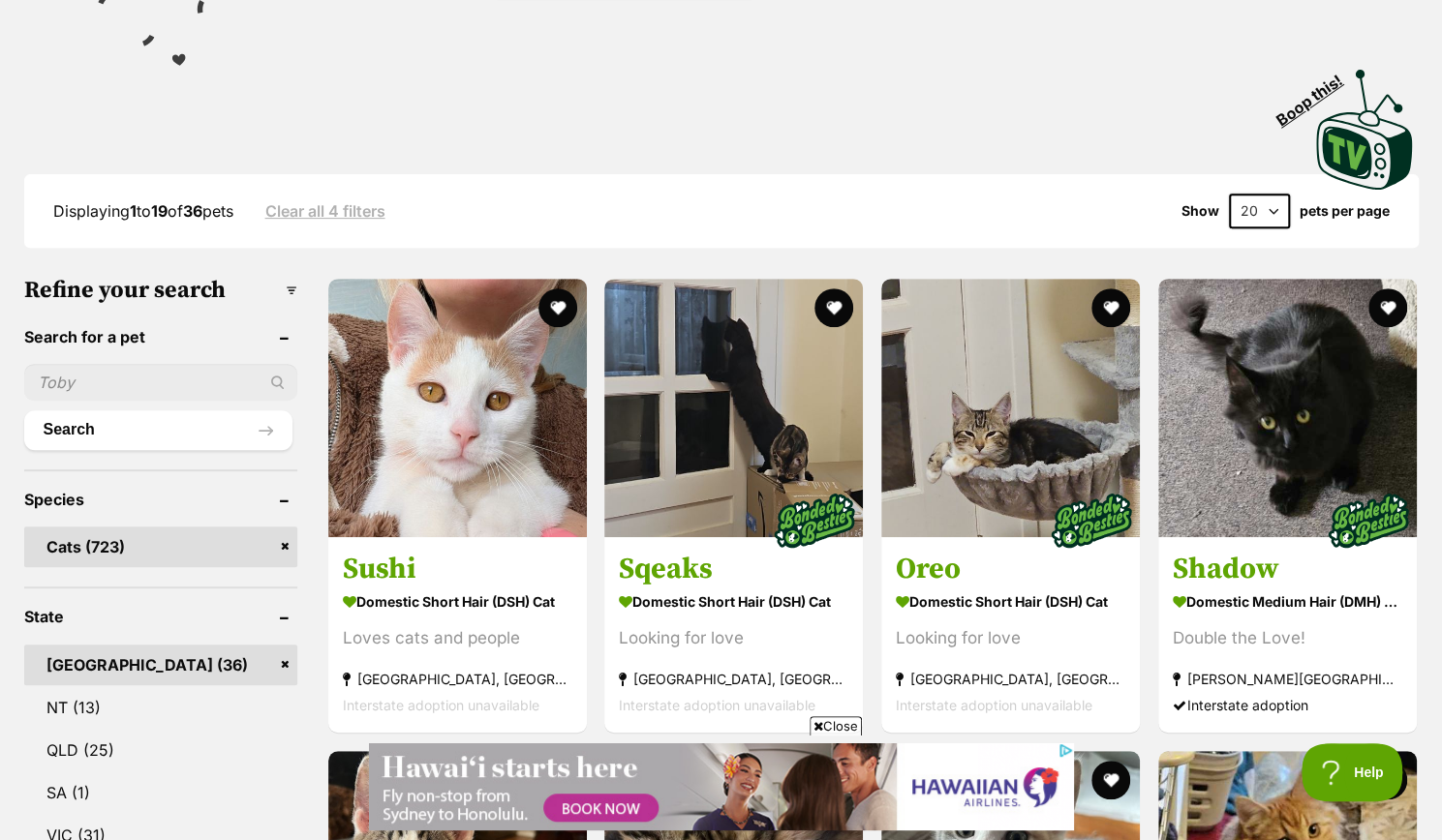
click at [209, 394] on input "text" at bounding box center [161, 382] width 273 height 37
type input "yuki"
click at [199, 421] on button "Search" at bounding box center [159, 430] width 269 height 39
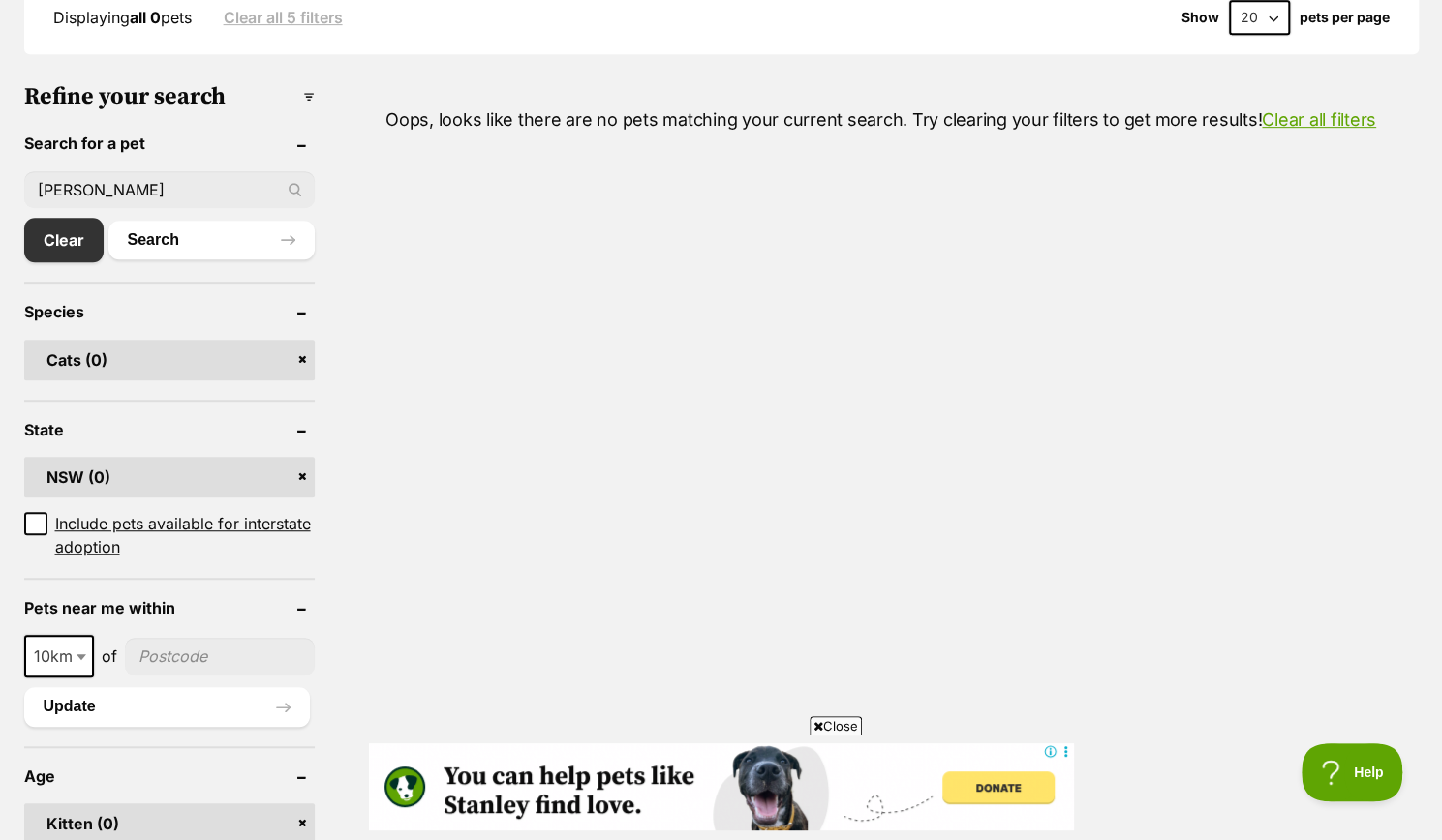
scroll to position [545, 0]
click at [114, 239] on button "Search" at bounding box center [212, 242] width 206 height 39
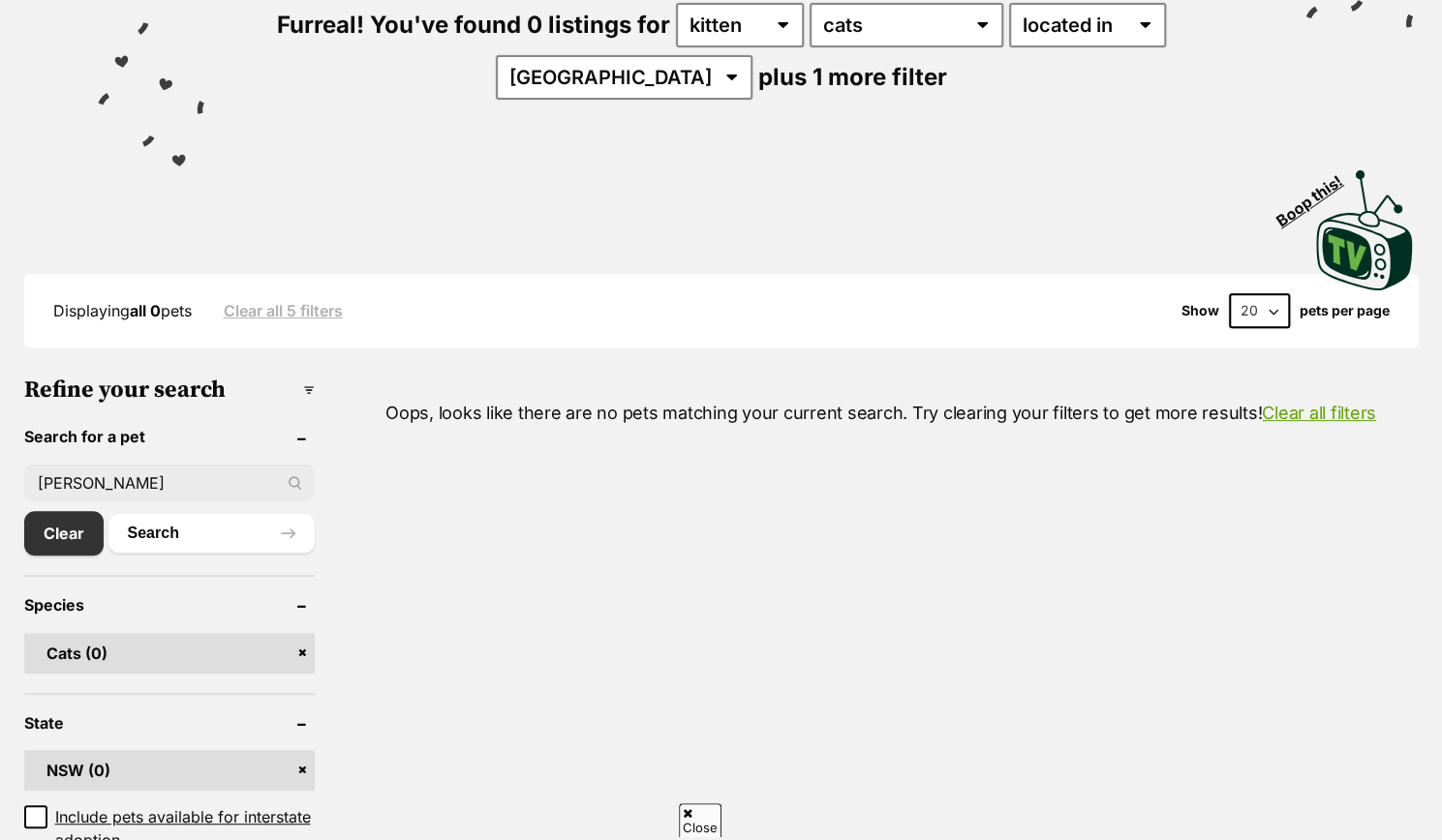
click at [287, 309] on link "Clear all 5 filters" at bounding box center [282, 311] width 119 height 18
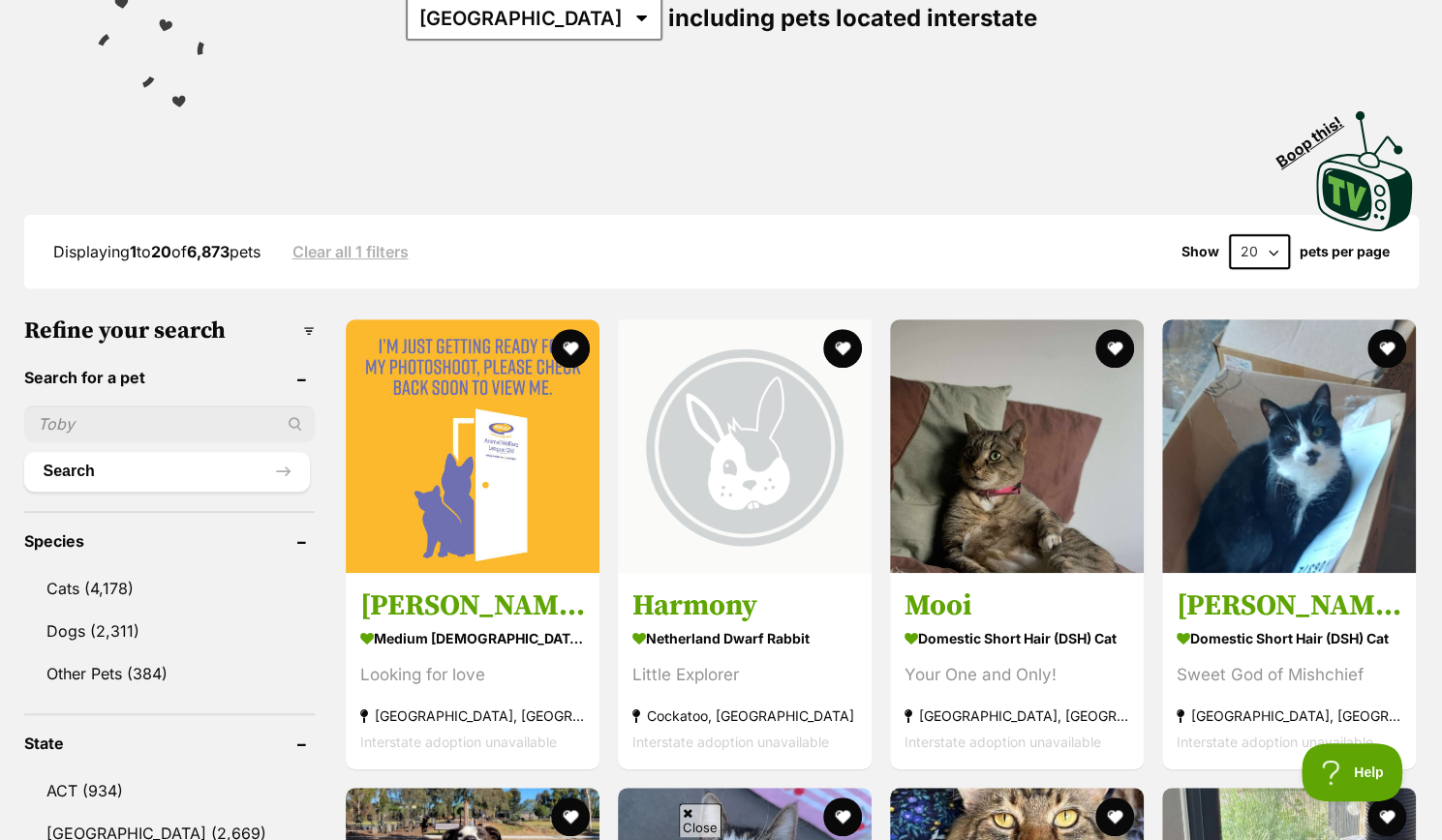
click at [191, 424] on input "text" at bounding box center [170, 424] width 290 height 37
type input "[PERSON_NAME]"
click at [25, 452] on button "Search" at bounding box center [167, 471] width 285 height 39
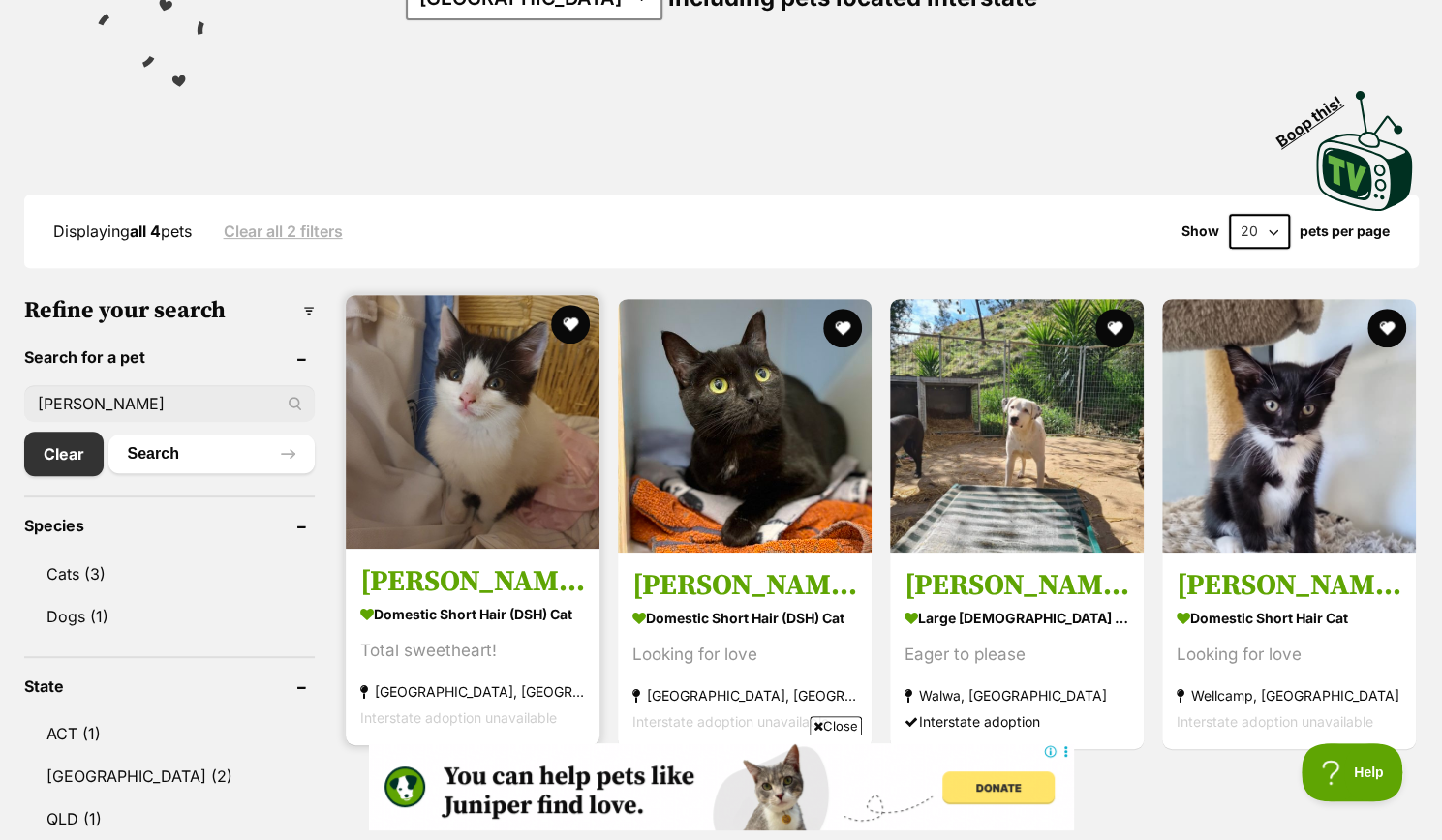
click at [419, 529] on img at bounding box center [472, 421] width 254 height 254
